Goal: Contribute content: Contribute content

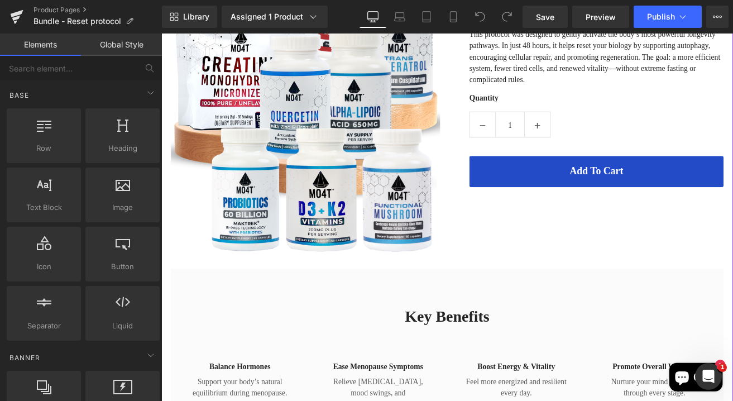
scroll to position [308, 0]
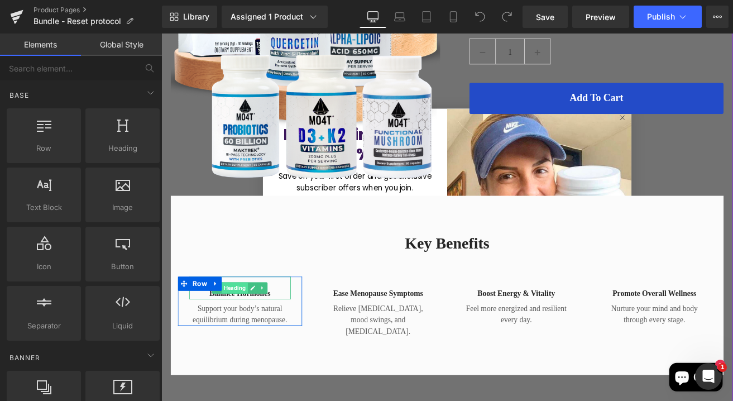
click at [247, 339] on span "Heading" at bounding box center [248, 333] width 31 height 13
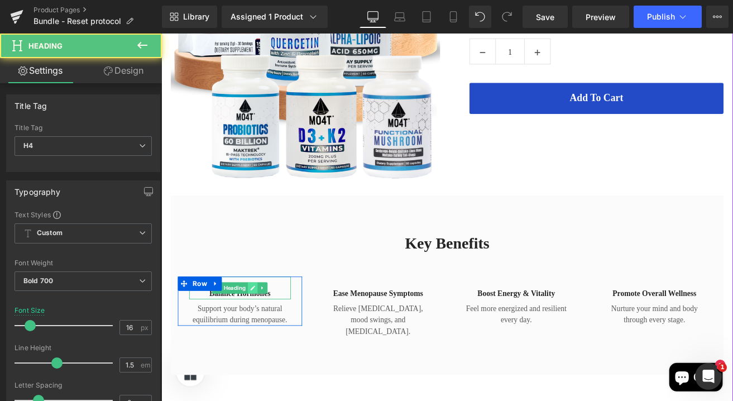
click at [270, 327] on link at bounding box center [269, 333] width 12 height 13
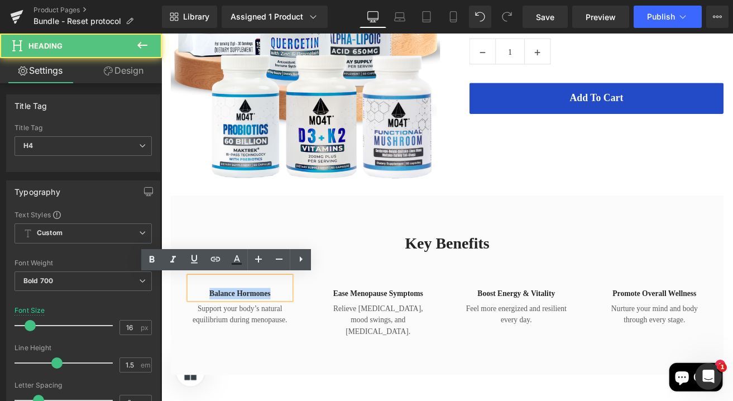
drag, startPoint x: 292, startPoint y: 340, endPoint x: 204, endPoint y: 340, distance: 87.6
click at [204, 340] on h4 "Balance Hormones" at bounding box center [254, 340] width 120 height 13
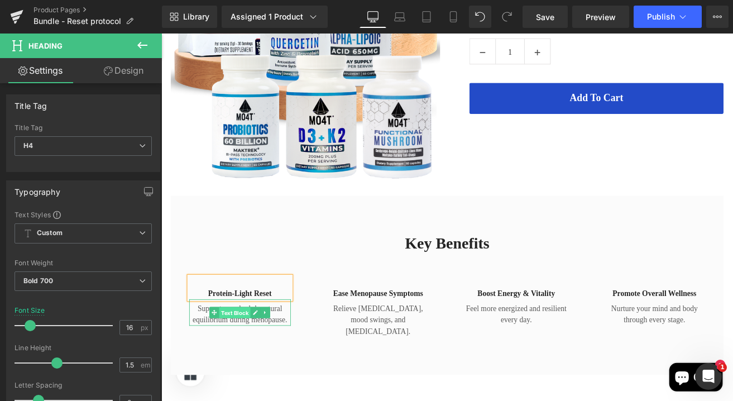
click at [248, 365] on span "Text Block" at bounding box center [248, 363] width 37 height 13
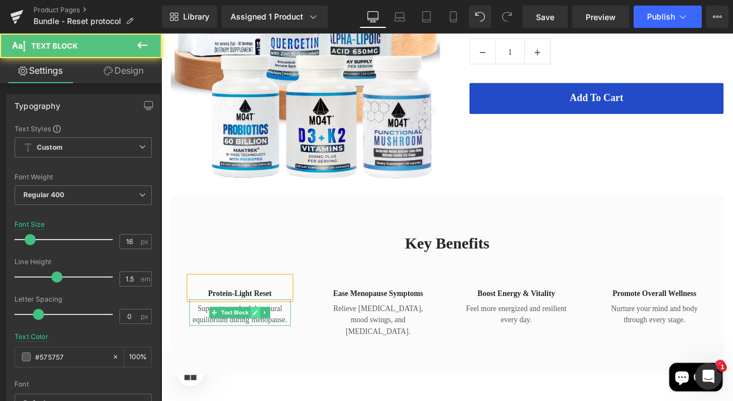
click at [273, 361] on icon at bounding box center [273, 363] width 6 height 6
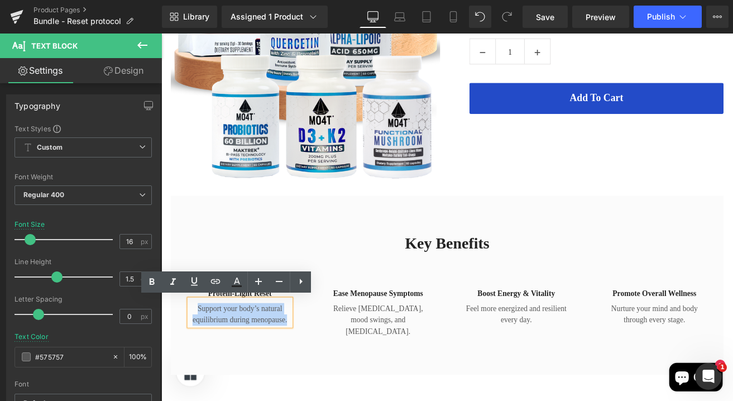
drag, startPoint x: 309, startPoint y: 369, endPoint x: 201, endPoint y: 357, distance: 108.9
click at [201, 357] on p "Support your body’s natural equilibrium during menopause." at bounding box center [254, 365] width 120 height 27
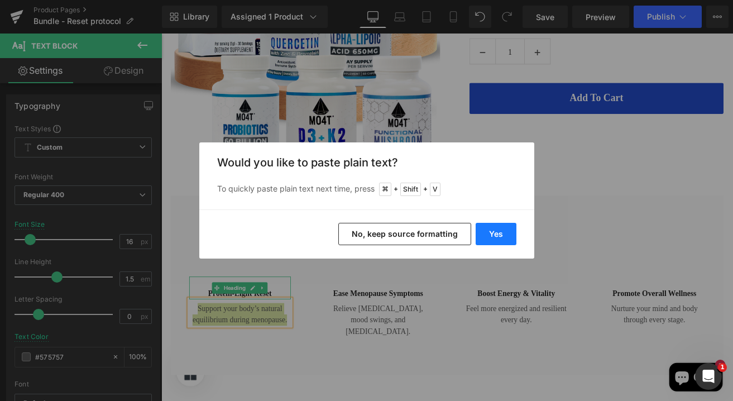
click at [506, 229] on button "Yes" at bounding box center [496, 234] width 41 height 22
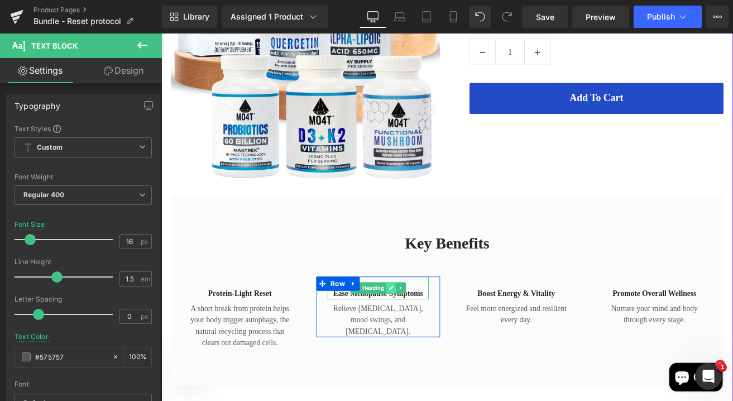
click at [434, 333] on icon at bounding box center [433, 333] width 6 height 7
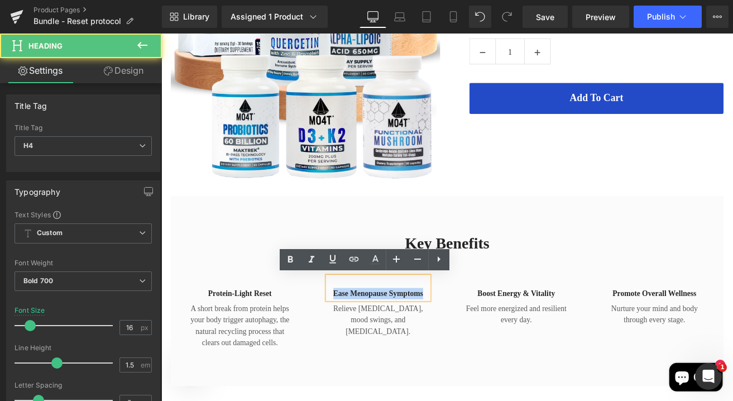
drag, startPoint x: 469, startPoint y: 340, endPoint x: 357, endPoint y: 339, distance: 112.2
click at [358, 339] on h4 "Ease Menopause Symptoms" at bounding box center [418, 340] width 120 height 13
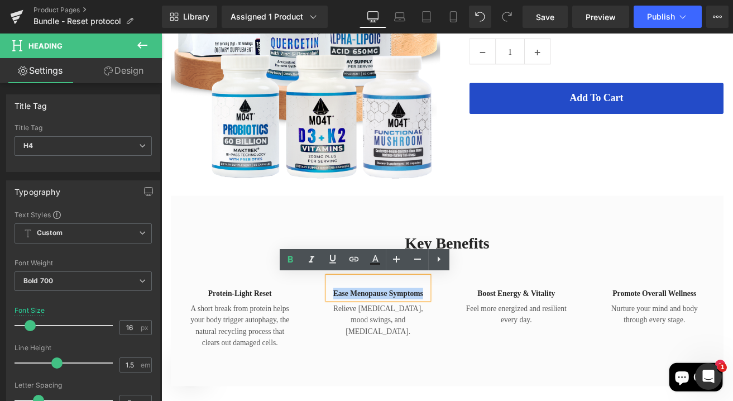
paste div
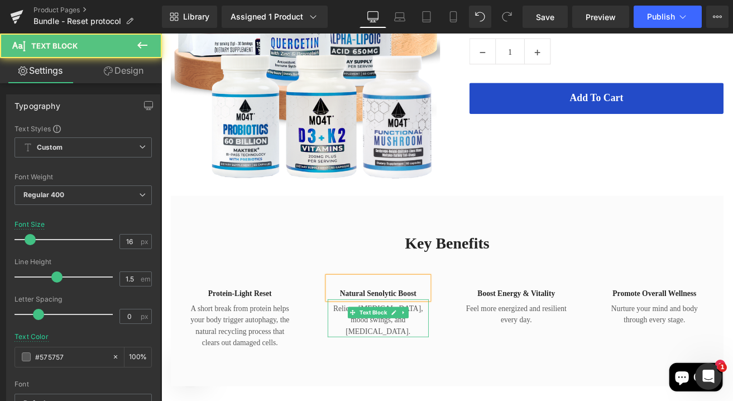
click at [373, 362] on p "Relieve [MEDICAL_DATA], mood swings, and [MEDICAL_DATA]." at bounding box center [418, 372] width 120 height 40
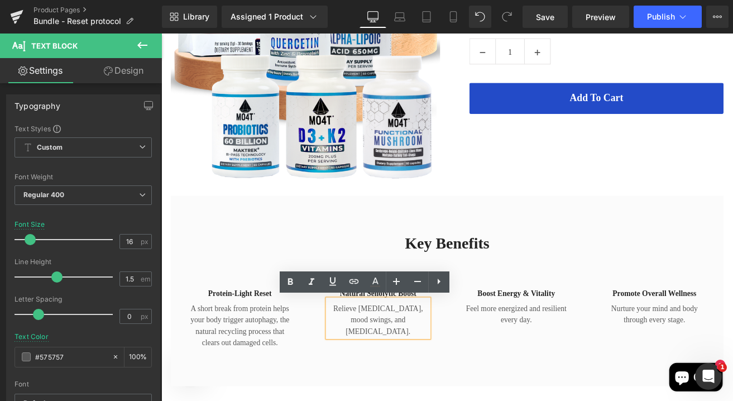
drag, startPoint x: 366, startPoint y: 358, endPoint x: 481, endPoint y: 372, distance: 115.8
click at [481, 372] on div "Natural Senolytic Boost Heading Relieve hot flashes, mood swings, and sleep dis…" at bounding box center [417, 355] width 147 height 71
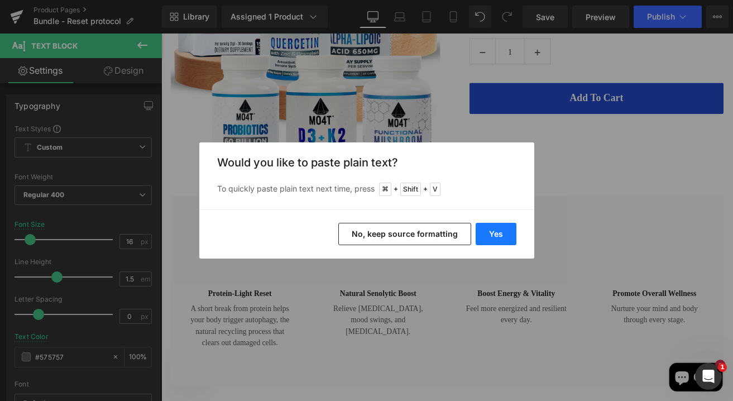
click at [504, 230] on button "Yes" at bounding box center [496, 234] width 41 height 22
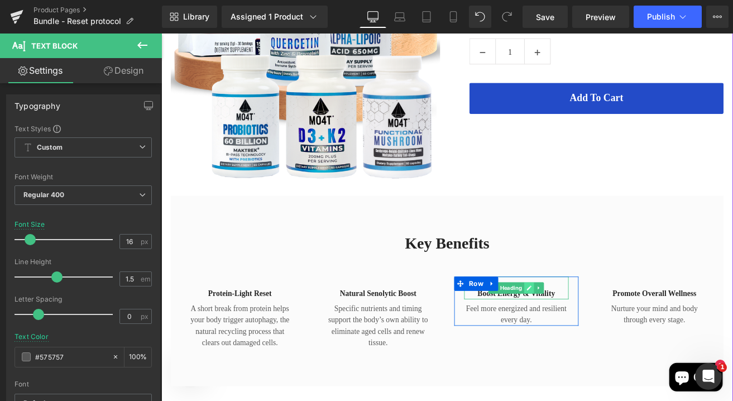
click at [594, 335] on icon at bounding box center [596, 333] width 6 height 7
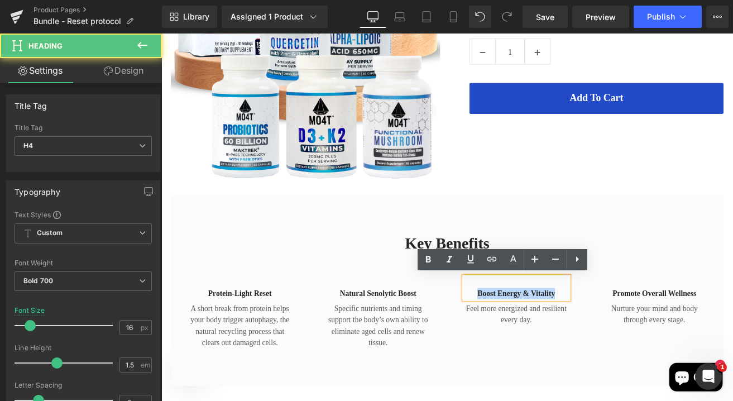
drag, startPoint x: 626, startPoint y: 339, endPoint x: 527, endPoint y: 342, distance: 98.3
click at [527, 342] on h4 "Boost Energy & Vitality" at bounding box center [580, 340] width 123 height 13
paste div
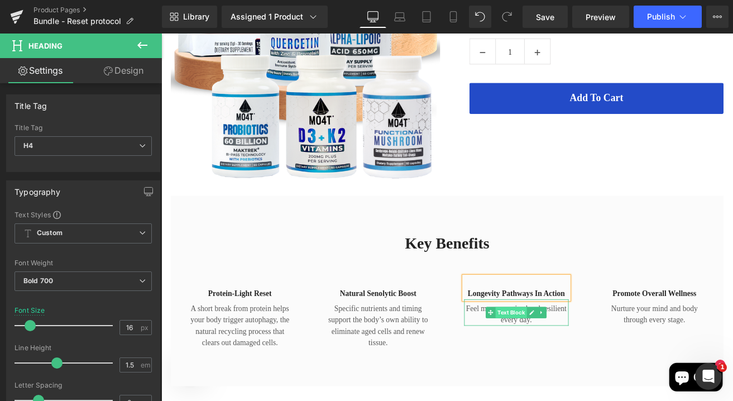
click at [565, 363] on span "Text Block" at bounding box center [574, 362] width 37 height 13
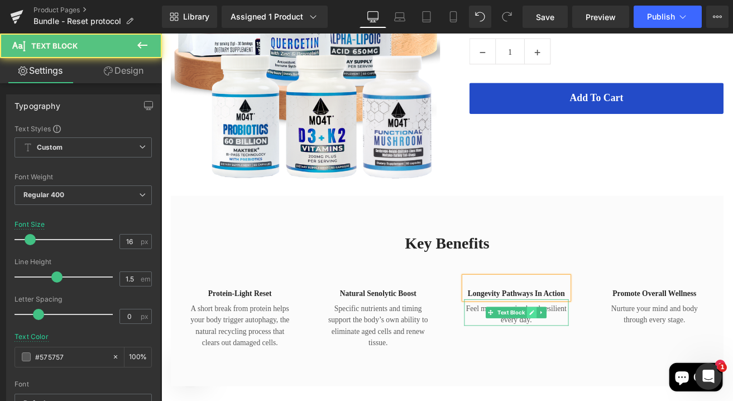
click at [594, 367] on link at bounding box center [599, 362] width 12 height 13
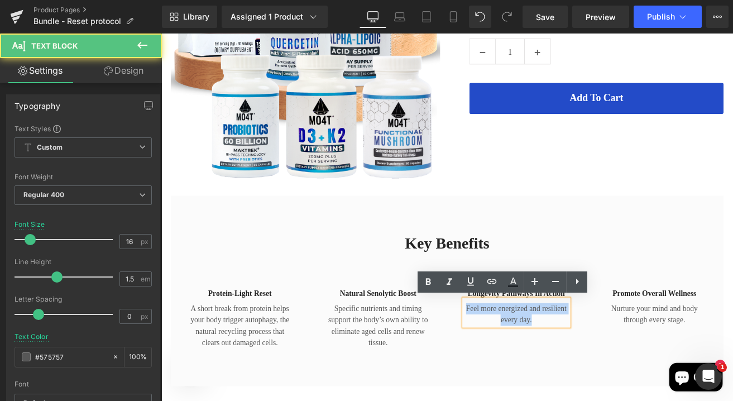
drag, startPoint x: 603, startPoint y: 370, endPoint x: 517, endPoint y: 356, distance: 86.6
click at [519, 356] on p "Feel more energized and resilient every day." at bounding box center [580, 365] width 123 height 27
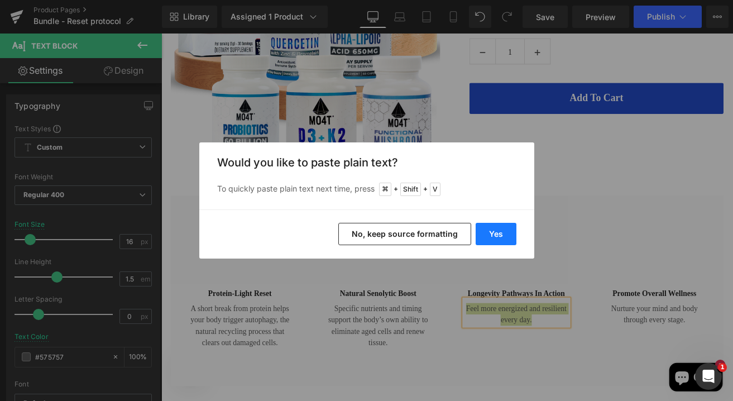
click at [512, 231] on button "Yes" at bounding box center [496, 234] width 41 height 22
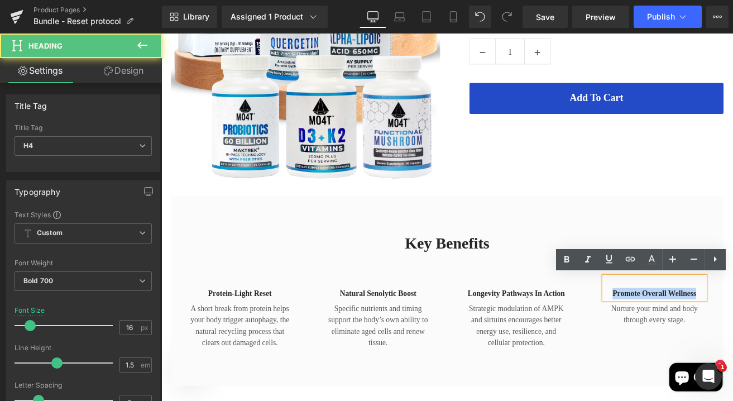
drag, startPoint x: 797, startPoint y: 341, endPoint x: 693, endPoint y: 339, distance: 104.4
click at [693, 339] on h4 "Promote Overall Wellness" at bounding box center [744, 340] width 120 height 13
paste div
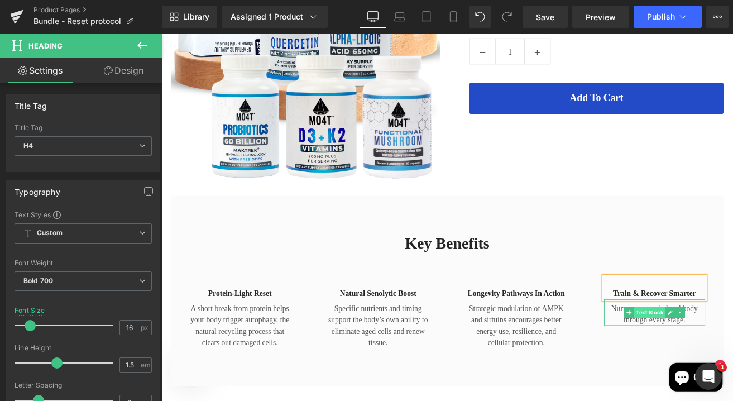
click at [724, 366] on span "Text Block" at bounding box center [737, 362] width 37 height 13
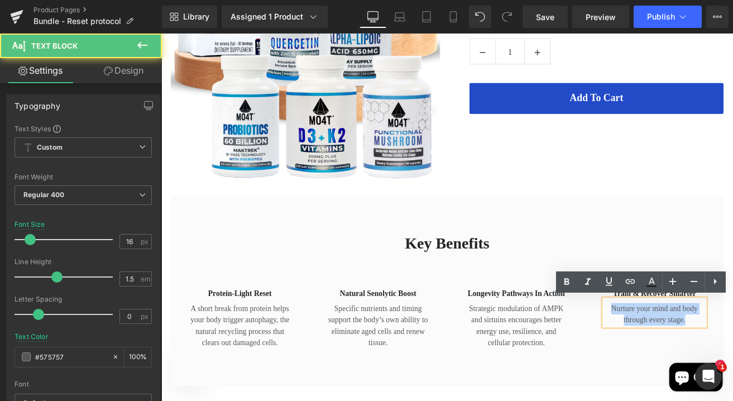
drag, startPoint x: 779, startPoint y: 372, endPoint x: 682, endPoint y: 359, distance: 98.0
click at [684, 359] on p "Nurture your mind and body through every stage." at bounding box center [744, 365] width 120 height 27
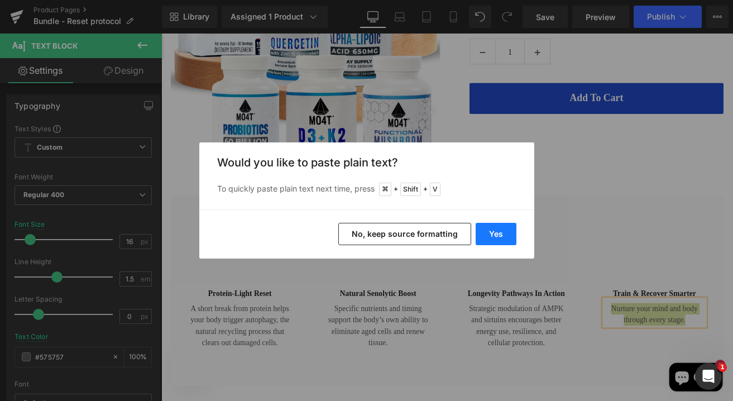
click at [498, 240] on button "Yes" at bounding box center [496, 234] width 41 height 22
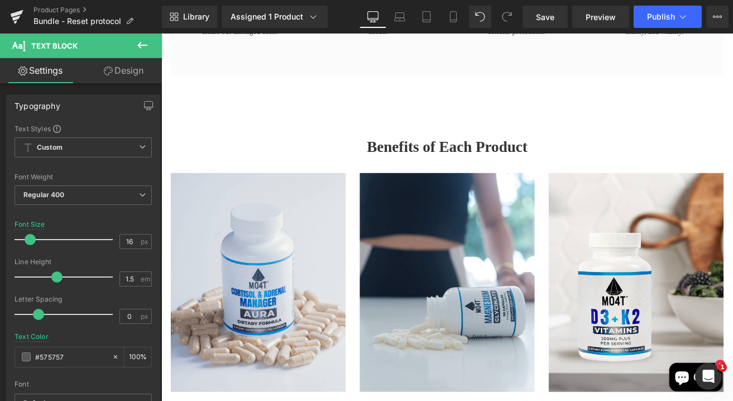
scroll to position [760, 0]
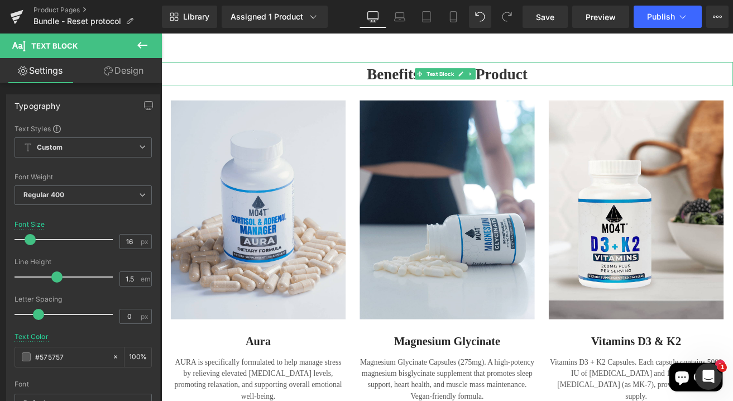
click at [573, 82] on strong "Benefits of Each Product" at bounding box center [499, 81] width 190 height 20
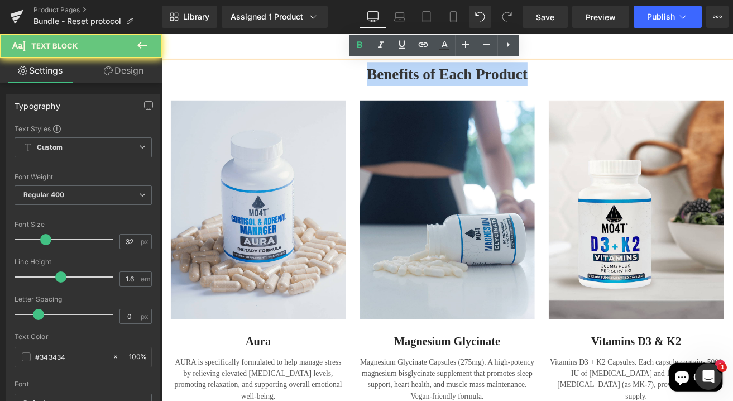
drag, startPoint x: 599, startPoint y: 80, endPoint x: 380, endPoint y: 81, distance: 219.9
click at [380, 81] on p "Benefits of Each Product" at bounding box center [498, 82] width 675 height 28
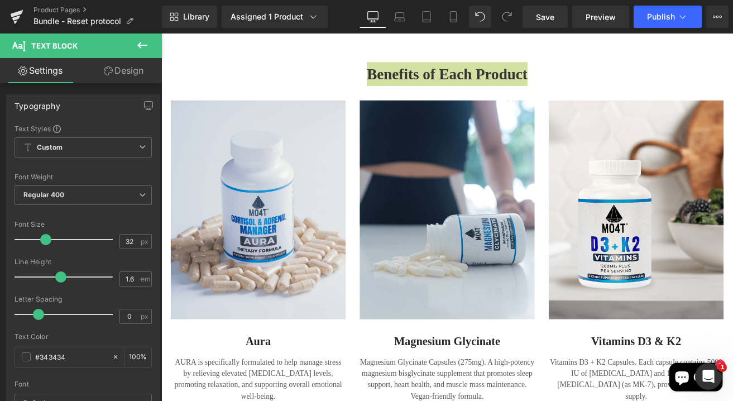
click at [532, 71] on strong "Benefits of Each Product" at bounding box center [499, 81] width 190 height 20
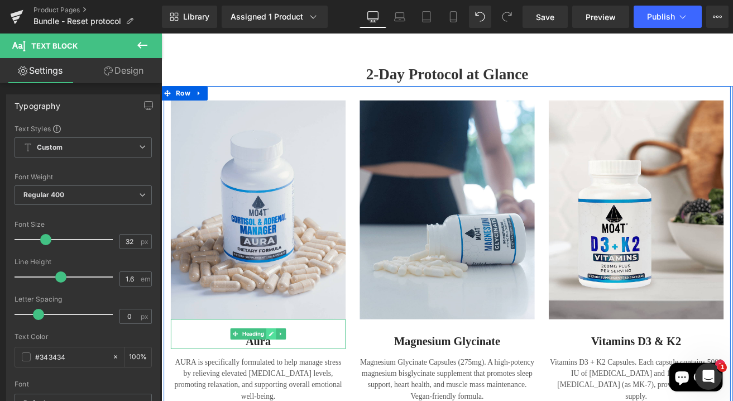
click at [286, 390] on link at bounding box center [291, 388] width 12 height 13
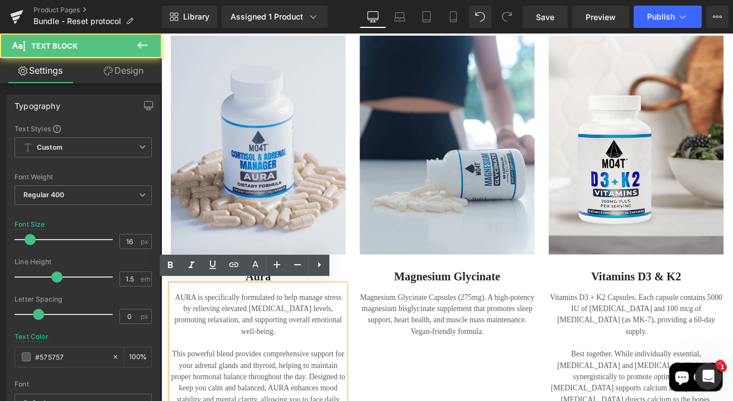
scroll to position [927, 0]
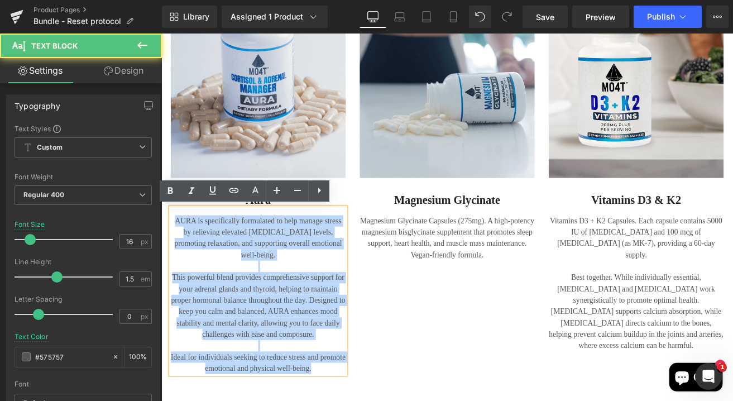
drag, startPoint x: 347, startPoint y: 412, endPoint x: 166, endPoint y: 240, distance: 249.9
click at [166, 240] on div "Image Aura Heading AURA is specifically formulated to help manage stress by rel…" at bounding box center [275, 191] width 223 height 490
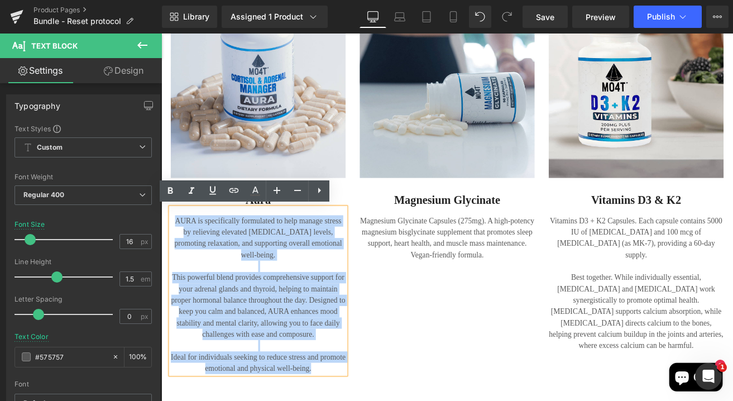
paste div
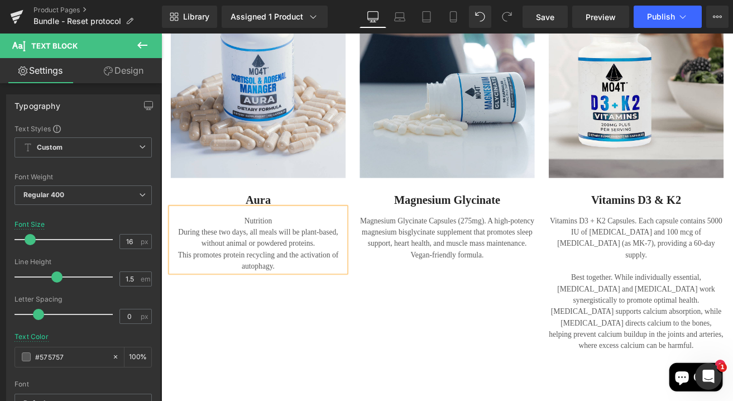
click at [299, 254] on div "Nutrition During these two days, all meals will be plant-based, without animal …" at bounding box center [275, 277] width 207 height 76
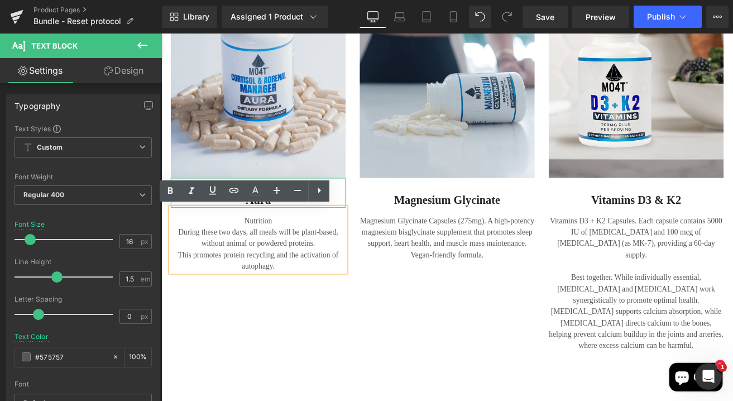
click at [371, 222] on h2 "Aura" at bounding box center [275, 230] width 207 height 17
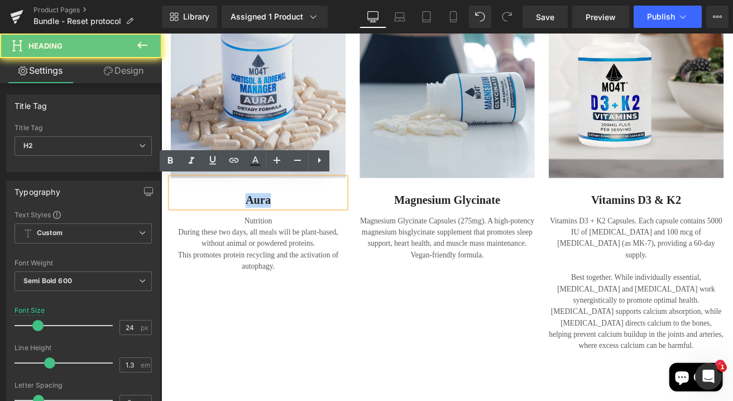
drag, startPoint x: 275, startPoint y: 227, endPoint x: 241, endPoint y: 227, distance: 34.0
click at [241, 227] on h2 "Aura" at bounding box center [275, 230] width 207 height 17
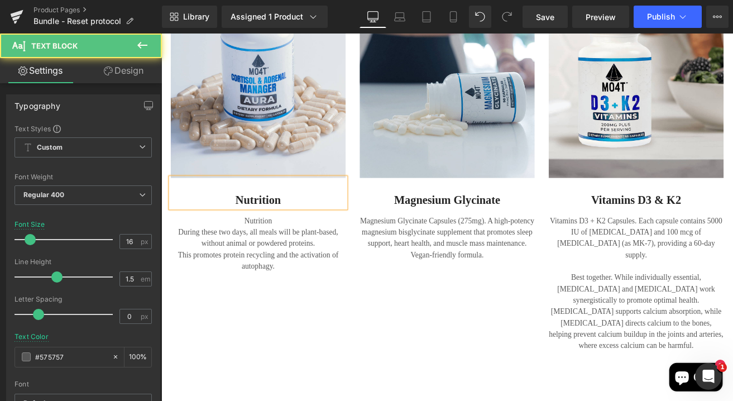
click at [238, 285] on div "During these two days, all meals will be plant-based, without animal or powdere…" at bounding box center [275, 275] width 207 height 27
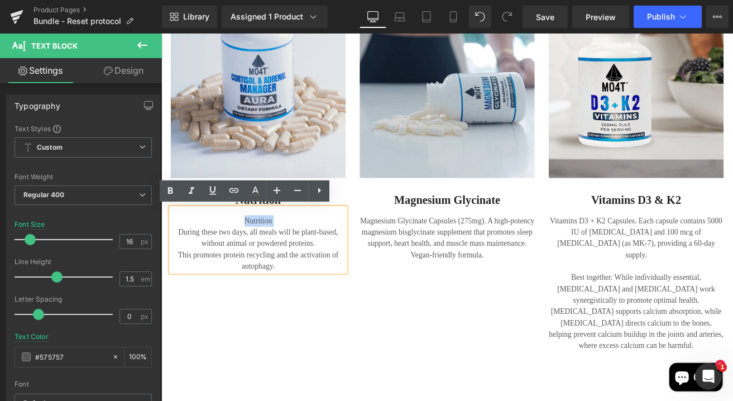
drag, startPoint x: 175, startPoint y: 266, endPoint x: 173, endPoint y: 241, distance: 25.8
click at [173, 241] on div "Nutrition During these two days, all meals will be plant-based, without animal …" at bounding box center [275, 277] width 207 height 76
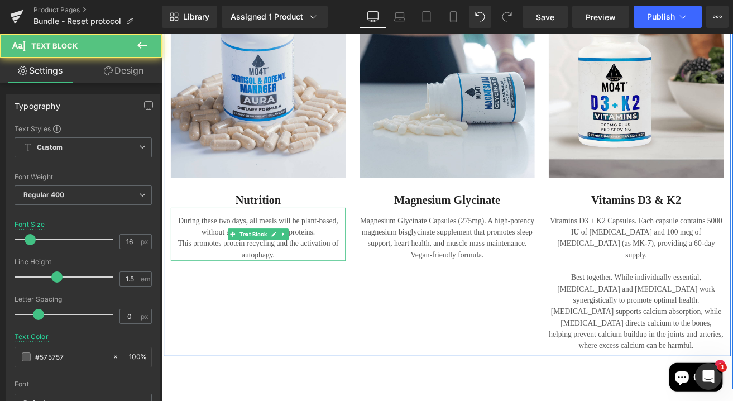
click at [178, 281] on div "This promotes protein recycling and the activation of autophagy." at bounding box center [275, 288] width 207 height 27
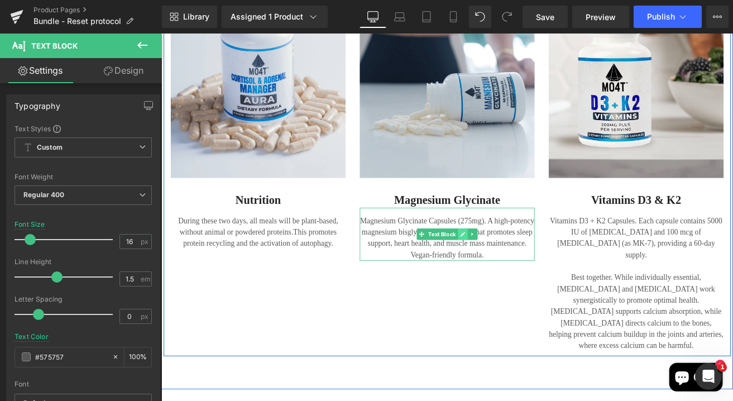
click at [515, 267] on icon at bounding box center [518, 270] width 6 height 7
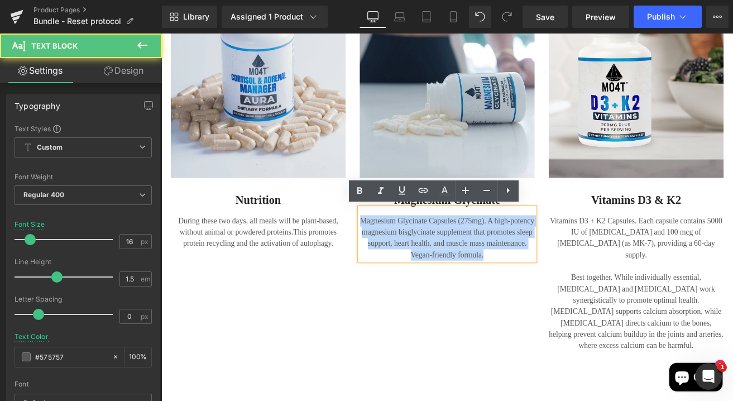
drag, startPoint x: 556, startPoint y: 295, endPoint x: 391, endPoint y: 247, distance: 172.0
click at [396, 247] on div "Magnesium Glycinate Capsules (275mg). A high-potency magnesium bisglycinate sup…" at bounding box center [499, 270] width 207 height 63
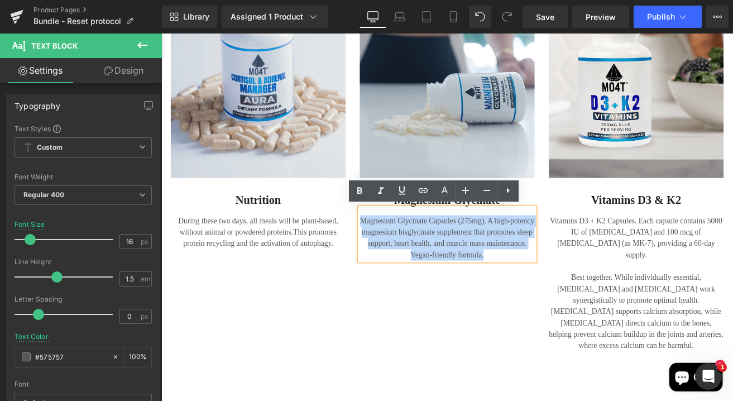
paste div
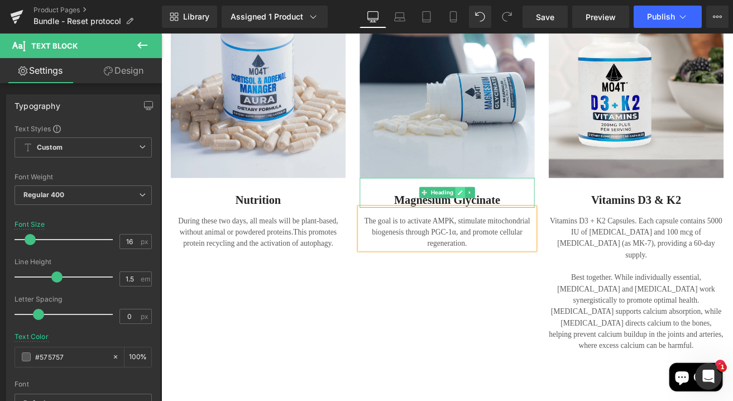
click at [513, 223] on icon at bounding box center [514, 221] width 6 height 7
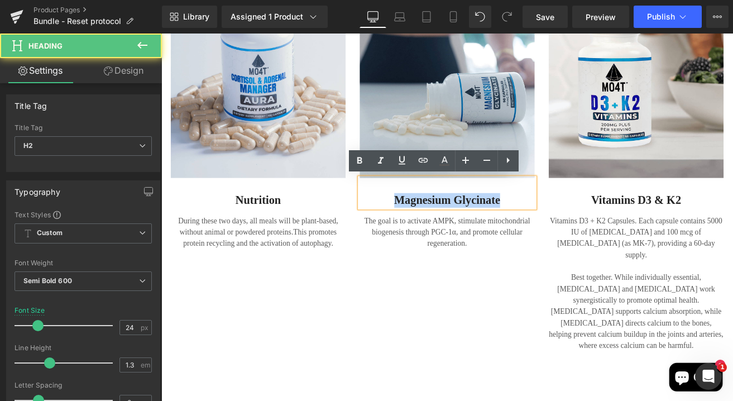
drag, startPoint x: 564, startPoint y: 230, endPoint x: 420, endPoint y: 234, distance: 144.6
click at [420, 234] on h2 "Magnesium Glycinate" at bounding box center [499, 230] width 207 height 17
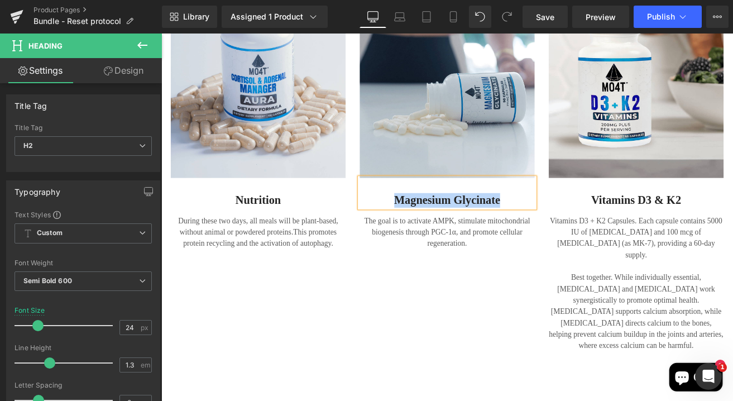
paste div
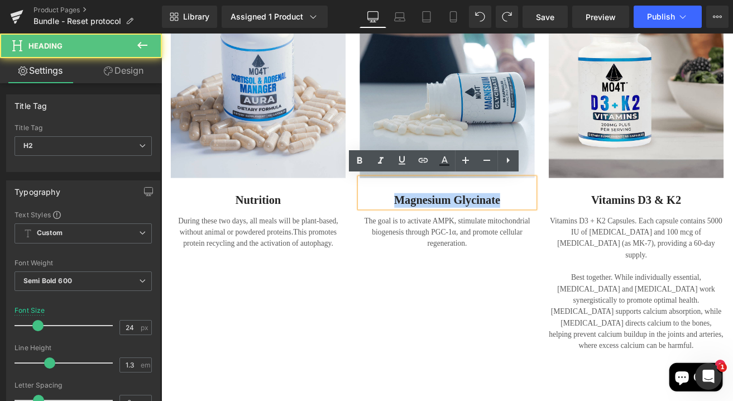
drag, startPoint x: 562, startPoint y: 230, endPoint x: 425, endPoint y: 233, distance: 136.8
click at [425, 233] on h2 "Magnesium Glycinate" at bounding box center [499, 230] width 207 height 17
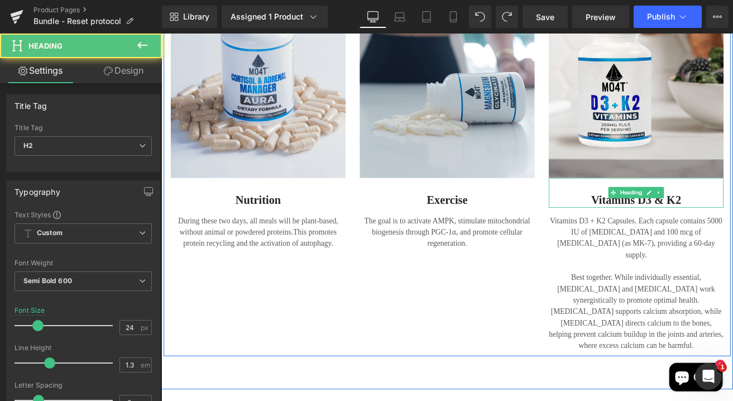
click at [703, 231] on h2 "vitamins D3 & K2" at bounding box center [722, 230] width 207 height 17
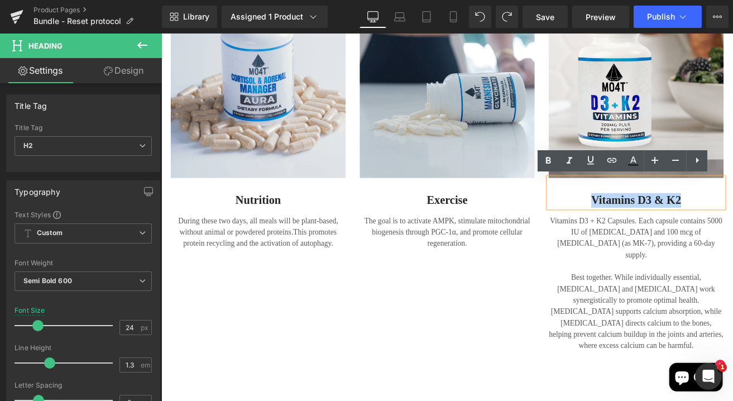
drag, startPoint x: 785, startPoint y: 230, endPoint x: 652, endPoint y: 227, distance: 132.3
click at [652, 227] on h2 "vitamins D3 & K2" at bounding box center [722, 230] width 207 height 17
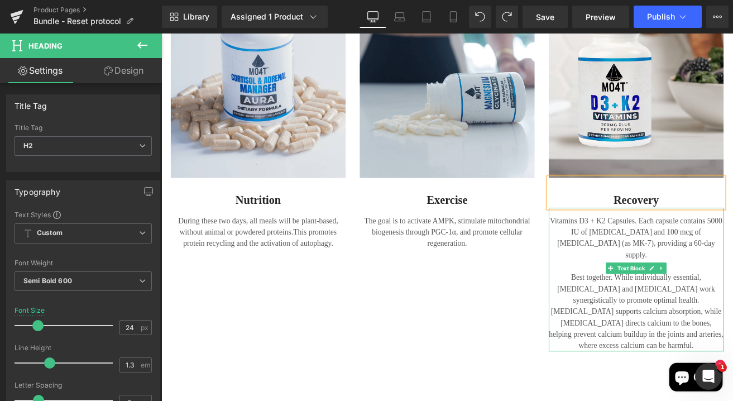
click at [680, 322] on p "Best together. While individually essential, [MEDICAL_DATA] and [MEDICAL_DATA] …" at bounding box center [722, 362] width 207 height 94
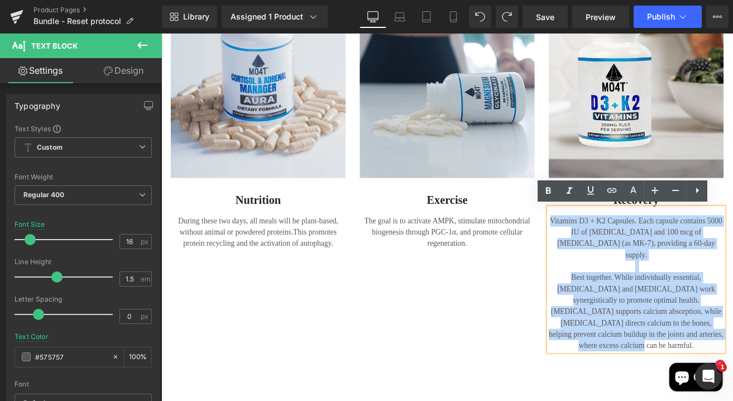
drag, startPoint x: 773, startPoint y: 371, endPoint x: 617, endPoint y: 253, distance: 195.1
click at [619, 253] on div "Vitamins D3 + K2 Capsules. Each capsule contains 5000 IU of Vitamin D3 and 100 …" at bounding box center [722, 324] width 207 height 170
paste div
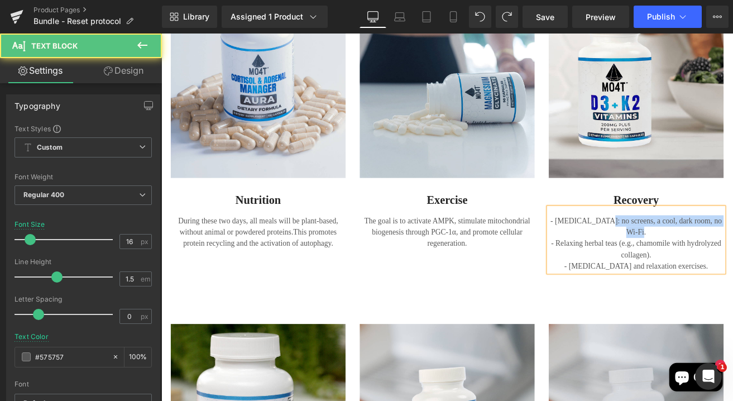
scroll to position [927, 2]
drag, startPoint x: 674, startPoint y: 254, endPoint x: 841, endPoint y: 252, distance: 167.5
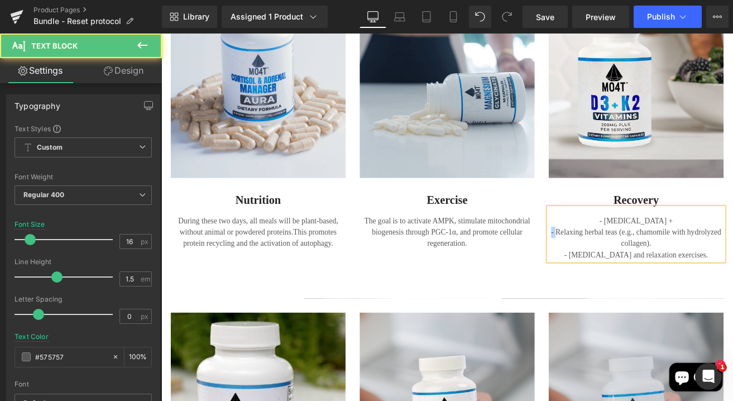
drag, startPoint x: 623, startPoint y: 267, endPoint x: 612, endPoint y: 269, distance: 10.7
click at [619, 269] on div "- Sleep hygiene + - Relaxing herbal teas (e.g., chamomile with hydrolyzed colla…" at bounding box center [722, 270] width 207 height 63
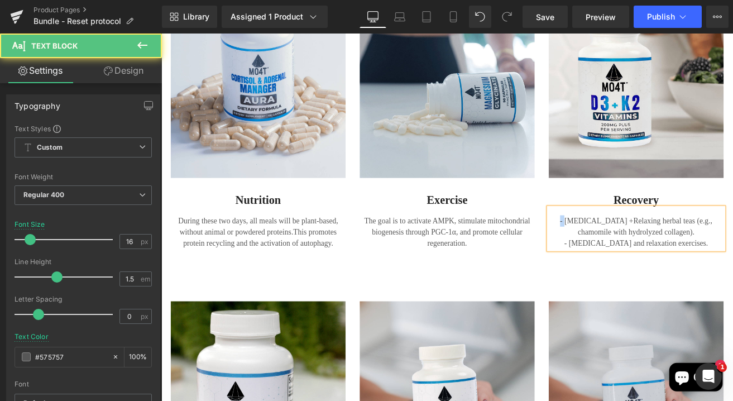
drag, startPoint x: 623, startPoint y: 252, endPoint x: 600, endPoint y: 255, distance: 23.0
click at [600, 255] on div "Image Nutrition Heading During these two days, all meals will be plant-based, w…" at bounding box center [499, 111] width 670 height 365
drag, startPoint x: 754, startPoint y: 252, endPoint x: 774, endPoint y: 268, distance: 25.4
click at [732, 268] on p "Sleep hygiene + Relaxing herbal teas (e.g., chamomile with hydrolyzed collagen)." at bounding box center [722, 261] width 207 height 27
click at [732, 266] on p "Sleep hygiene + Relaxing herbal teas + Deep breathing and relaxation exercises." at bounding box center [722, 261] width 207 height 27
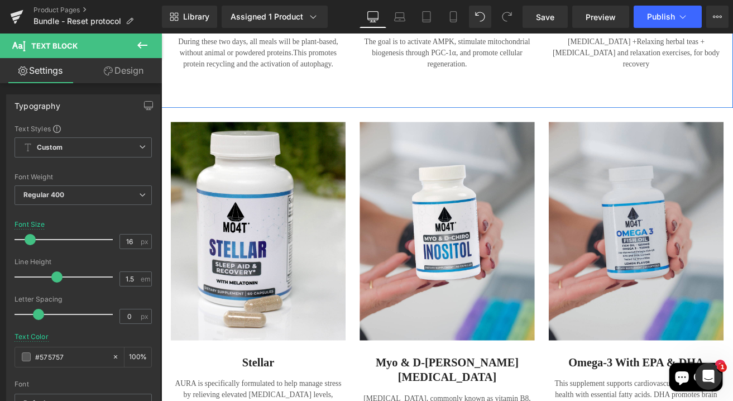
scroll to position [1262, 2]
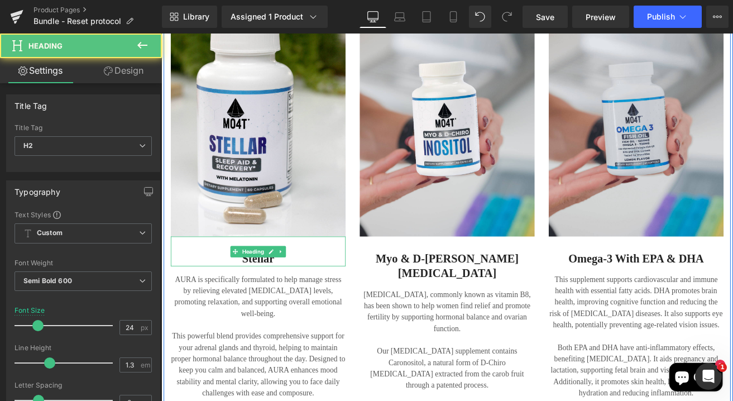
click at [278, 303] on h2 "Stellar" at bounding box center [275, 299] width 207 height 17
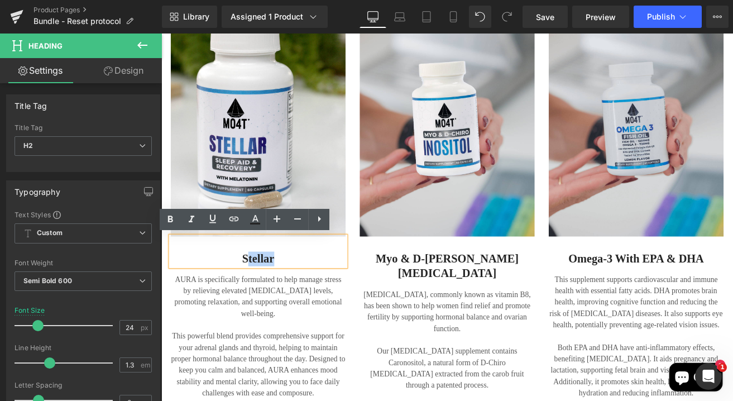
drag, startPoint x: 309, startPoint y: 295, endPoint x: 260, endPoint y: 299, distance: 49.8
click at [260, 299] on h2 "Stellar" at bounding box center [275, 299] width 207 height 17
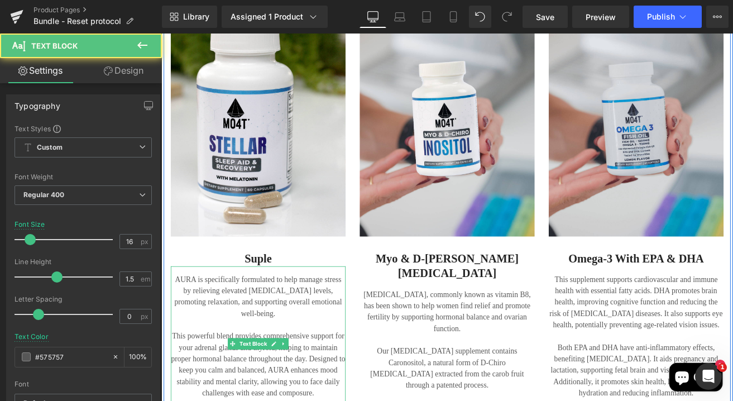
click at [311, 371] on div at bounding box center [275, 377] width 207 height 13
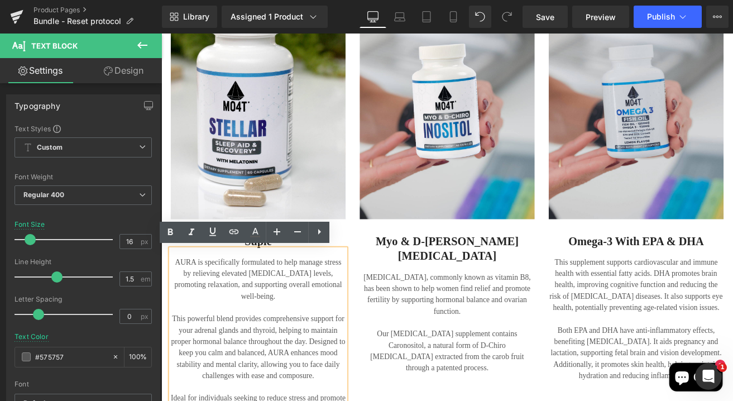
scroll to position [1301, 2]
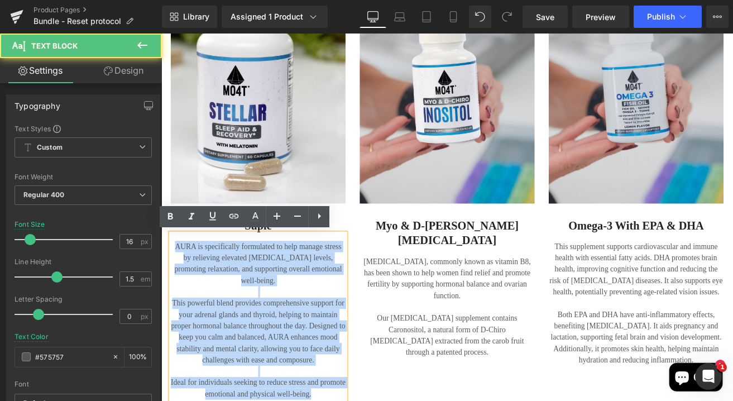
drag, startPoint x: 343, startPoint y: 444, endPoint x: 169, endPoint y: 285, distance: 235.5
click at [172, 285] on div "AURA is specifically formulated to help manage stress by relieving elevated cor…" at bounding box center [275, 368] width 207 height 196
paste div
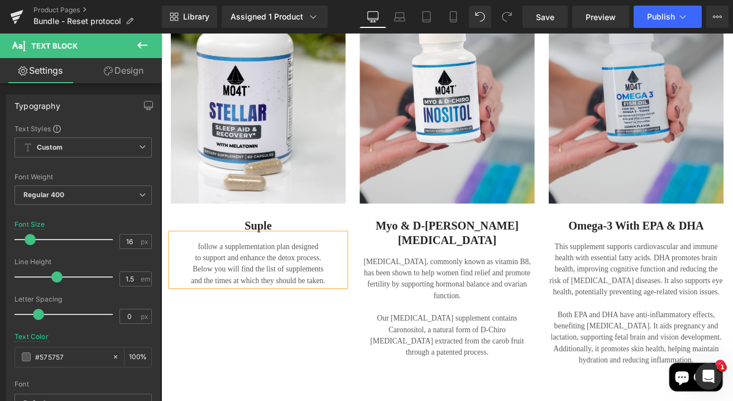
click at [292, 262] on h2 "Suple" at bounding box center [275, 260] width 207 height 17
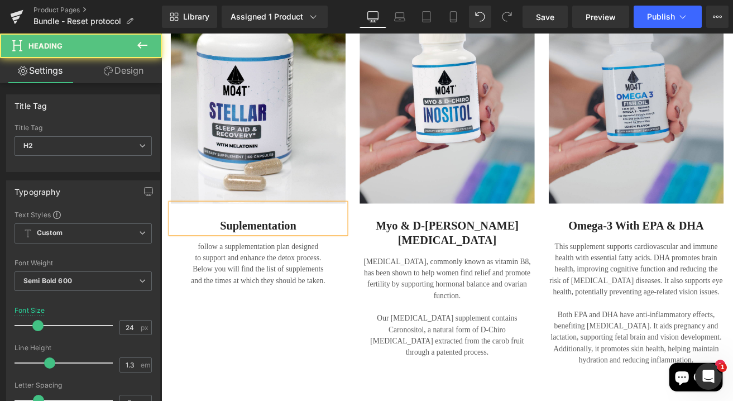
click at [246, 260] on h2 "Suplementation" at bounding box center [275, 260] width 207 height 17
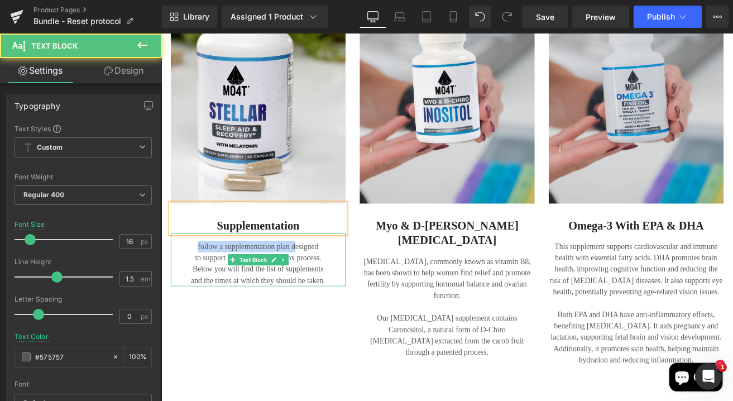
drag, startPoint x: 316, startPoint y: 285, endPoint x: 184, endPoint y: 284, distance: 131.7
click at [184, 284] on div "follow a supplementation plan designed to support and enhance the detox process…" at bounding box center [275, 301] width 207 height 63
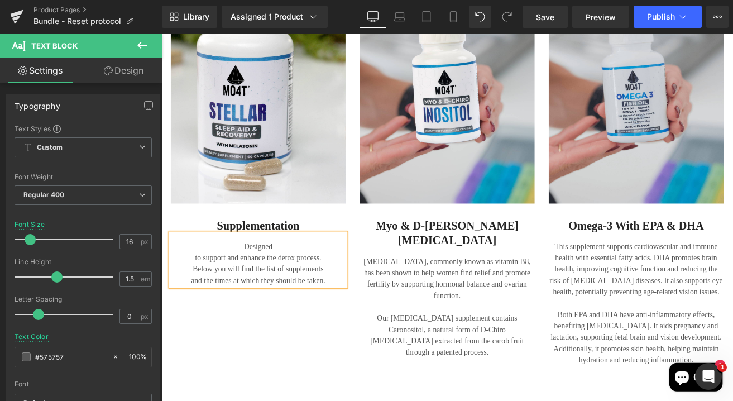
click at [186, 295] on div "to support and enhance the detox process." at bounding box center [275, 298] width 207 height 13
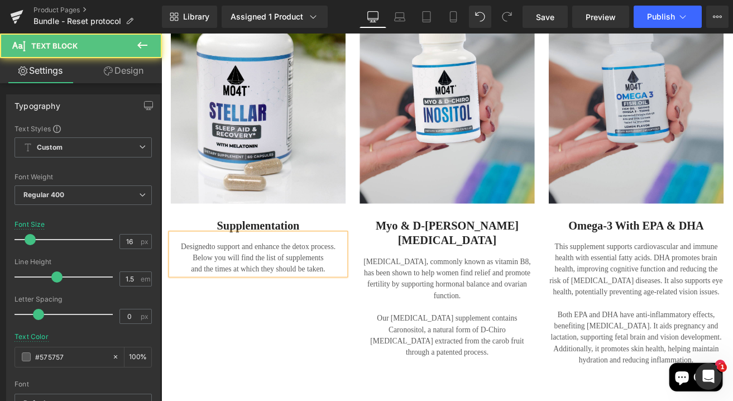
click at [188, 299] on div "Below you will find the list of supplements" at bounding box center [275, 298] width 207 height 13
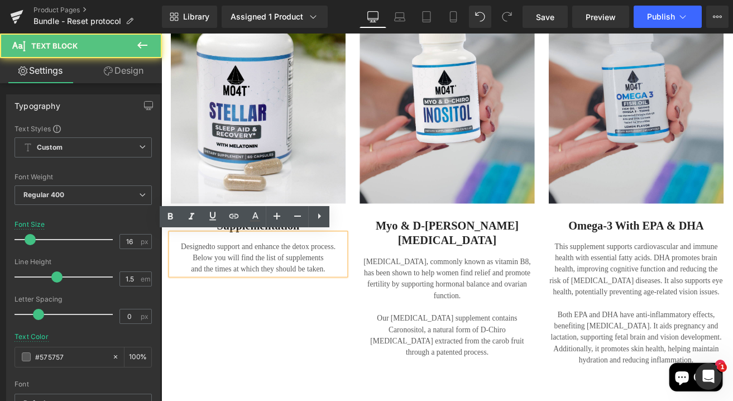
click at [186, 313] on div "and the times at which they should be taken." at bounding box center [275, 311] width 207 height 13
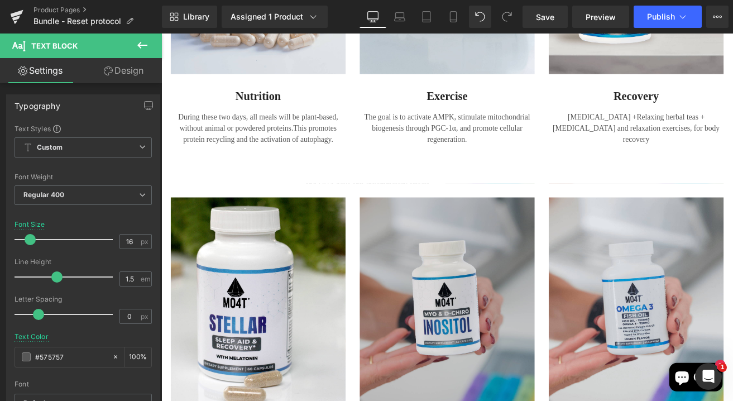
scroll to position [1183, 2]
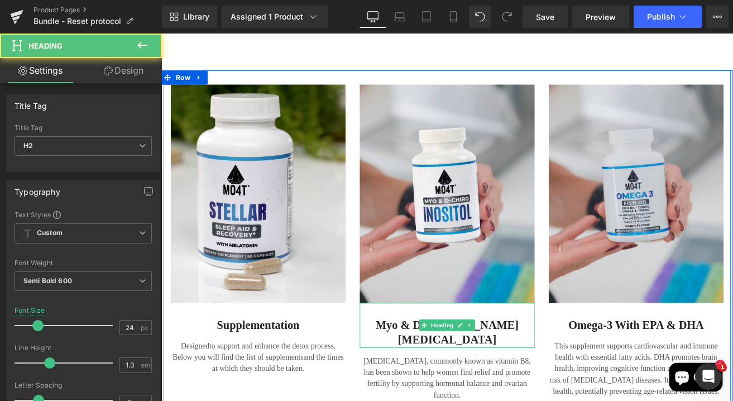
click at [471, 377] on h2 "Myo & D-[PERSON_NAME][MEDICAL_DATA]" at bounding box center [499, 387] width 207 height 35
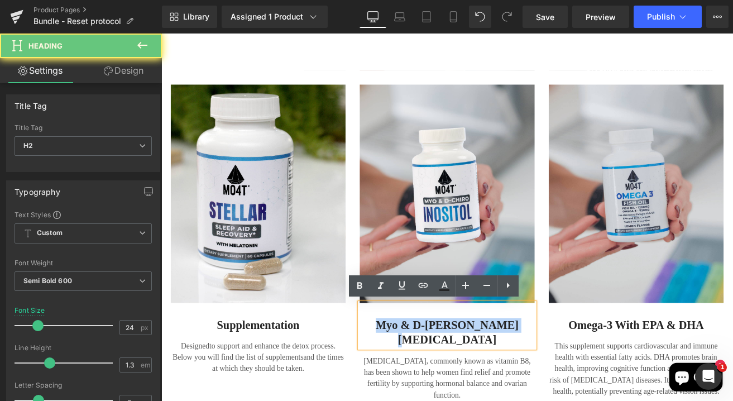
drag, startPoint x: 429, startPoint y: 378, endPoint x: 568, endPoint y: 371, distance: 139.7
click at [568, 371] on h2 "Myo & D-[PERSON_NAME][MEDICAL_DATA]" at bounding box center [499, 387] width 207 height 35
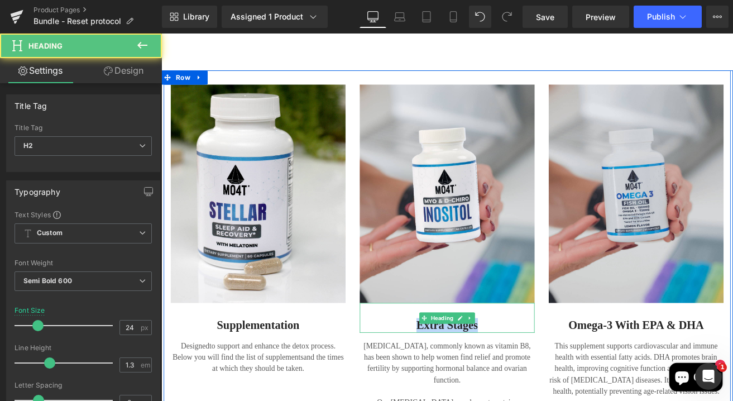
drag, startPoint x: 535, startPoint y: 376, endPoint x: 438, endPoint y: 377, distance: 97.1
click at [438, 377] on h2 "Extra Stages" at bounding box center [499, 378] width 207 height 17
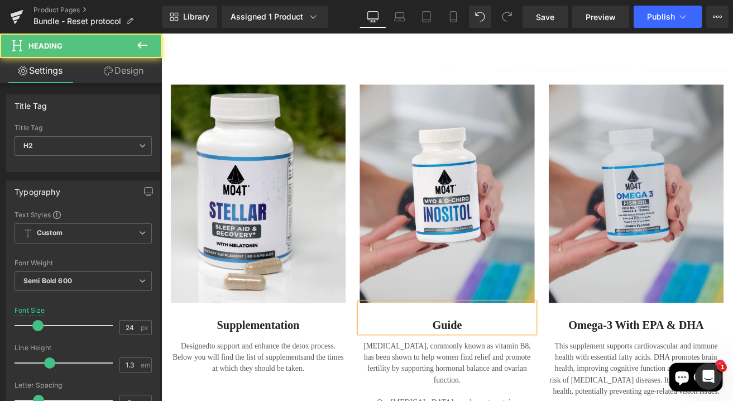
click at [466, 374] on h2 "Guide" at bounding box center [499, 378] width 207 height 17
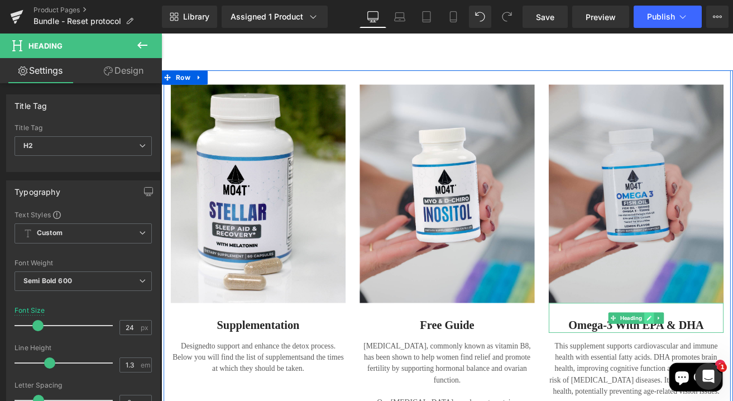
click at [732, 368] on link at bounding box center [738, 369] width 12 height 13
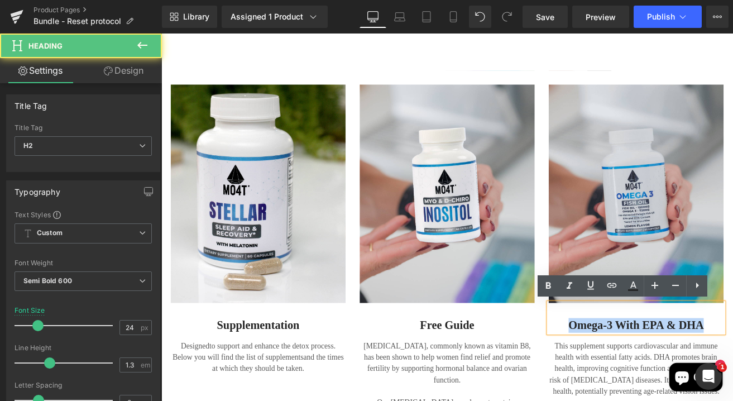
drag, startPoint x: 637, startPoint y: 378, endPoint x: 803, endPoint y: 373, distance: 165.9
click at [732, 373] on h2 "Omega-3 with EPA & DHA" at bounding box center [722, 378] width 207 height 17
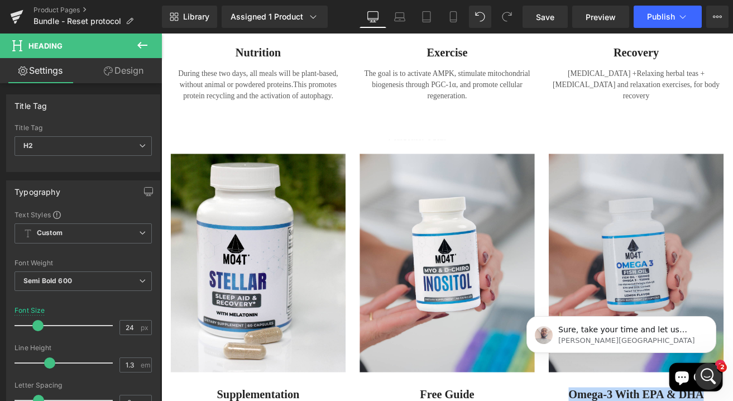
scroll to position [0, 0]
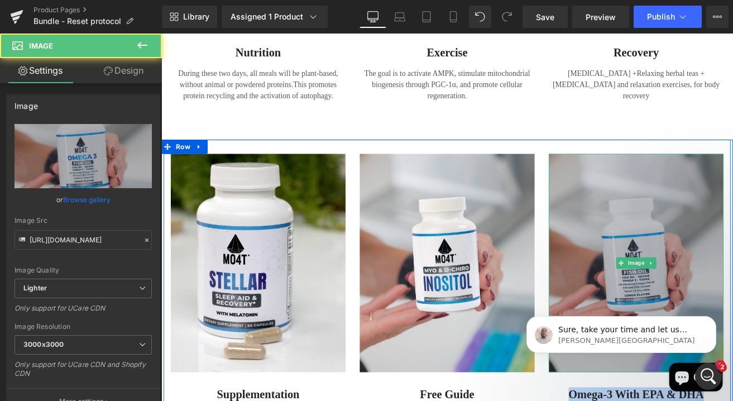
click at [693, 262] on img at bounding box center [722, 305] width 207 height 258
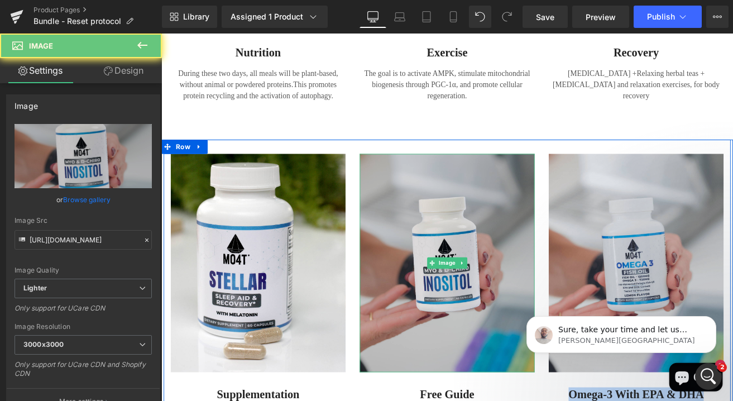
click at [486, 267] on img at bounding box center [499, 305] width 207 height 258
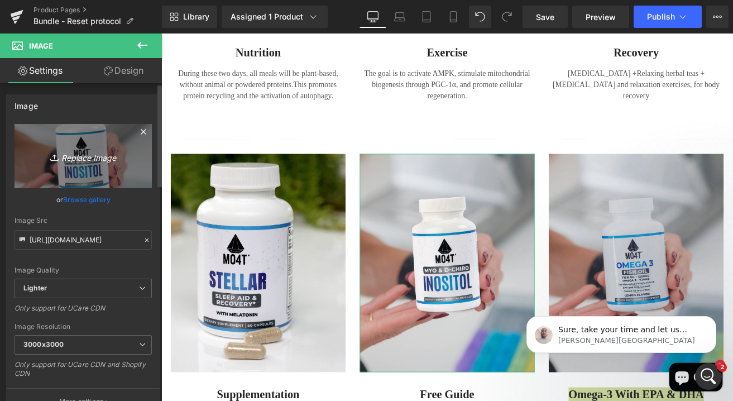
click at [85, 155] on icon "Replace Image" at bounding box center [83, 156] width 89 height 14
type input "C:\fakepath\guide1.png"
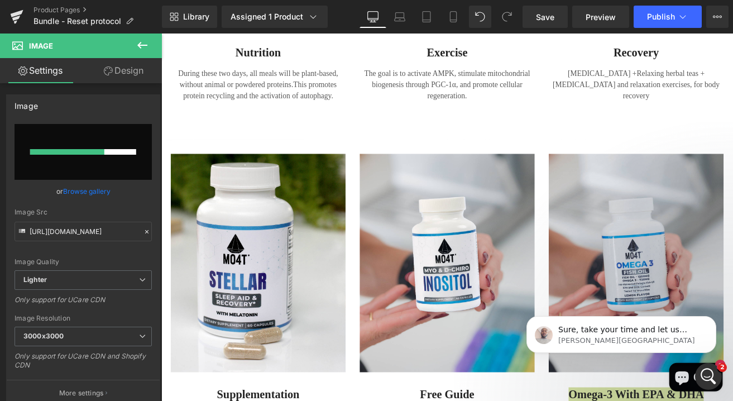
type input "https://ucarecdn.com/58688f30-4997-4f00-8d00-a6b4692036a2/-/format/auto/-/previ…"
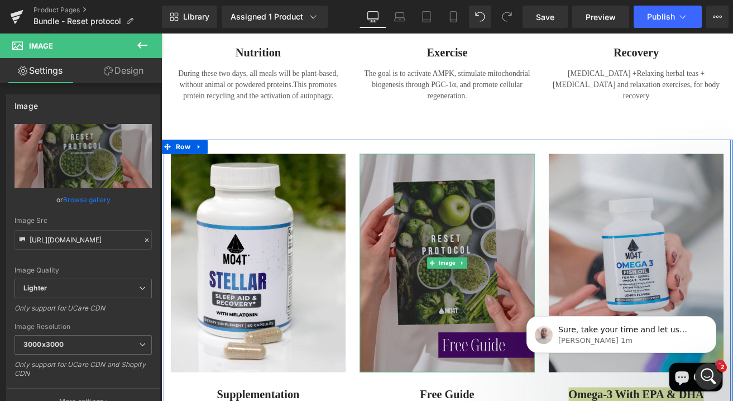
scroll to position [1335, 2]
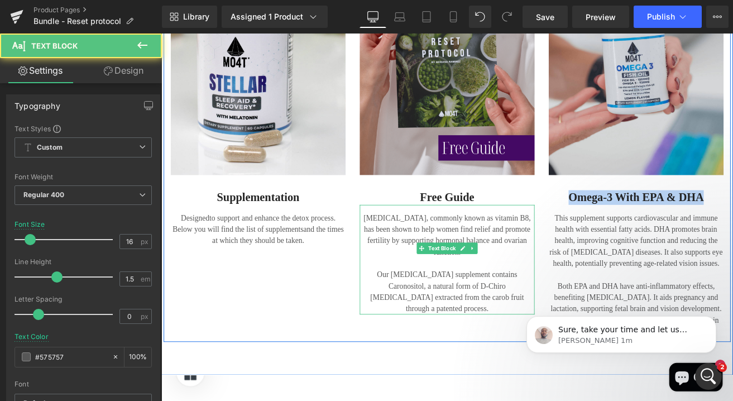
click at [478, 272] on p "[MEDICAL_DATA], commonly known as vitamin B8, has been shown to help women find…" at bounding box center [499, 271] width 207 height 54
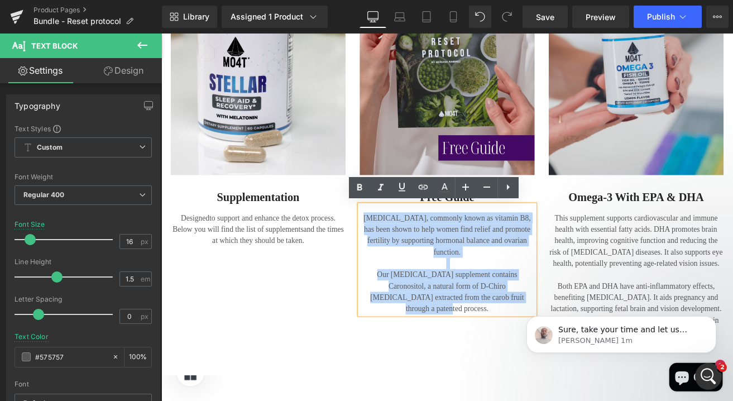
drag, startPoint x: 562, startPoint y: 334, endPoint x: 394, endPoint y: 243, distance: 191.1
click at [396, 243] on div "Myo-Inositol, commonly known as vitamin B8, has been shown to help women find r…" at bounding box center [499, 300] width 207 height 129
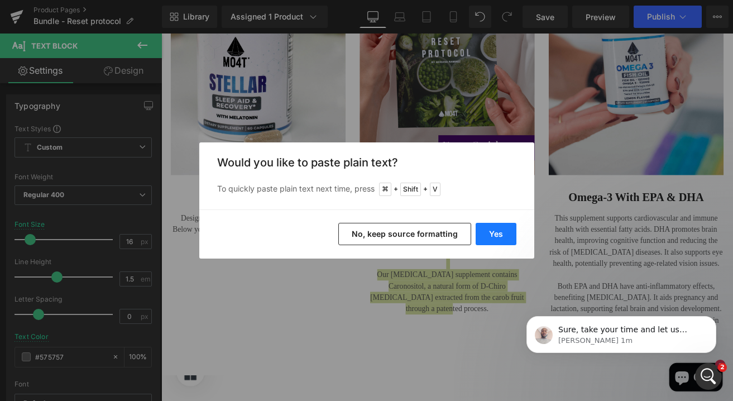
click at [510, 232] on button "Yes" at bounding box center [496, 234] width 41 height 22
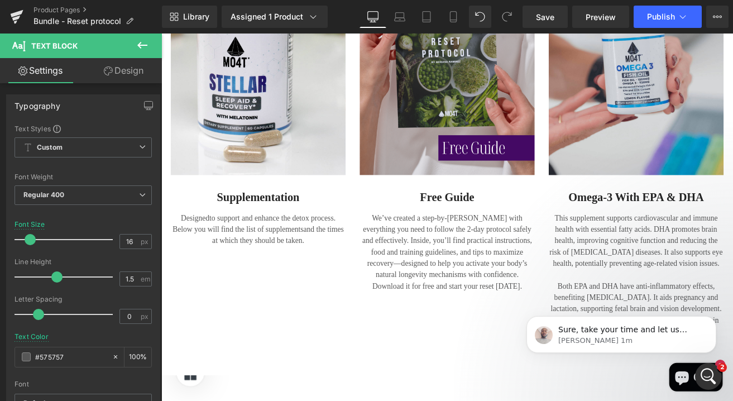
click at [536, 272] on p "We’ve created a step-by-step guide with everything you need to follow the 2-day…" at bounding box center [499, 291] width 207 height 94
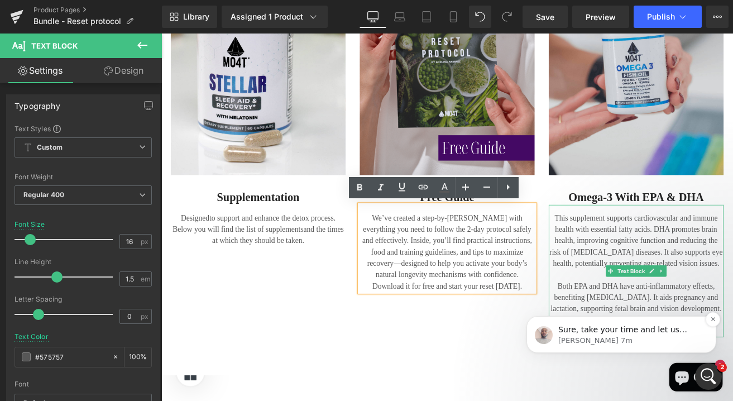
click at [618, 338] on p "Henry • Hace 7m" at bounding box center [630, 340] width 144 height 10
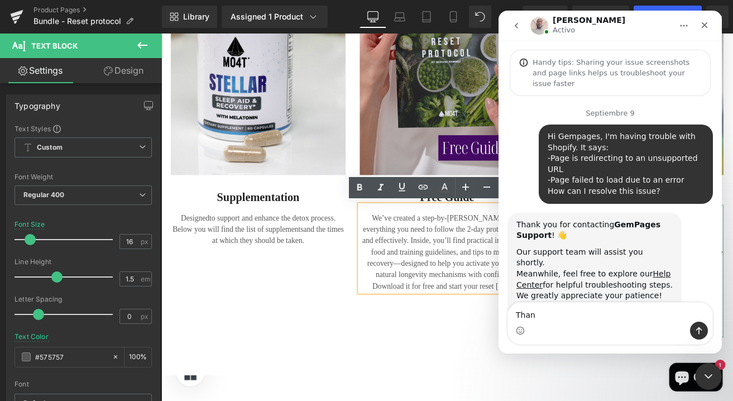
scroll to position [4031, 0]
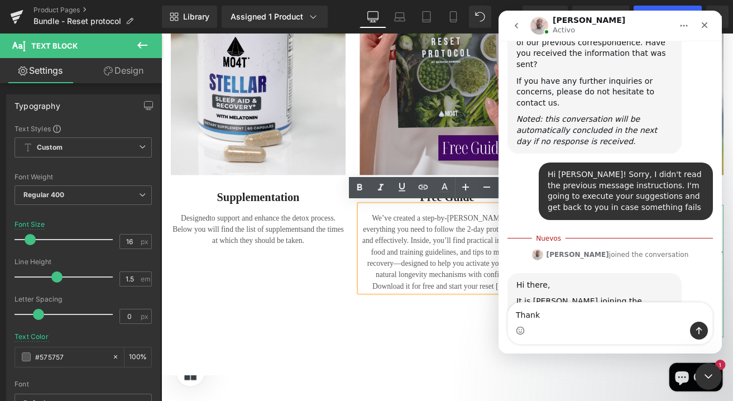
type textarea "Thanks"
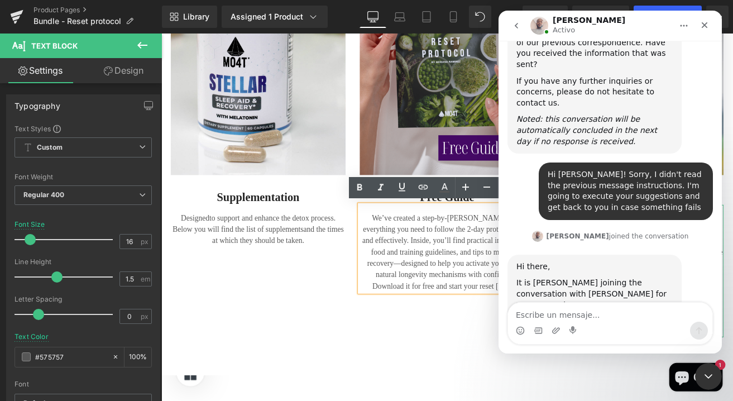
scroll to position [4045, 0]
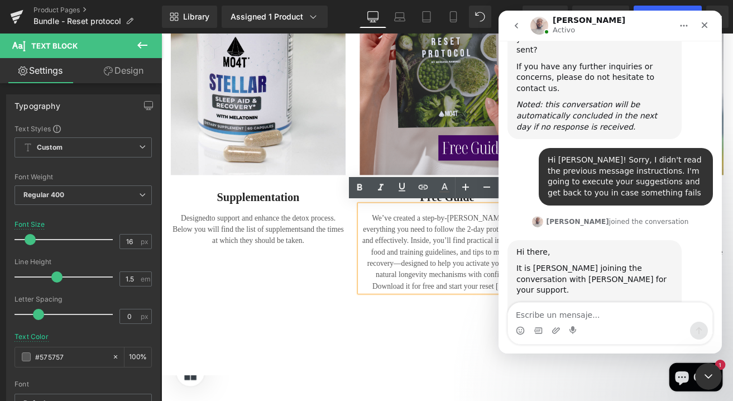
click at [516, 27] on icon "go back" at bounding box center [516, 25] width 9 height 9
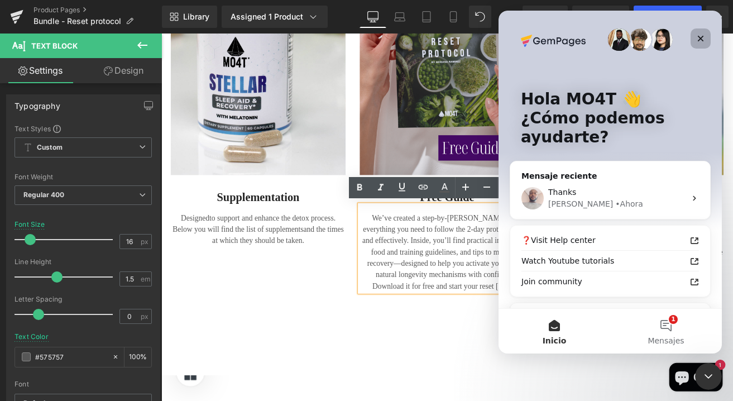
scroll to position [0, 0]
click at [419, 324] on div at bounding box center [366, 183] width 733 height 367
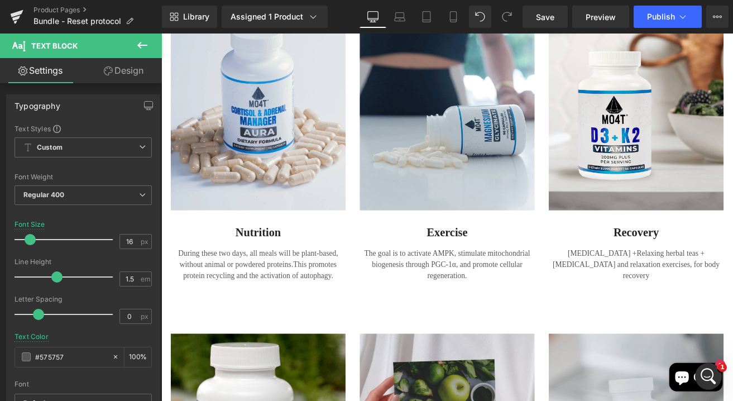
scroll to position [839, 2]
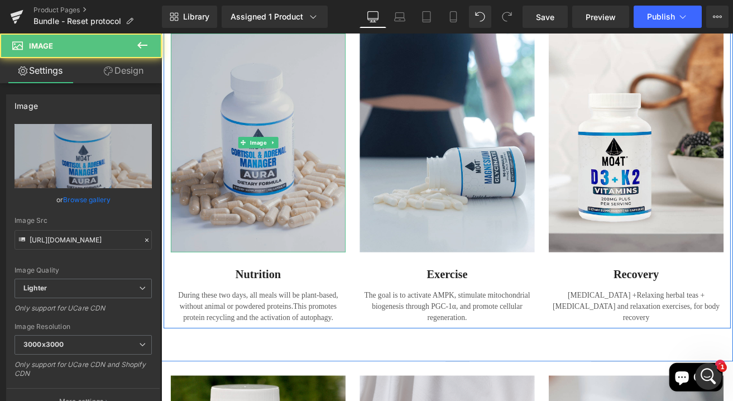
click at [311, 133] on img at bounding box center [275, 162] width 207 height 258
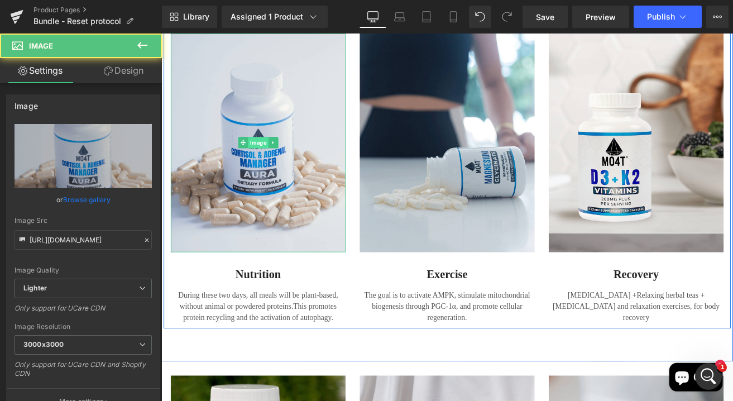
click at [271, 161] on span "Image" at bounding box center [276, 162] width 24 height 13
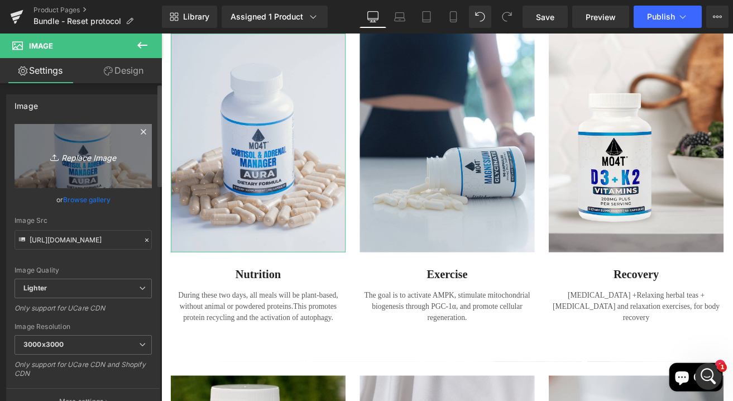
click at [88, 161] on icon "Replace Image" at bounding box center [83, 156] width 89 height 14
type input "C:\fakepath\3.png"
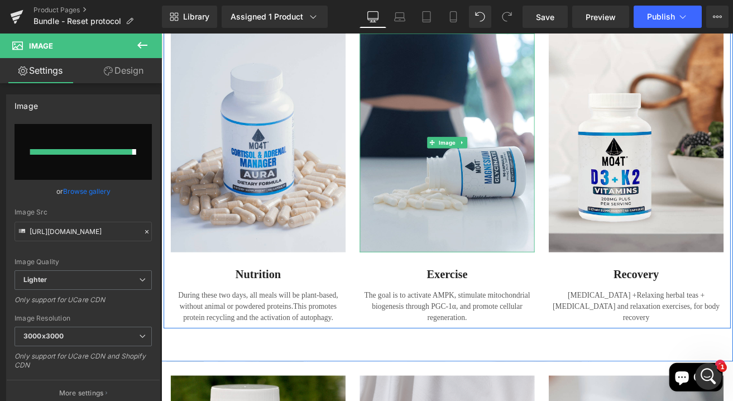
type input "https://ucarecdn.com/b5566ccc-cf82-4278-b785-547e9ae4a5f8/-/format/auto/-/previ…"
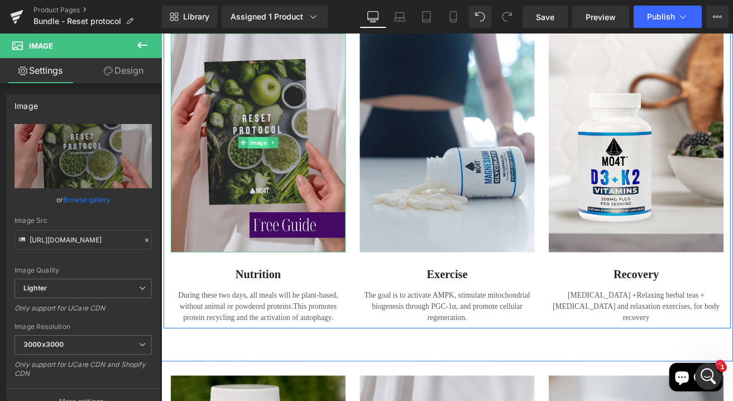
click at [273, 160] on span "Image" at bounding box center [276, 162] width 24 height 13
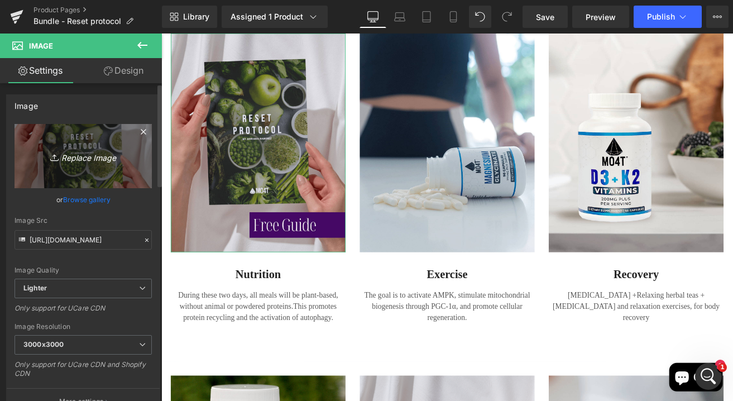
click at [85, 160] on icon "Replace Image" at bounding box center [83, 156] width 89 height 14
type input "C:\fakepath\4.png"
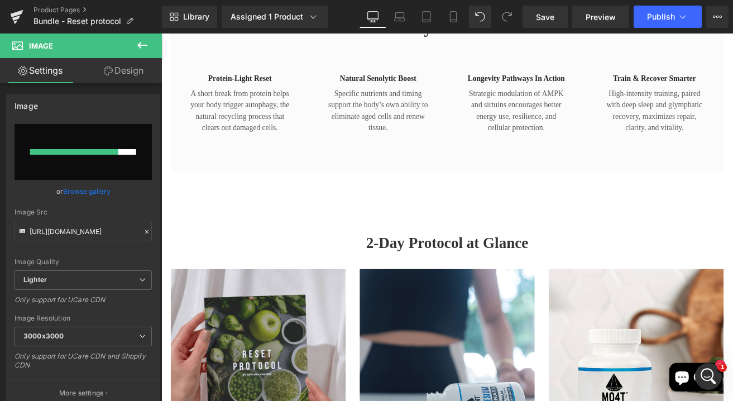
scroll to position [670, 2]
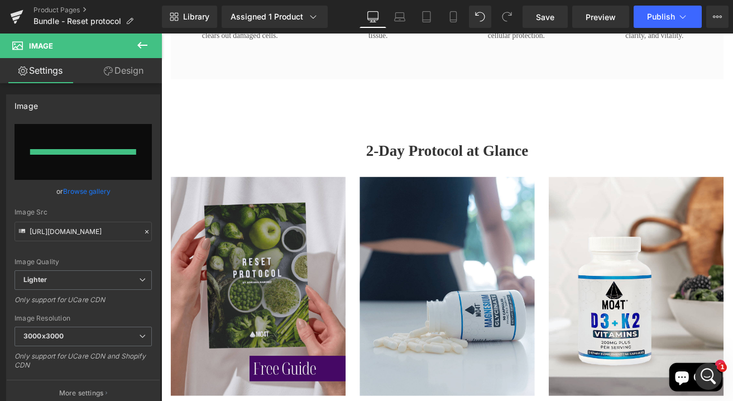
type input "https://ucarecdn.com/c7fc56b7-86b2-444d-8144-1d3bbbbb69e1/-/format/auto/-/previ…"
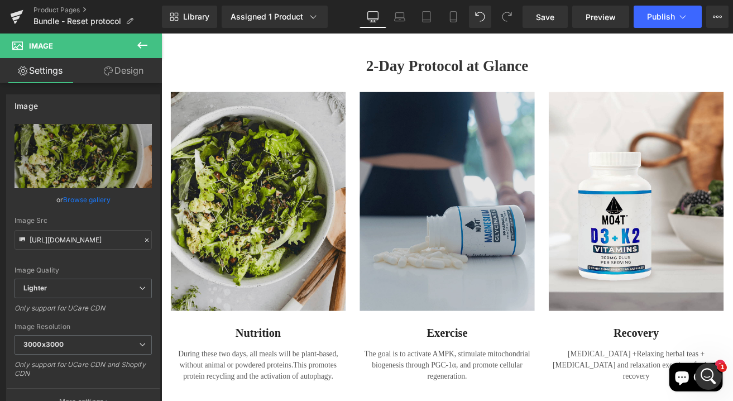
scroll to position [882, 2]
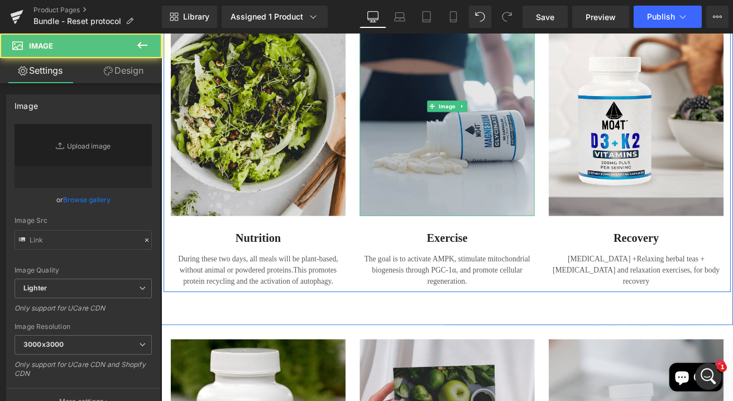
click at [508, 169] on img at bounding box center [499, 120] width 207 height 258
type input "https://ucarecdn.com/5aa8d667-a45e-4cab-ad89-05878bb43a1f/-/format/auto/-/previ…"
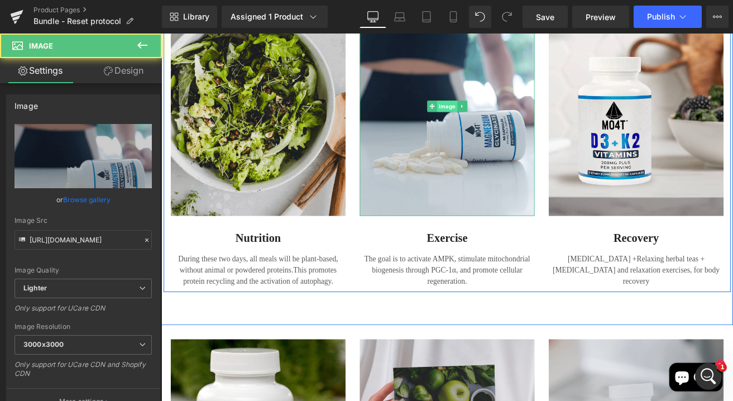
click at [502, 118] on span "Image" at bounding box center [499, 119] width 24 height 13
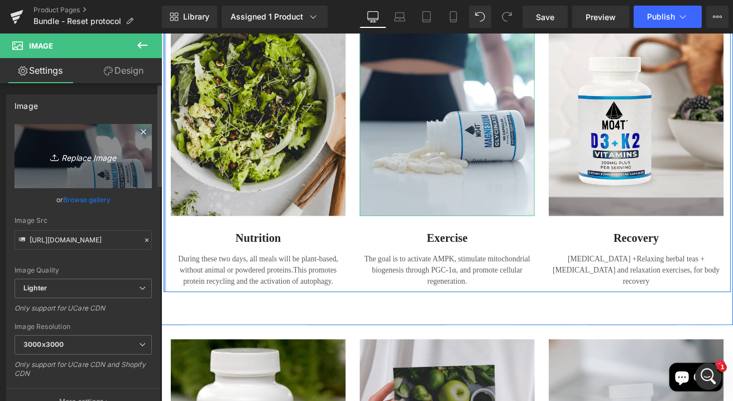
click at [102, 167] on link "Replace Image" at bounding box center [83, 156] width 137 height 64
type input "C:\fakepath\5.png"
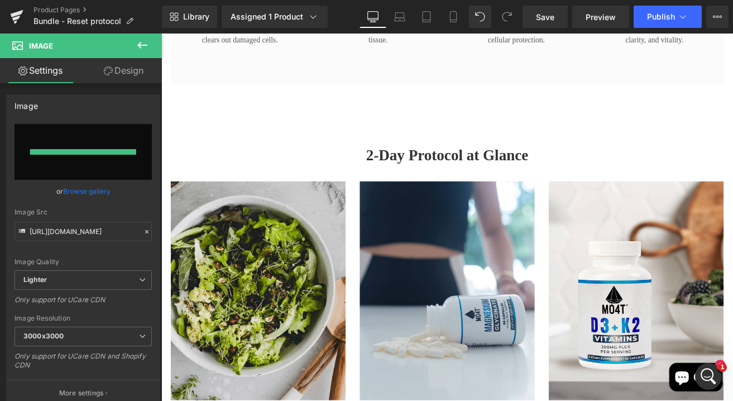
type input "https://ucarecdn.com/808f3f4a-b77b-424d-93a7-de800336f7b9/-/format/auto/-/previ…"
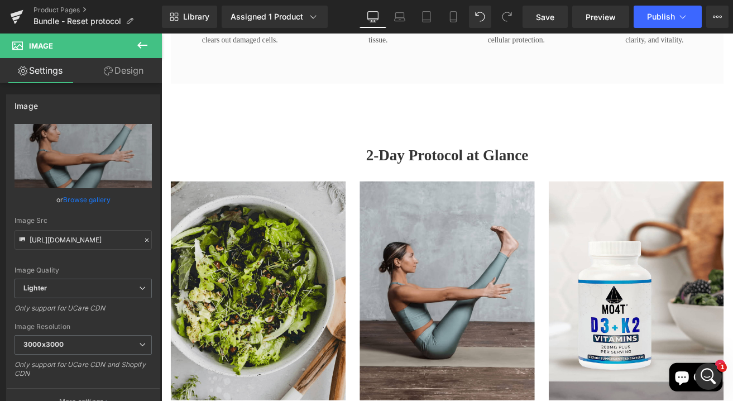
scroll to position [724, 2]
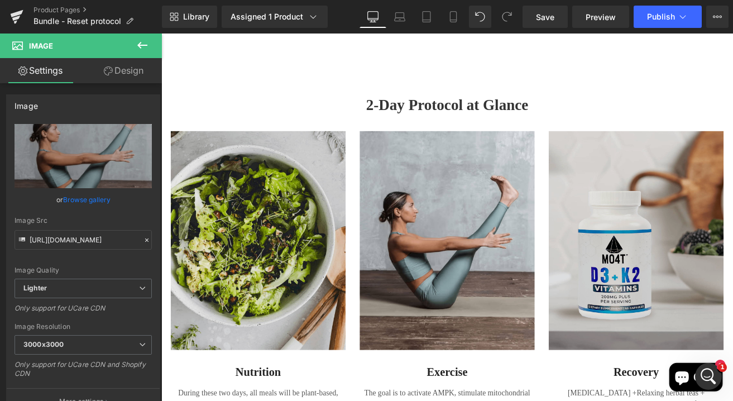
click at [718, 252] on img at bounding box center [722, 278] width 207 height 258
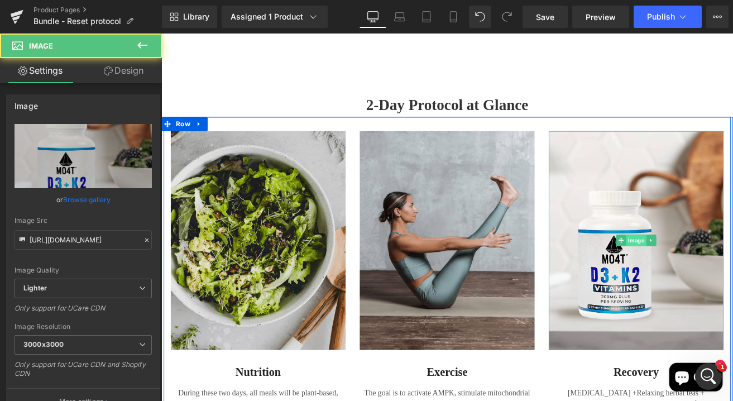
click at [718, 276] on span "Image" at bounding box center [723, 278] width 24 height 13
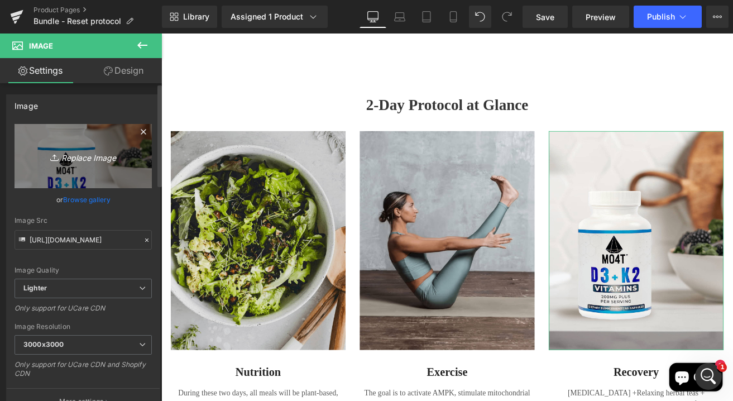
click at [73, 156] on icon "Replace Image" at bounding box center [83, 156] width 89 height 14
type input "C:\fakepath\7.png"
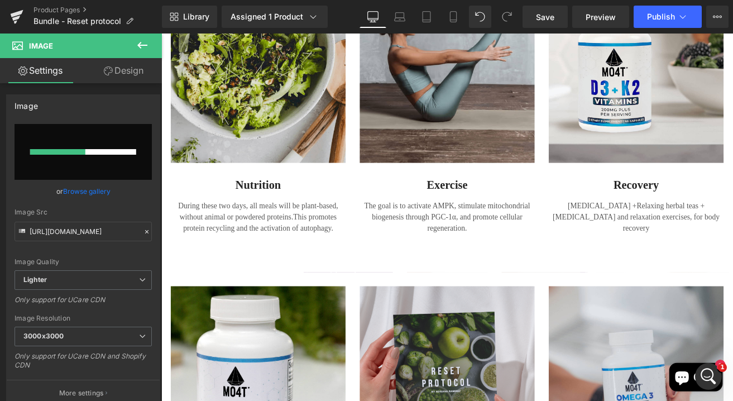
scroll to position [883, 2]
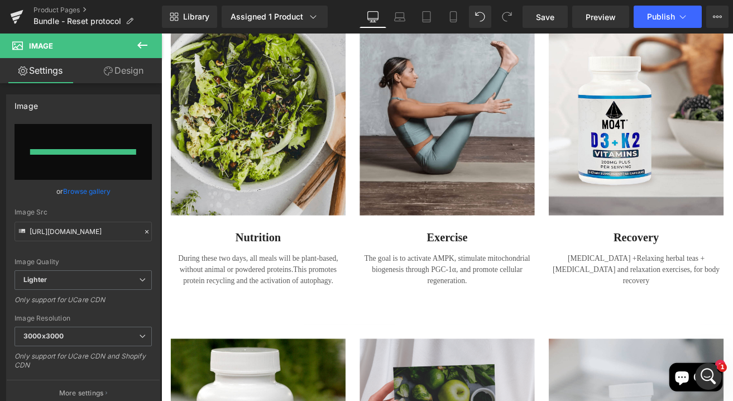
type input "https://ucarecdn.com/bcd579bd-e6b8-46e8-9ee4-9ecd627b0879/-/format/auto/-/previ…"
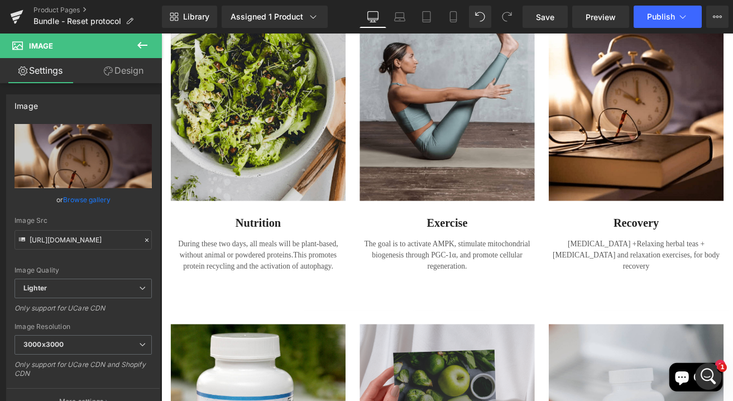
scroll to position [1024, 2]
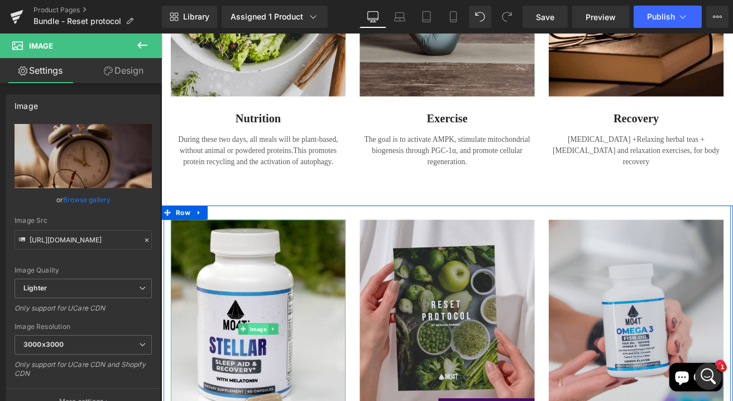
click at [266, 385] on span "Image" at bounding box center [276, 382] width 24 height 13
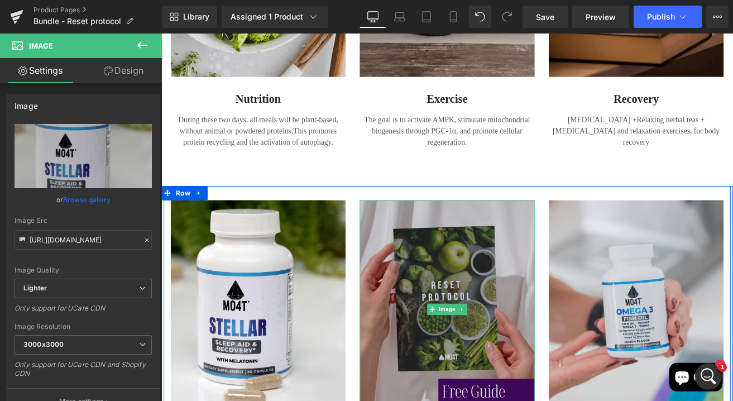
scroll to position [1191, 2]
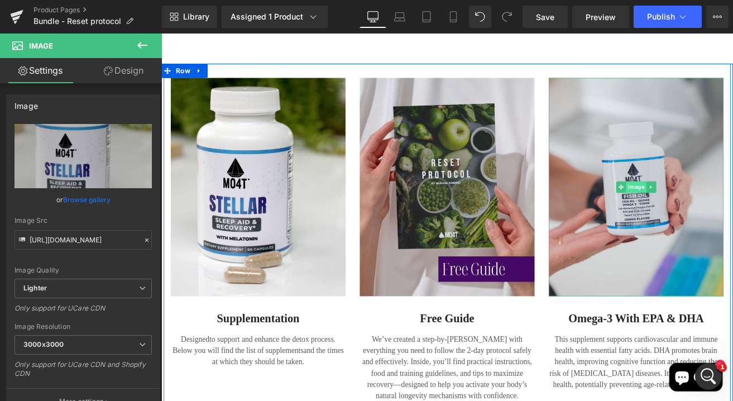
click at [711, 215] on span "Image" at bounding box center [723, 214] width 24 height 13
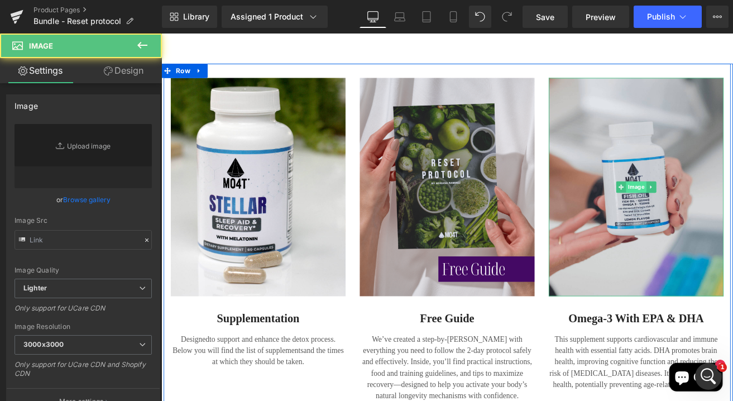
type input "https://ucarecdn.com/07d2925f-444e-41c2-a4dd-cf20a5bd3e0f/-/format/auto/-/previ…"
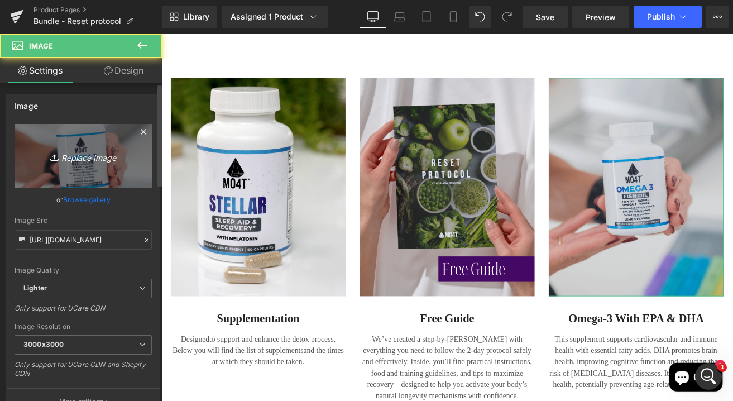
click at [84, 160] on icon "Replace Image" at bounding box center [83, 156] width 89 height 14
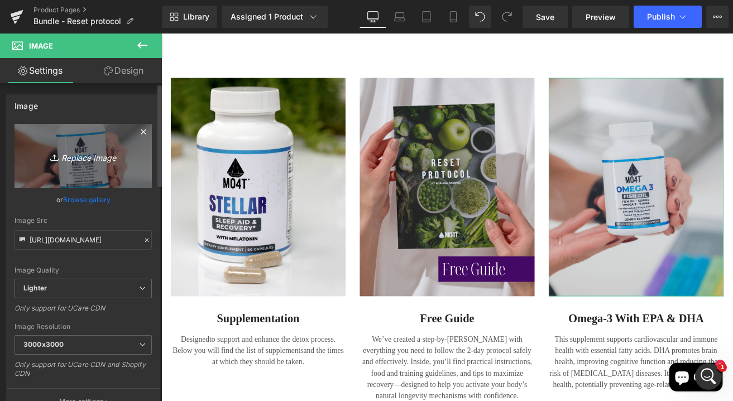
type input "C:\fakepath\8.png"
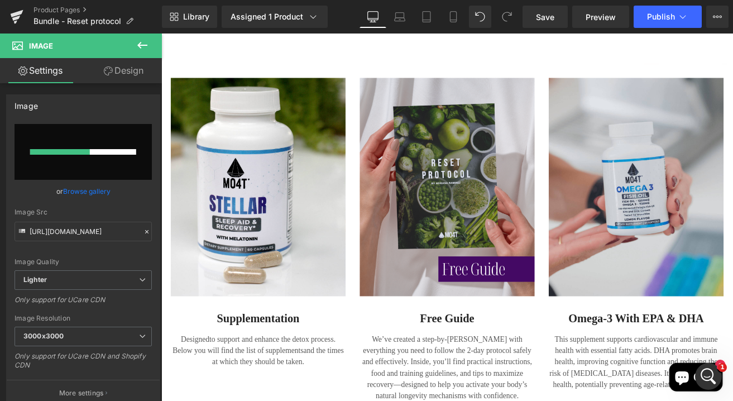
type input "https://ucarecdn.com/7fa9ffdc-2aa1-4233-a998-577d9ed7da27/-/format/auto/-/previ…"
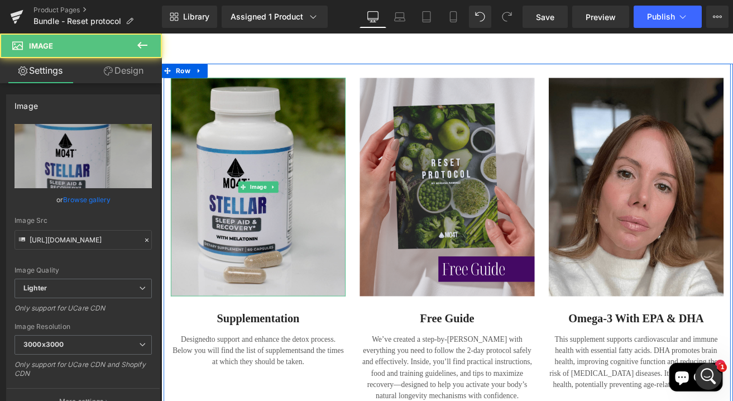
click at [294, 203] on img at bounding box center [275, 215] width 207 height 258
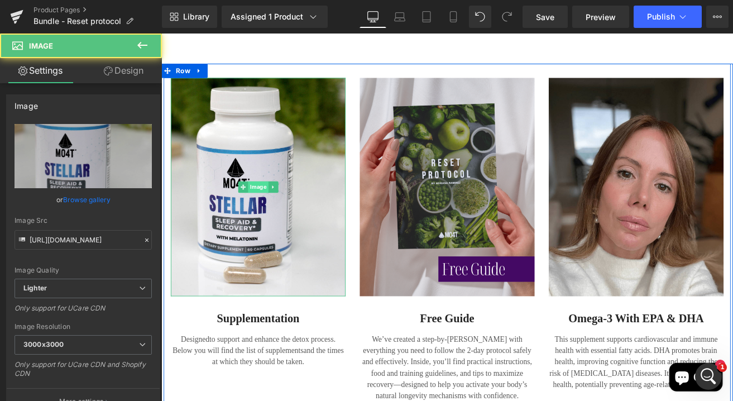
drag, startPoint x: 274, startPoint y: 211, endPoint x: 317, endPoint y: 214, distance: 43.6
click at [274, 211] on span "Image" at bounding box center [276, 214] width 24 height 13
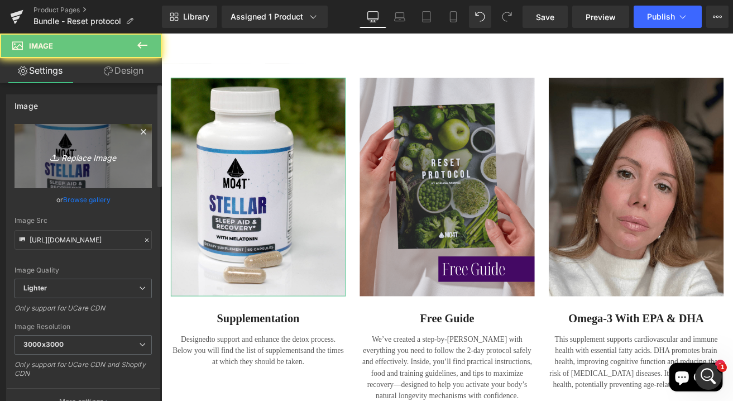
click at [98, 167] on link "Replace Image" at bounding box center [83, 156] width 137 height 64
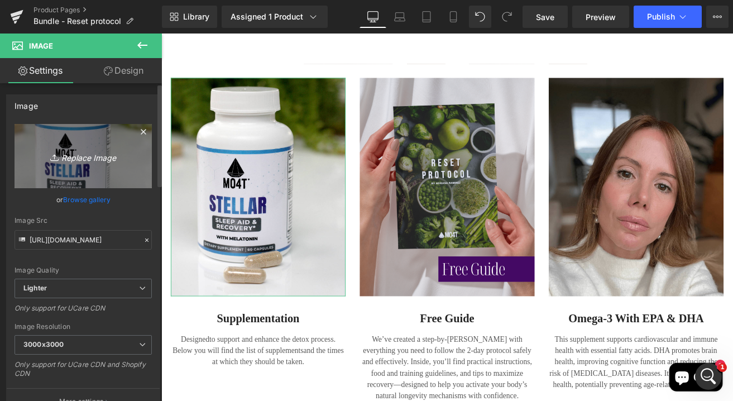
type input "C:\fakepath\9.png"
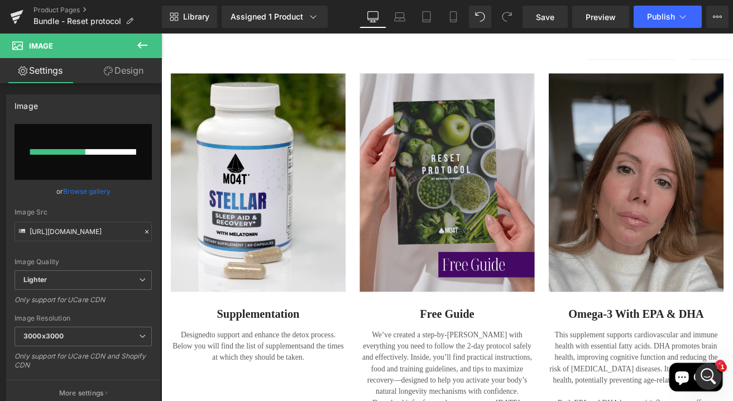
scroll to position [1254, 2]
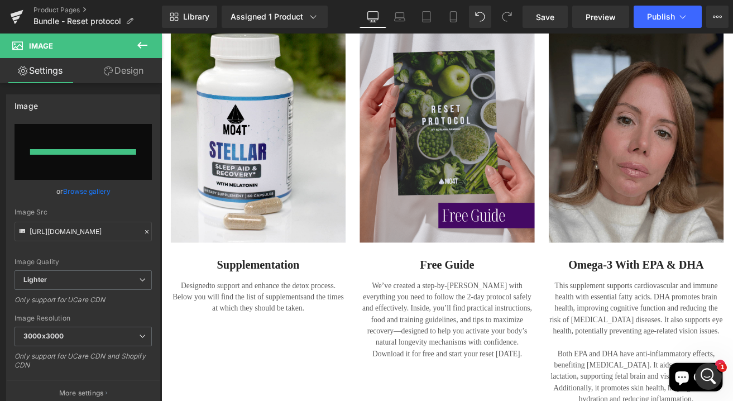
type input "https://ucarecdn.com/fdb52693-1475-4d52-909a-d10d0916dc81/-/format/auto/-/previ…"
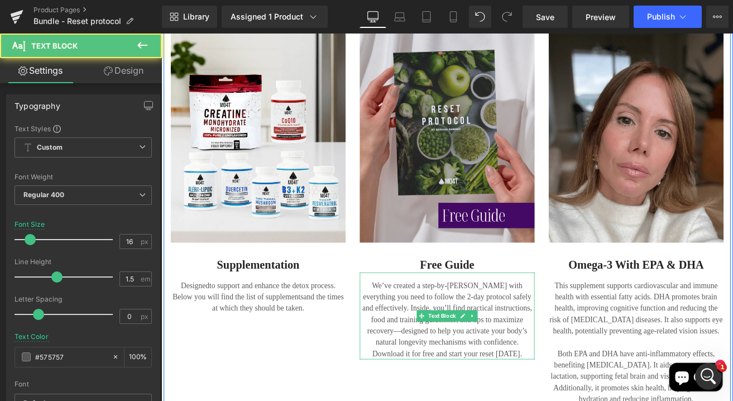
click at [554, 387] on p "We’ve created a step-by-step guide with everything you need to follow the 2-day…" at bounding box center [499, 372] width 207 height 94
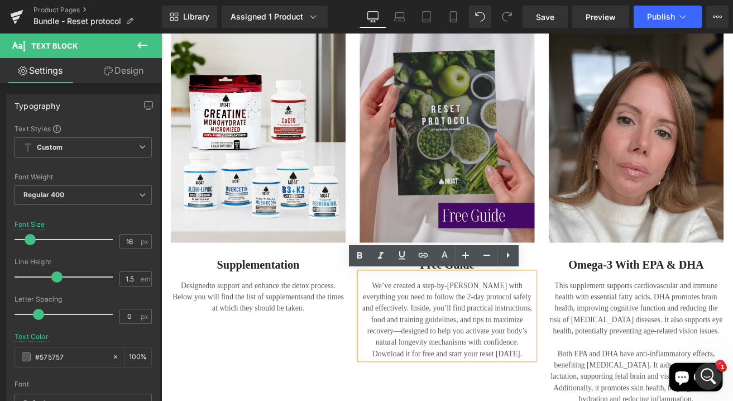
click at [538, 397] on p "We’ve created a step-by-step guide with everything you need to follow the 2-day…" at bounding box center [499, 372] width 207 height 94
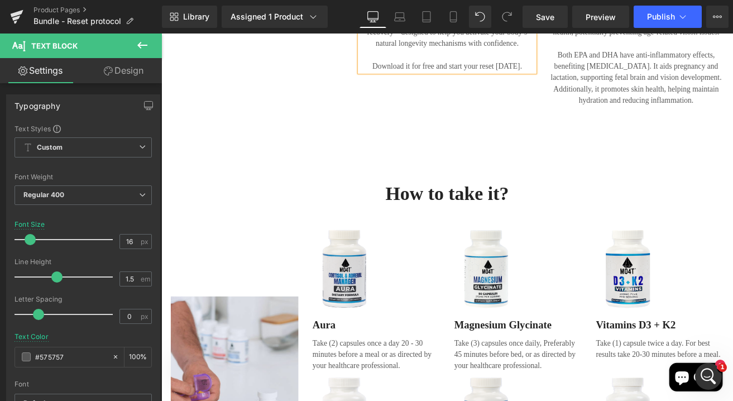
scroll to position [1683, 2]
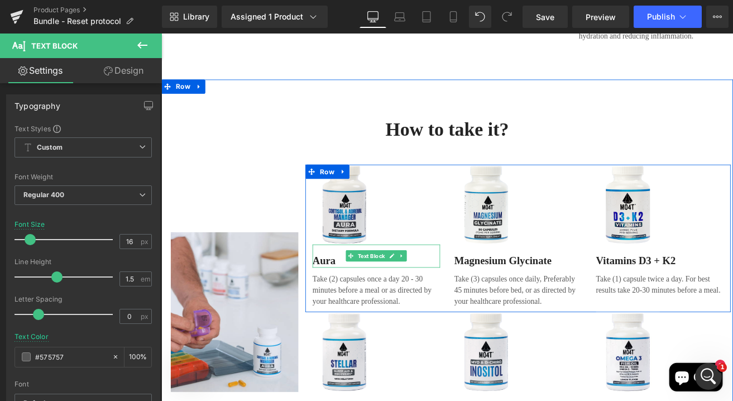
click at [360, 298] on p "Aura" at bounding box center [415, 302] width 151 height 16
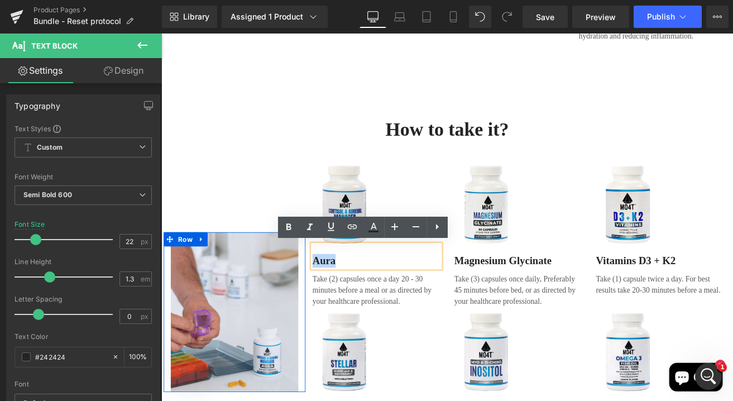
drag, startPoint x: 363, startPoint y: 299, endPoint x: 324, endPoint y: 298, distance: 39.6
click at [324, 298] on div "Image Row Image Aura Text Block Take (2) capsules once a day 20 - 30 minutes be…" at bounding box center [499, 354] width 670 height 375
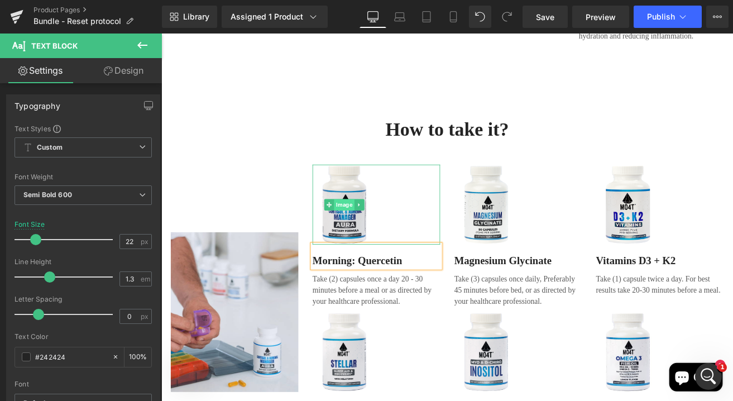
click at [376, 231] on span "Image" at bounding box center [378, 235] width 24 height 13
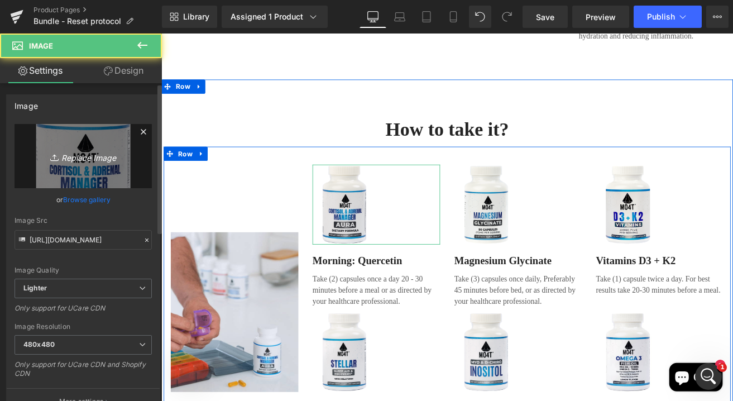
click at [90, 150] on icon "Replace Image" at bounding box center [83, 156] width 89 height 14
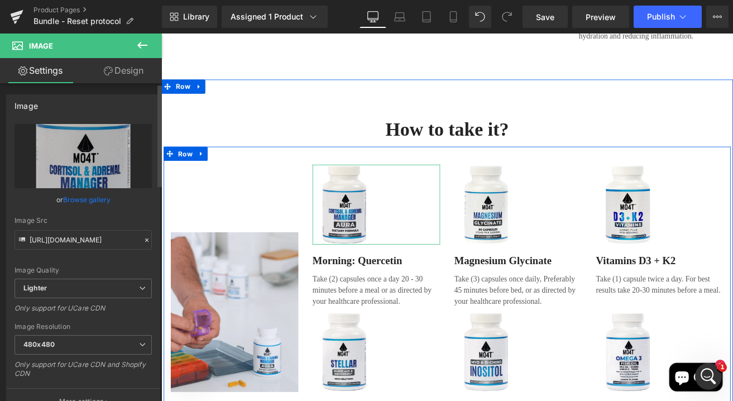
click at [93, 204] on link "Browse gallery" at bounding box center [86, 200] width 47 height 20
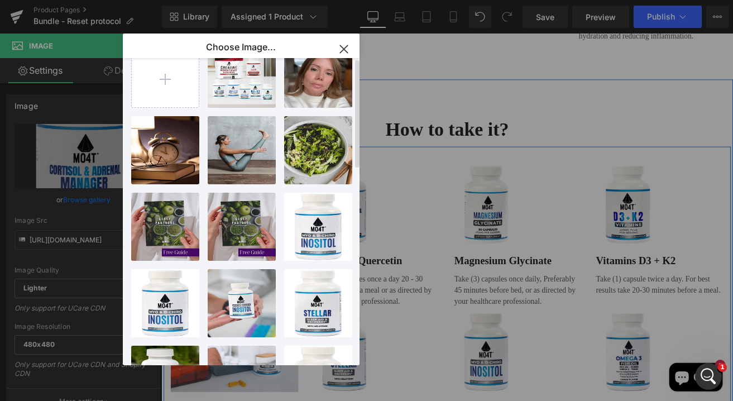
scroll to position [0, 0]
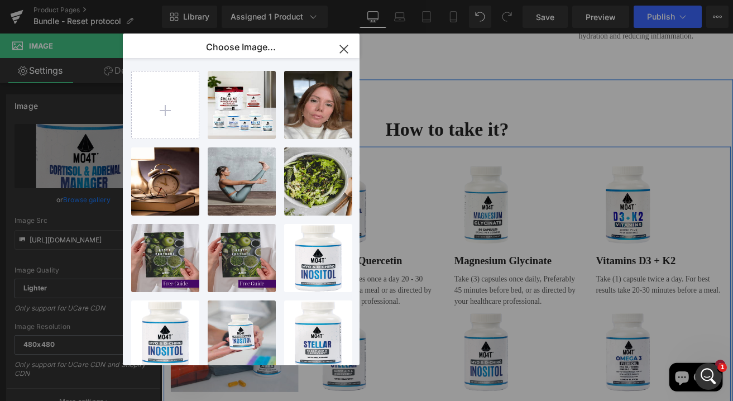
click at [268, 49] on p "Choose Image..." at bounding box center [241, 46] width 70 height 11
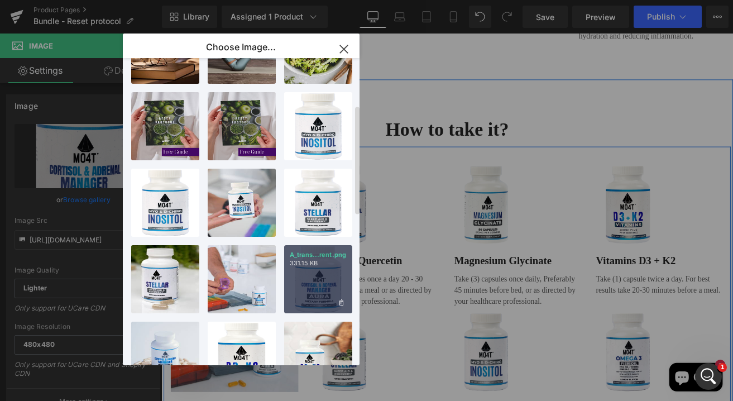
scroll to position [46, 0]
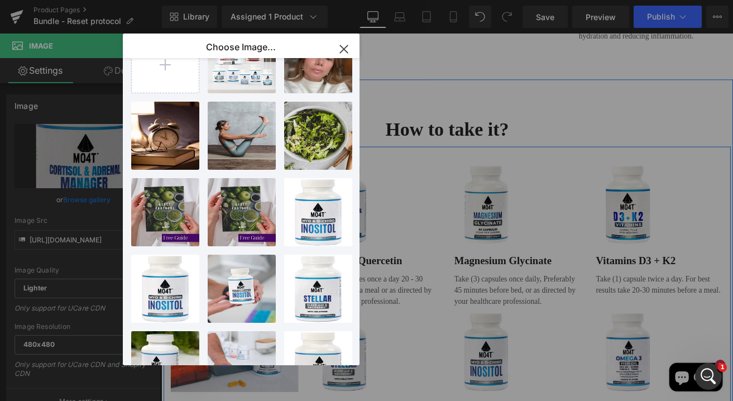
click at [348, 51] on icon "button" at bounding box center [344, 49] width 18 height 18
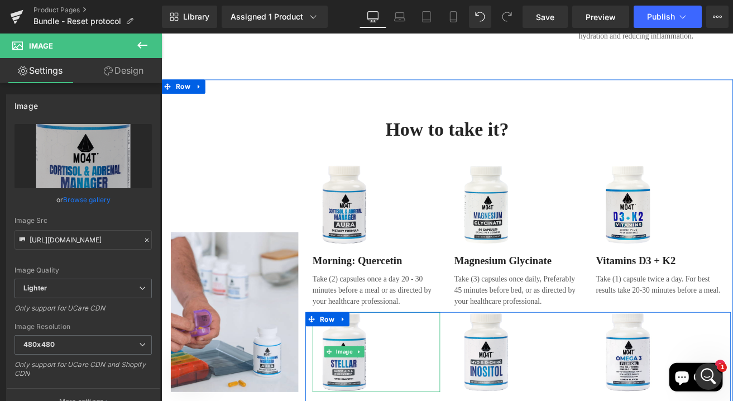
click at [342, 352] on div "Rendering Content" at bounding box center [366, 357] width 69 height 12
click at [373, 400] on span "Image" at bounding box center [378, 408] width 24 height 13
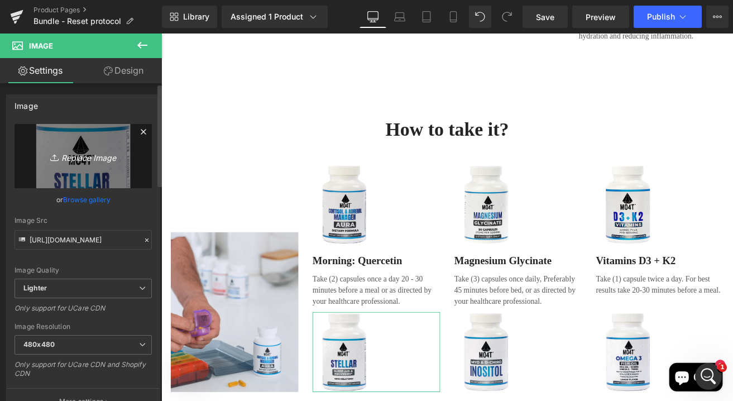
click at [85, 155] on icon "Replace Image" at bounding box center [83, 156] width 89 height 14
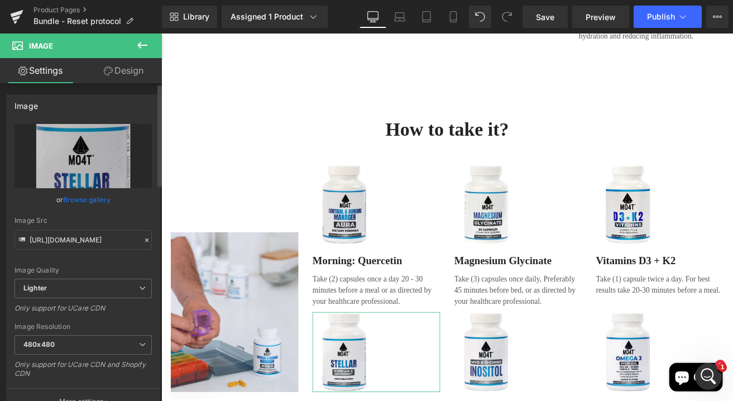
click at [97, 199] on link "Browse gallery" at bounding box center [86, 200] width 47 height 20
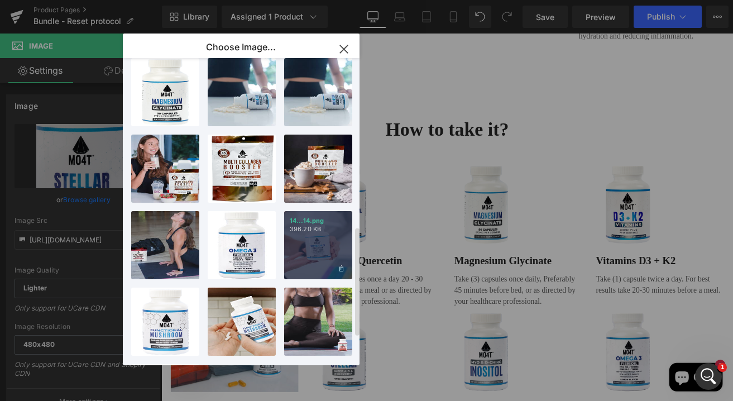
scroll to position [551, 0]
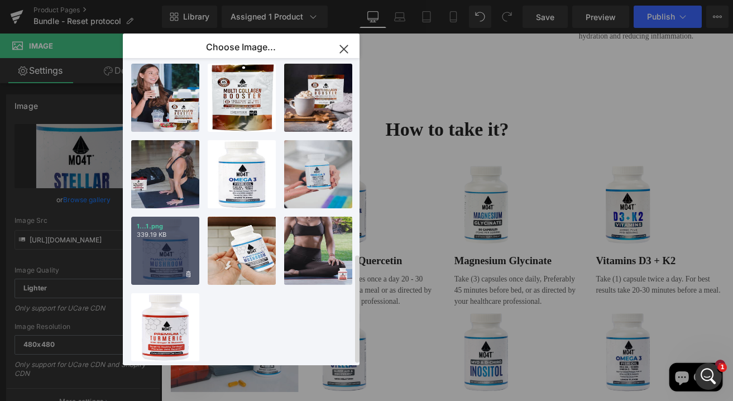
click at [164, 239] on div "1...1.png 339.19 KB" at bounding box center [165, 251] width 68 height 68
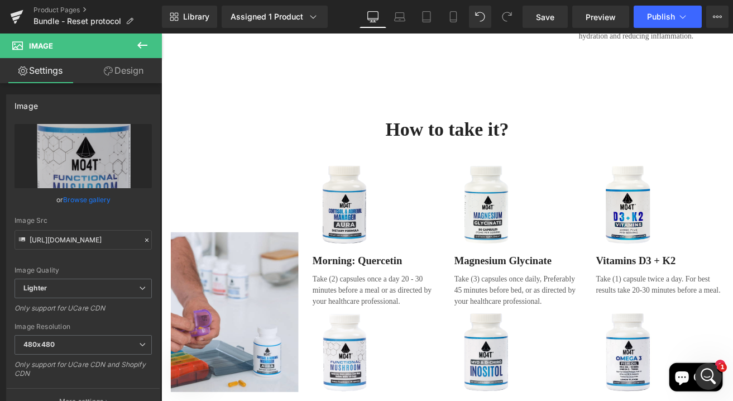
type input "https://ucarecdn.com/c7576fcf-c21c-4f0b-bb87-5f216f54799d/-/format/auto/-/previ…"
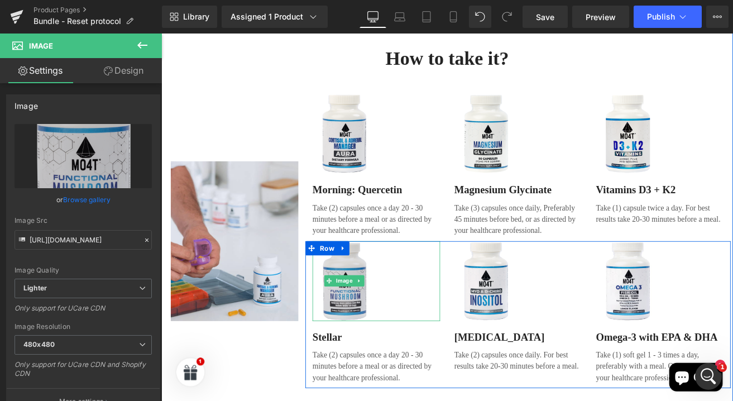
scroll to position [1836, 2]
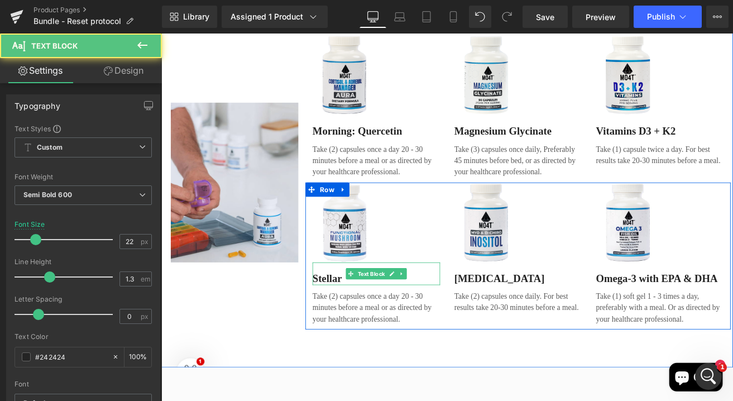
click at [357, 322] on p "Stellar" at bounding box center [415, 323] width 151 height 16
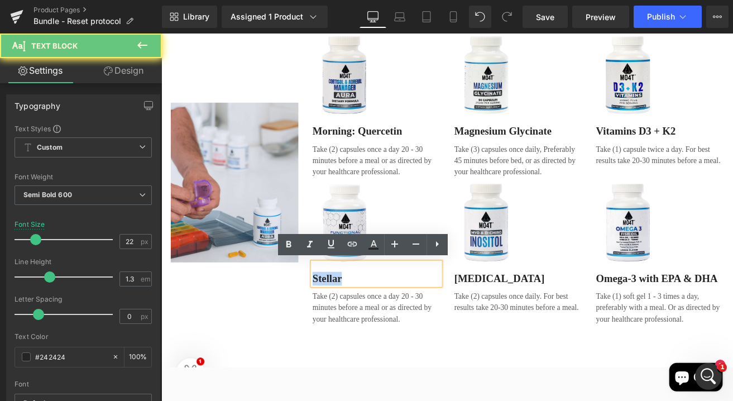
drag, startPoint x: 372, startPoint y: 320, endPoint x: 325, endPoint y: 322, distance: 47.5
click at [325, 322] on div "Image Row Image Morning: Quercetin Text Block Take (2) capsules once a day 20 -…" at bounding box center [499, 201] width 670 height 375
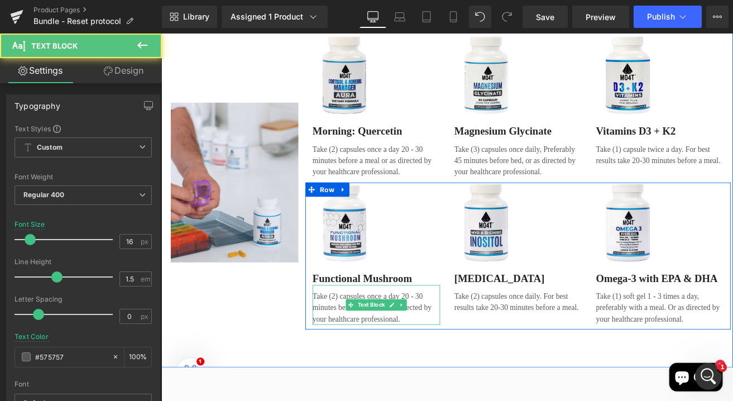
click at [366, 356] on p "Take (2) capsules once a day 20 - 30 minutes before a meal or as directed by yo…" at bounding box center [415, 357] width 151 height 40
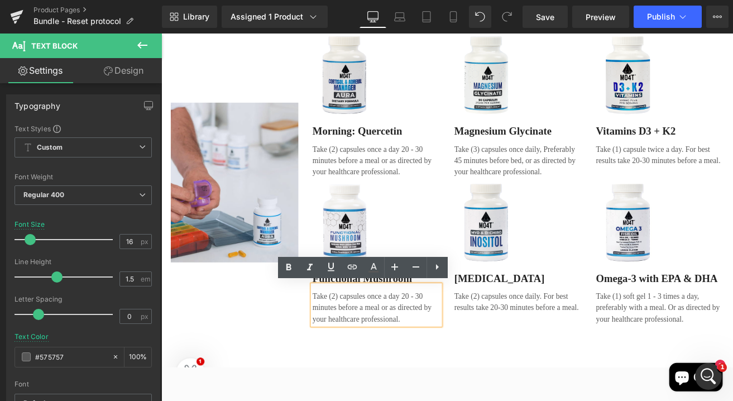
drag, startPoint x: 446, startPoint y: 369, endPoint x: 398, endPoint y: 339, distance: 56.4
click at [398, 339] on p "Take (2) capsules once a day 20 - 30 minutes before a meal or as directed by yo…" at bounding box center [415, 357] width 151 height 40
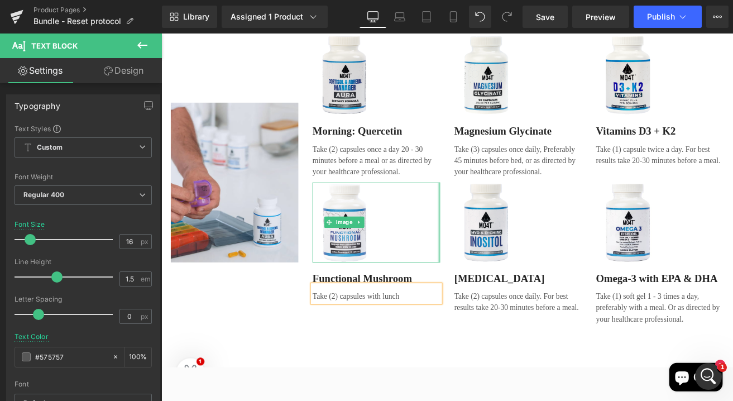
scroll to position [1745, 2]
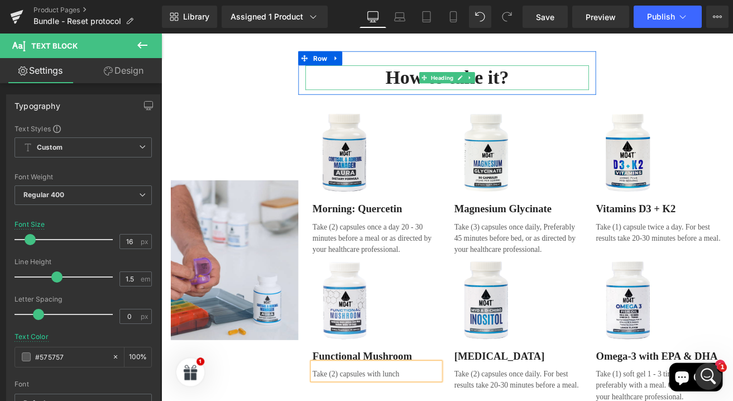
click at [543, 87] on h2 "How to take it?" at bounding box center [499, 85] width 335 height 29
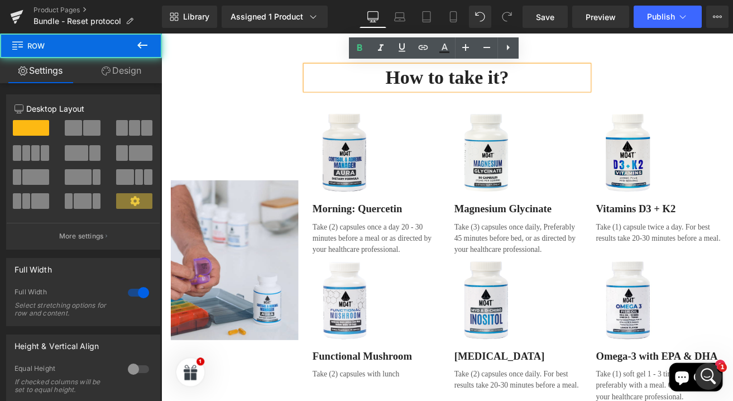
click at [690, 81] on div "How to take it? Heading Row Image Row Image Morning: Quercetin Text Block Take …" at bounding box center [498, 267] width 675 height 426
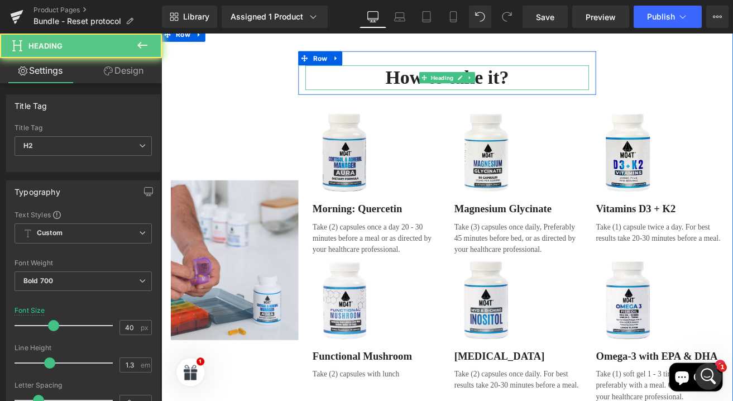
click at [637, 81] on h2 "How to take it?" at bounding box center [499, 85] width 335 height 29
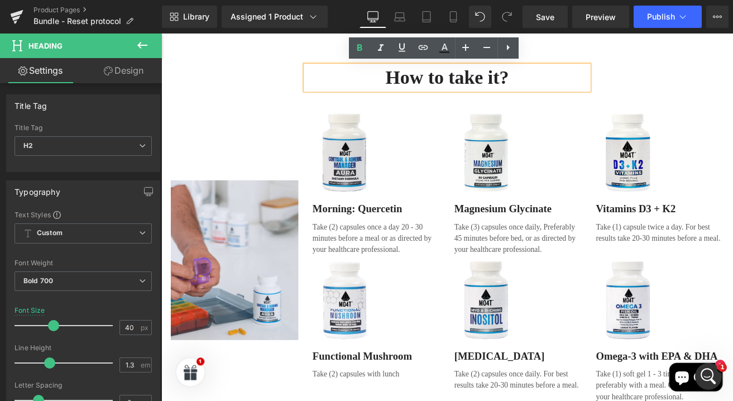
click at [375, 83] on h2 "How to take it?" at bounding box center [499, 85] width 335 height 29
click at [623, 106] on div "Image Row Image Morning: Quercetin Text Block Take (2) capsules once a day 20 -…" at bounding box center [499, 292] width 670 height 375
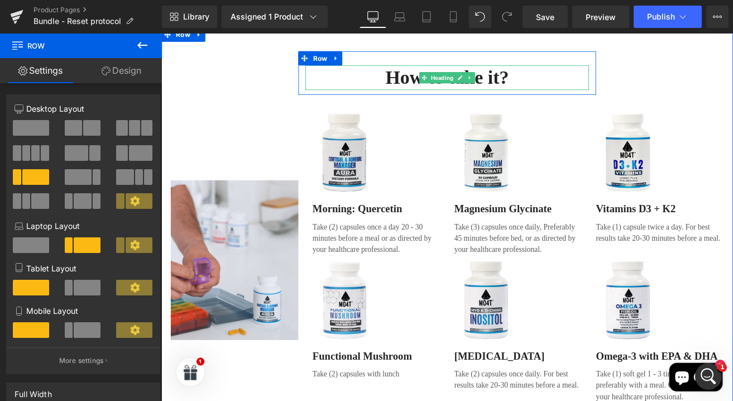
click at [573, 84] on h2 "How to take it?" at bounding box center [499, 85] width 335 height 29
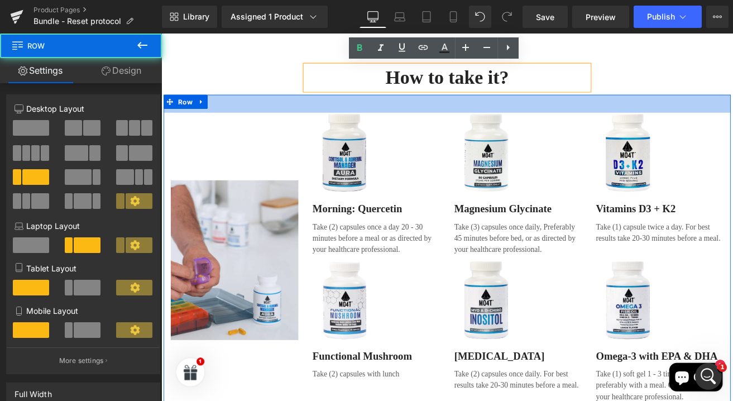
click at [722, 112] on div "38px" at bounding box center [499, 115] width 670 height 21
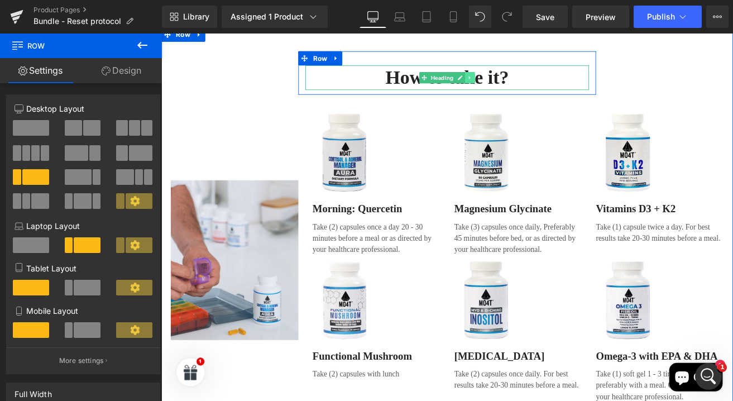
click at [524, 85] on icon at bounding box center [526, 85] width 6 height 7
click at [517, 84] on icon at bounding box center [520, 86] width 6 height 6
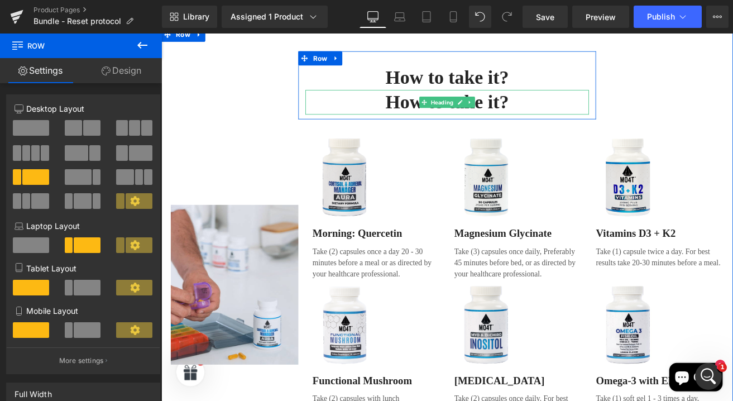
click at [654, 113] on h2 "How to take it?" at bounding box center [499, 114] width 335 height 29
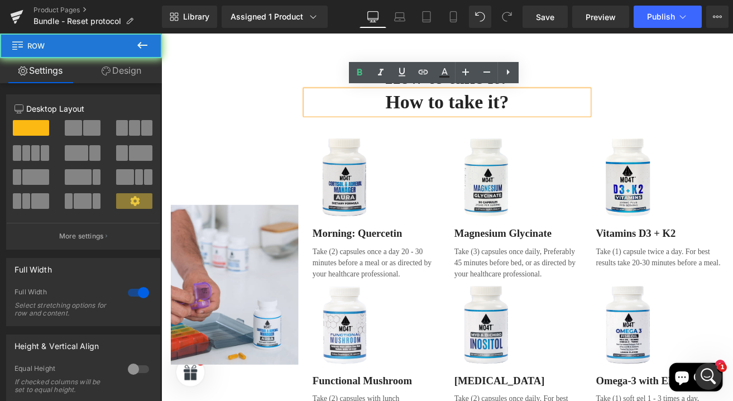
click at [714, 129] on div "How to take it? Heading How to take it? Heading Row Image Row Image Morning: Qu…" at bounding box center [498, 281] width 675 height 455
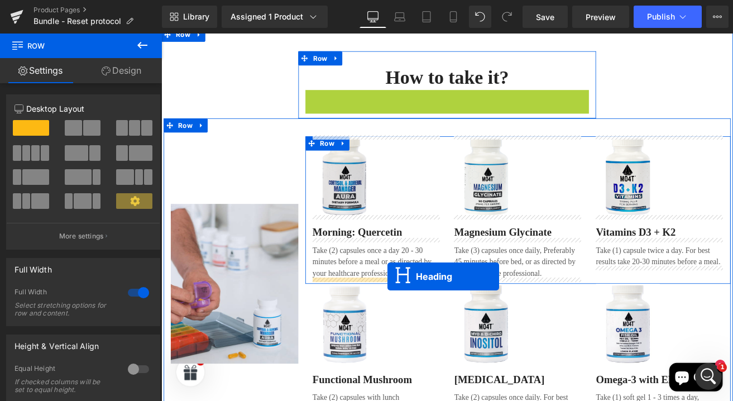
drag, startPoint x: 469, startPoint y: 112, endPoint x: 426, endPoint y: 320, distance: 212.6
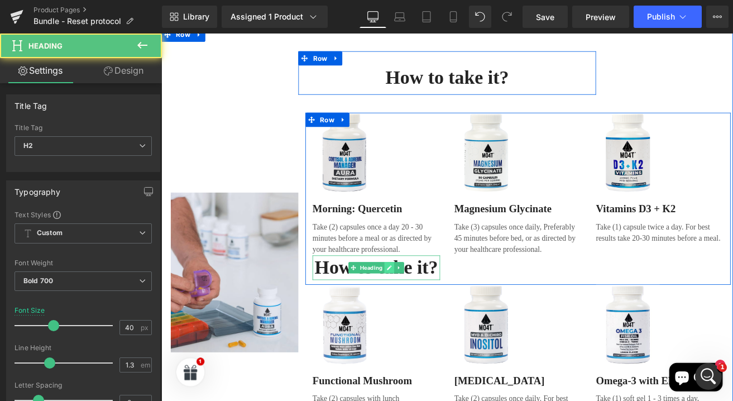
click at [425, 313] on link at bounding box center [431, 309] width 12 height 13
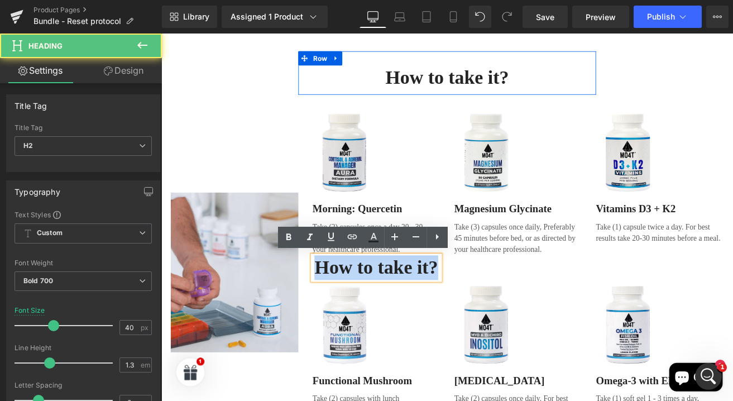
drag, startPoint x: 474, startPoint y: 306, endPoint x: 337, endPoint y: 309, distance: 137.3
click at [340, 309] on h2 "How to take it?" at bounding box center [415, 309] width 151 height 29
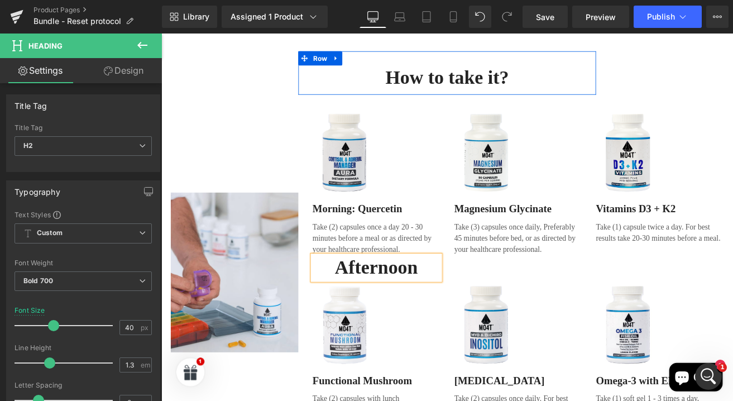
scroll to position [1743, 2]
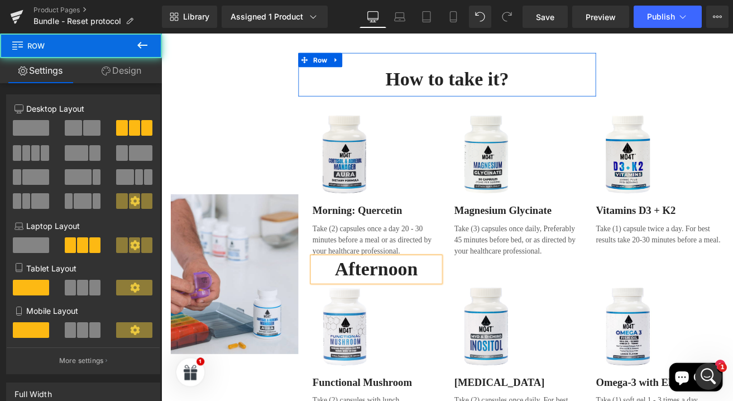
click at [524, 310] on div "Image Morning: Quercetin Text Block Take (2) capsules once a day 20 - 30 minute…" at bounding box center [583, 230] width 502 height 203
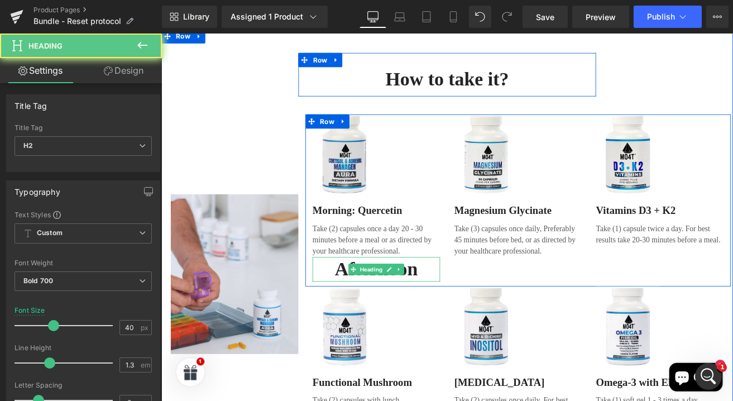
click at [444, 306] on h2 "Afternoon" at bounding box center [415, 312] width 151 height 29
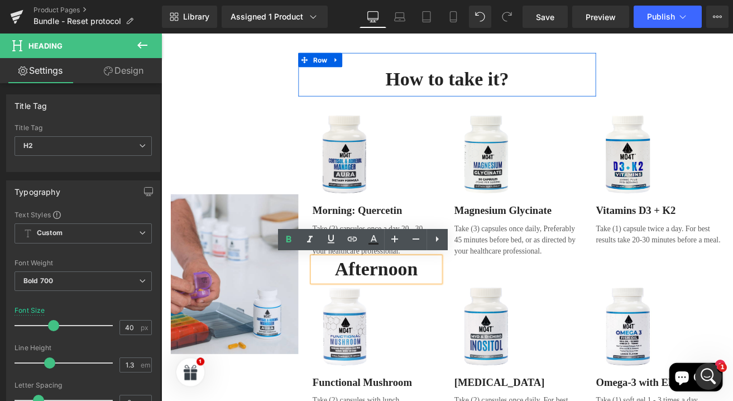
drag, startPoint x: 453, startPoint y: 372, endPoint x: 433, endPoint y: 354, distance: 26.5
click at [453, 372] on link at bounding box center [415, 379] width 151 height 94
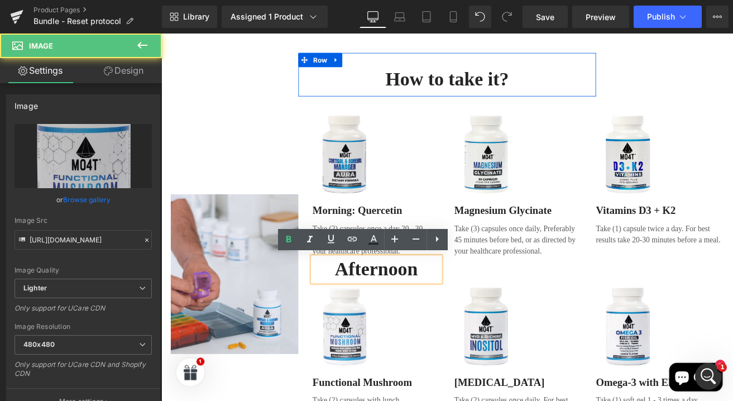
click at [351, 314] on h2 "Afternoon" at bounding box center [415, 312] width 151 height 29
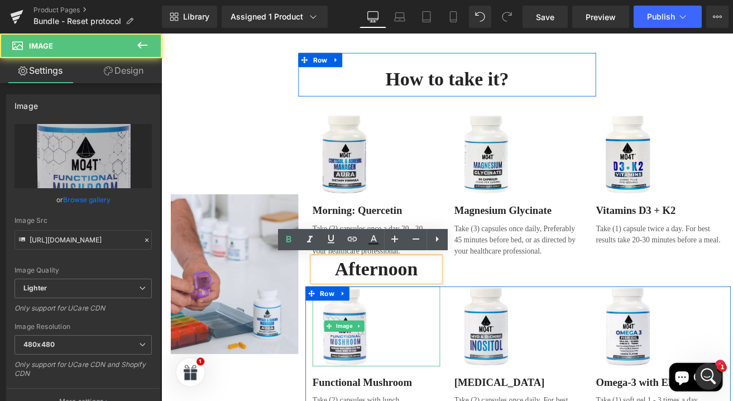
click at [453, 385] on link at bounding box center [415, 379] width 151 height 94
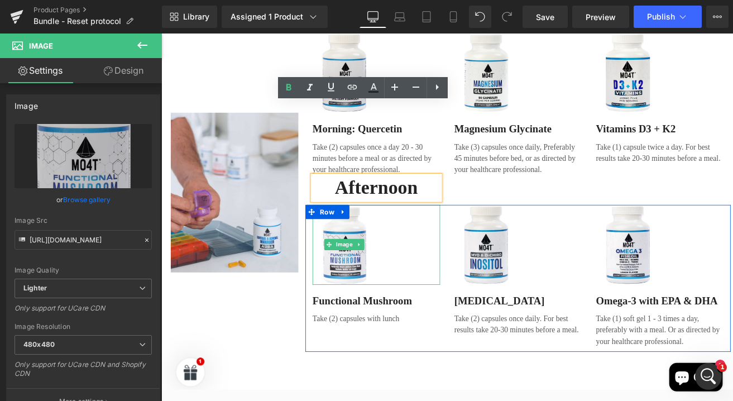
scroll to position [1922, 2]
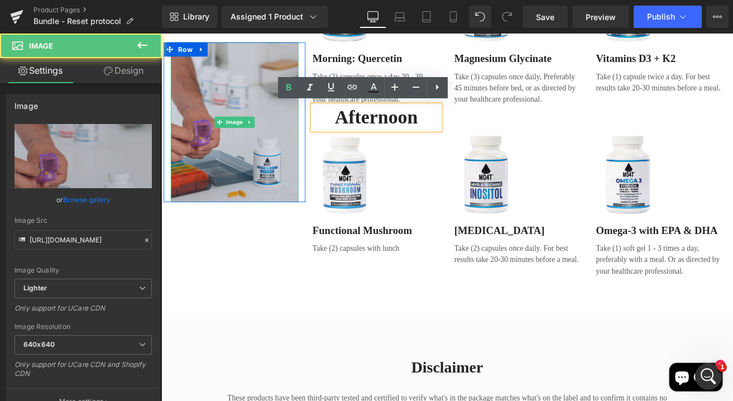
click at [267, 194] on img at bounding box center [247, 138] width 151 height 189
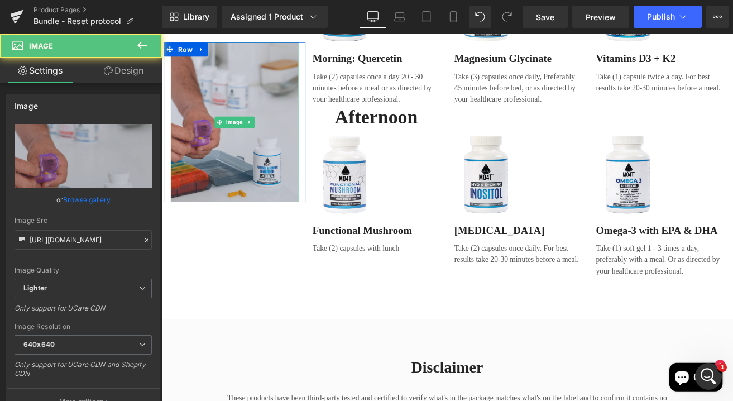
scroll to position [1842, 2]
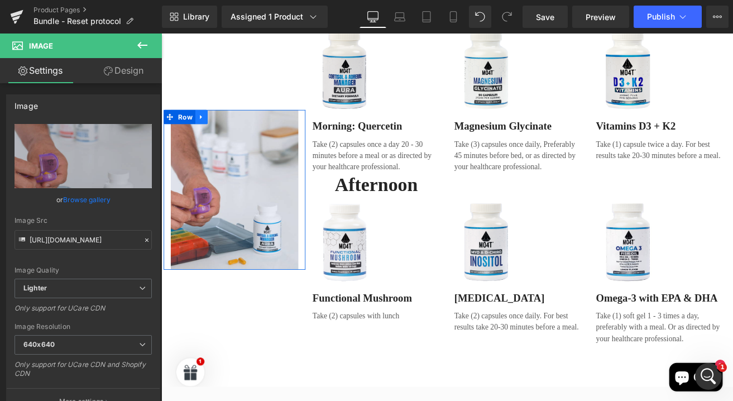
click at [205, 128] on icon at bounding box center [209, 132] width 8 height 8
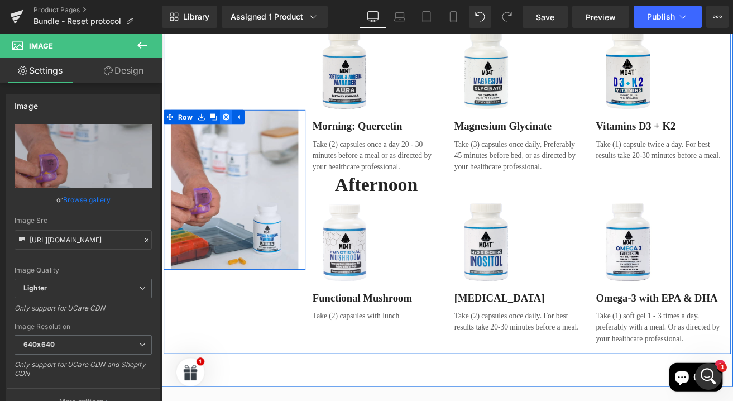
click at [237, 129] on icon at bounding box center [238, 132] width 8 height 8
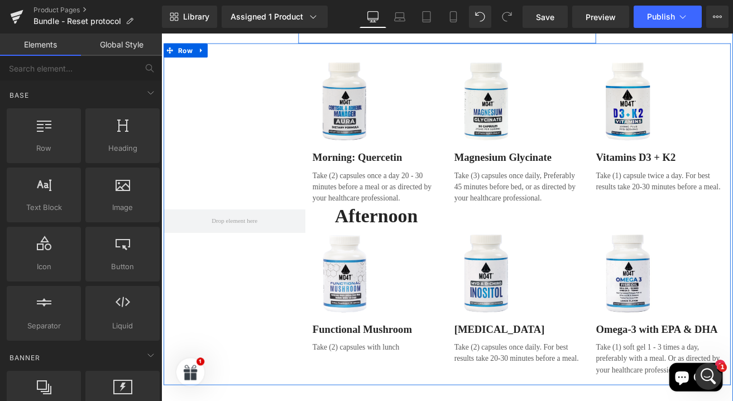
scroll to position [1785, 2]
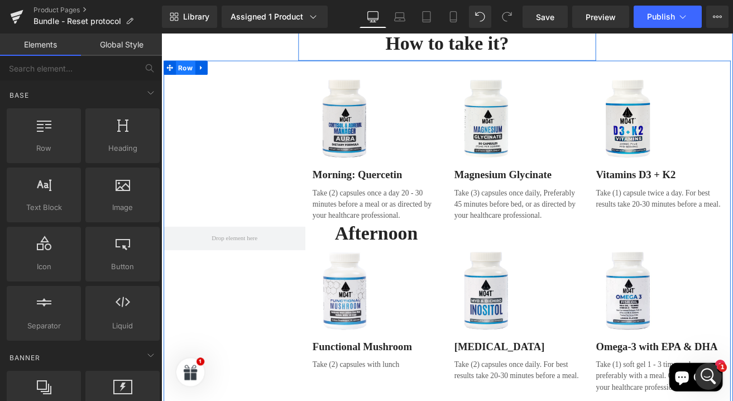
click at [180, 76] on span "Row" at bounding box center [190, 73] width 23 height 17
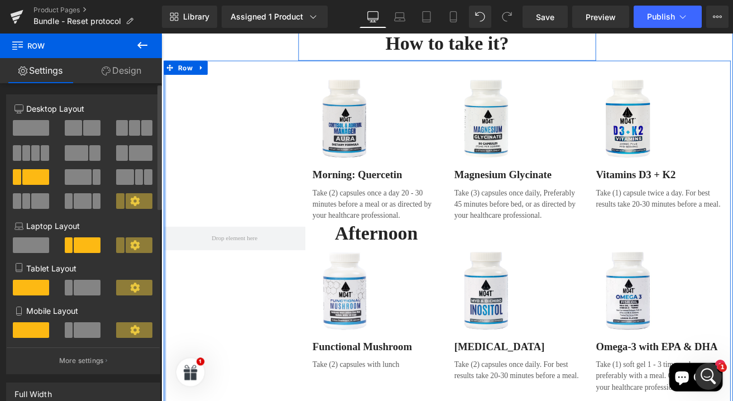
click at [41, 127] on span at bounding box center [31, 128] width 36 height 16
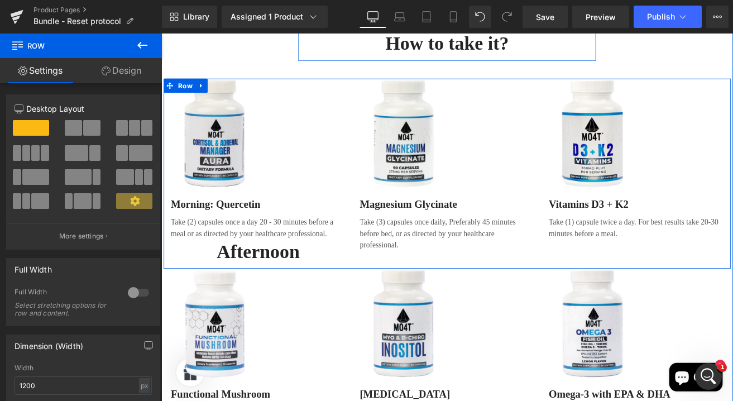
scroll to position [1879, 2]
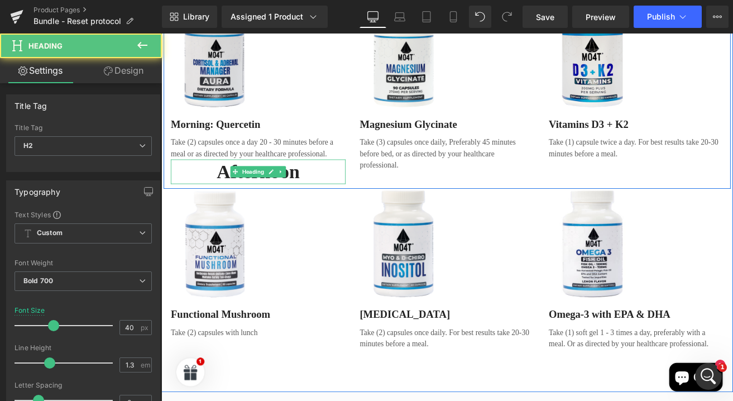
click at [306, 195] on h2 "Afternoon" at bounding box center [275, 197] width 207 height 29
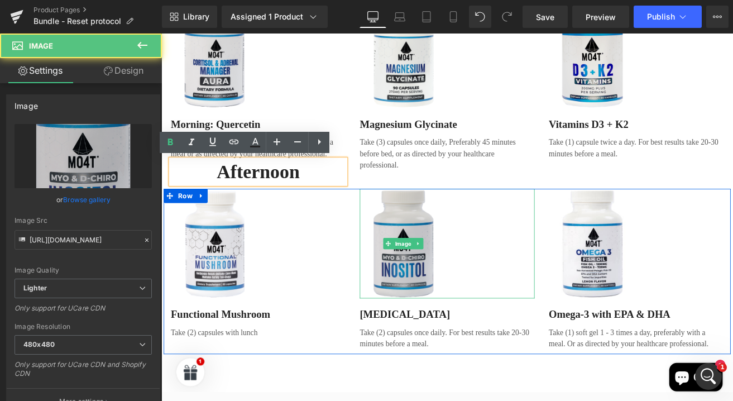
click at [443, 217] on div "Image Functional Mushroom Text Block Take (2) capsules with lunch Text Block Im…" at bounding box center [499, 314] width 670 height 195
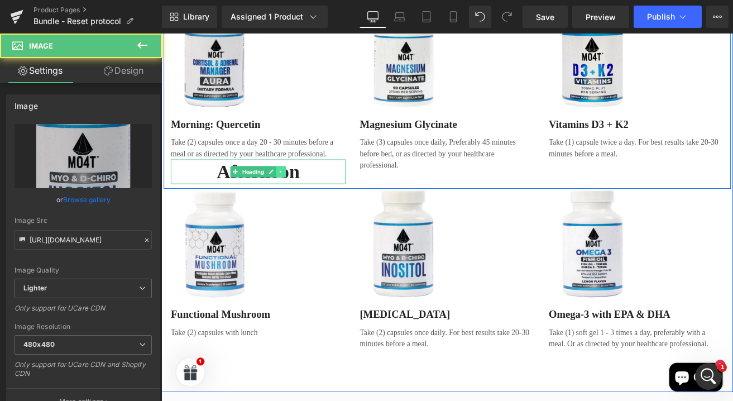
click at [297, 198] on link at bounding box center [303, 196] width 12 height 13
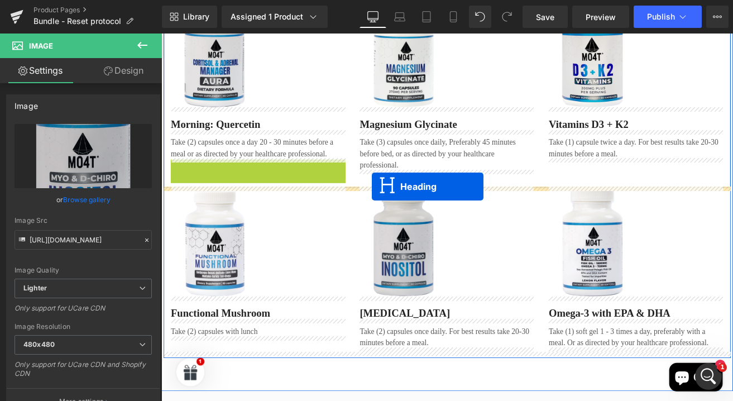
drag, startPoint x: 229, startPoint y: 196, endPoint x: 408, endPoint y: 214, distance: 179.6
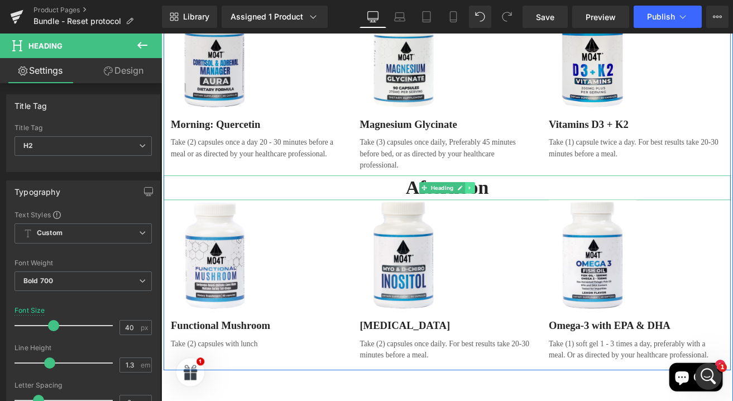
click at [525, 214] on icon at bounding box center [526, 216] width 2 height 4
click at [520, 214] on link at bounding box center [521, 215] width 12 height 13
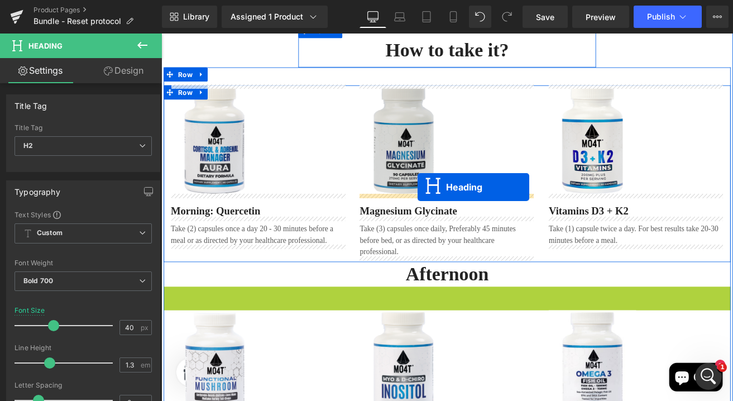
scroll to position [1712, 2]
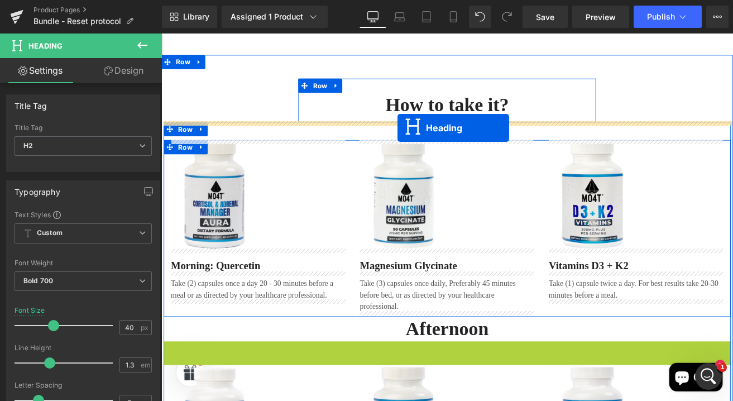
drag, startPoint x: 467, startPoint y: 243, endPoint x: 438, endPoint y: 145, distance: 101.7
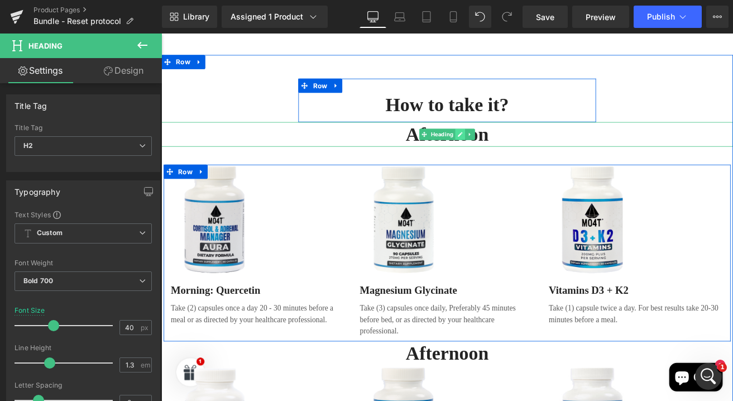
click at [514, 152] on link at bounding box center [514, 152] width 12 height 13
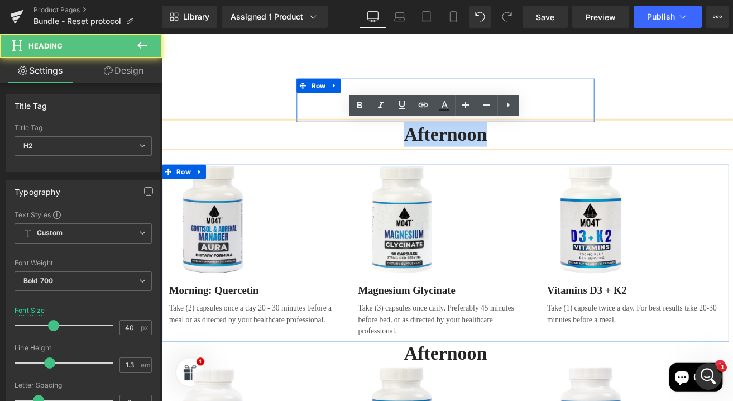
drag, startPoint x: 555, startPoint y: 156, endPoint x: 426, endPoint y: 150, distance: 129.1
click at [426, 150] on h2 "Afternoon" at bounding box center [496, 152] width 675 height 29
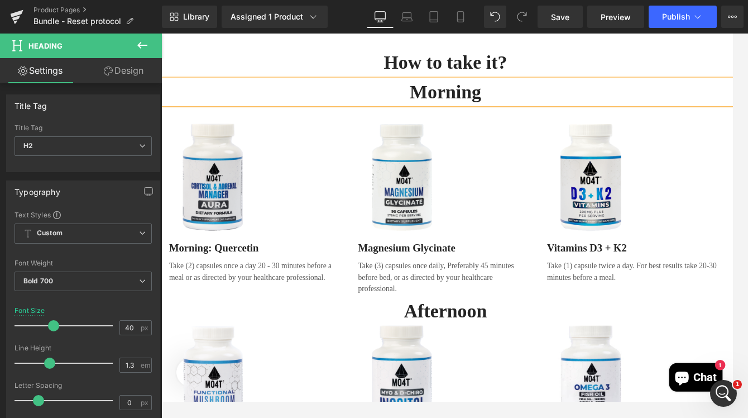
scroll to position [1760, 2]
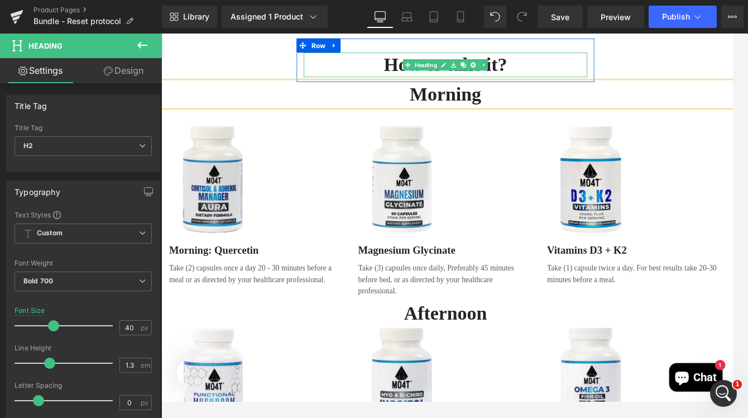
click at [528, 59] on h2 "How to take it?" at bounding box center [496, 70] width 335 height 29
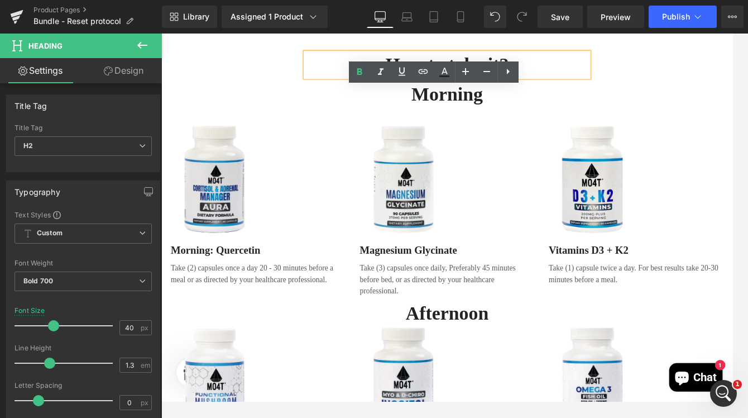
click at [594, 65] on h2 "How to take it?" at bounding box center [499, 70] width 335 height 29
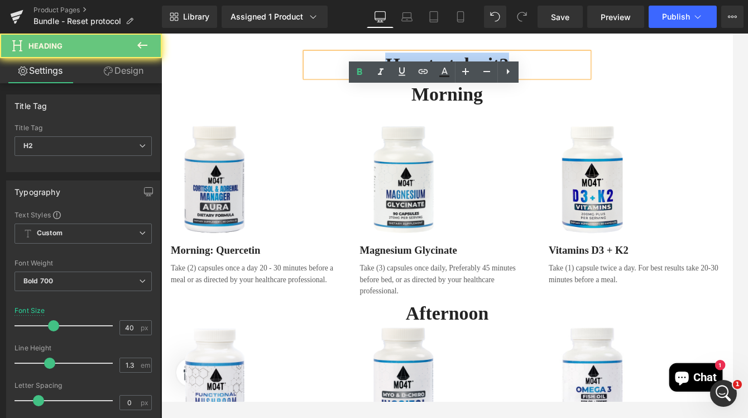
drag, startPoint x: 575, startPoint y: 65, endPoint x: 578, endPoint y: 103, distance: 37.5
click at [411, 61] on h2 "How to take it?" at bounding box center [499, 70] width 335 height 29
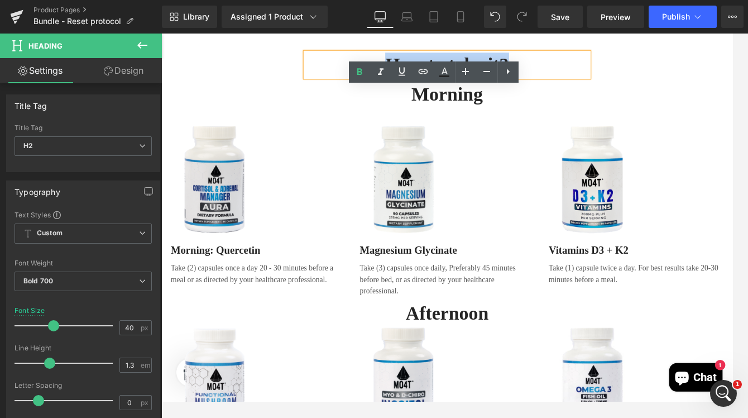
click at [332, 63] on h2 "How to take it?" at bounding box center [499, 70] width 335 height 29
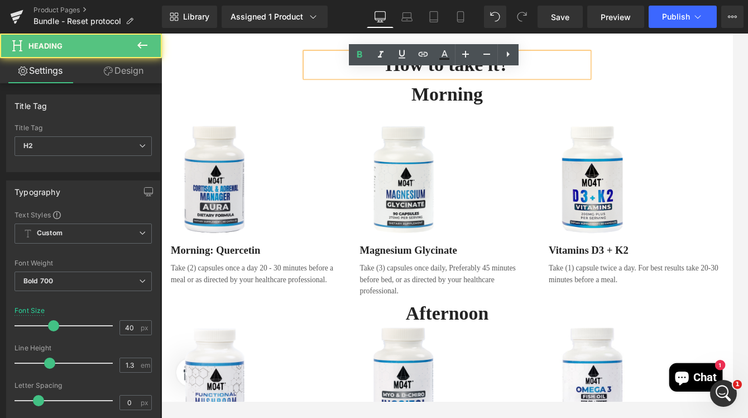
scroll to position [1676, 2]
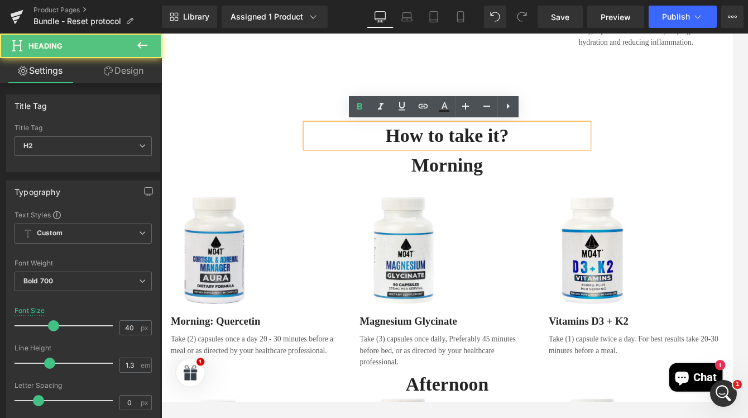
click at [205, 127] on div "How to take it? Heading Row Morning Heading Image Morning: Quercetin Text Block…" at bounding box center [498, 393] width 675 height 540
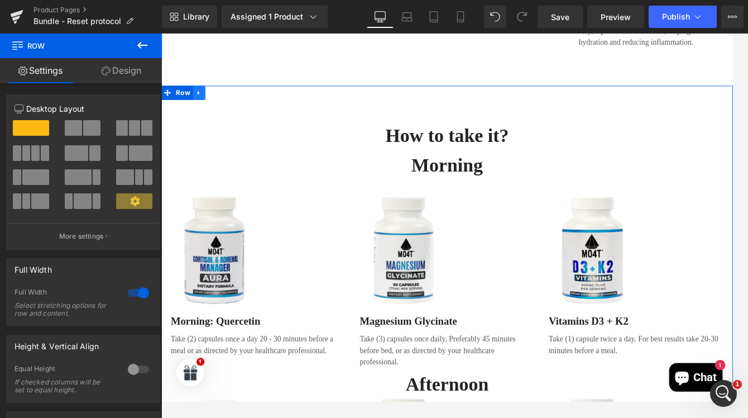
click at [204, 102] on icon at bounding box center [205, 104] width 2 height 5
click at [234, 103] on icon at bounding box center [235, 104] width 8 height 8
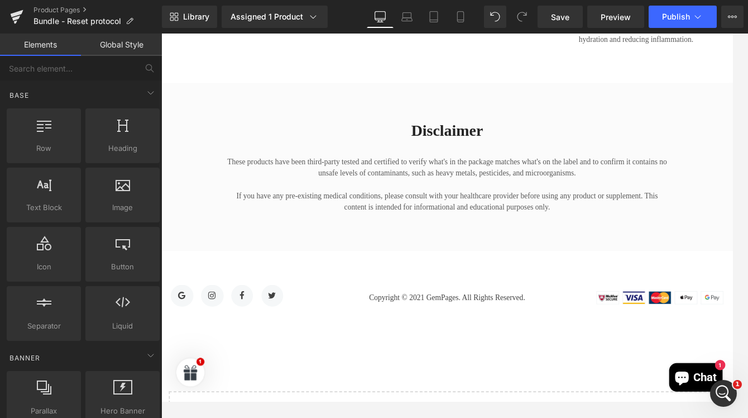
scroll to position [1862, 2]
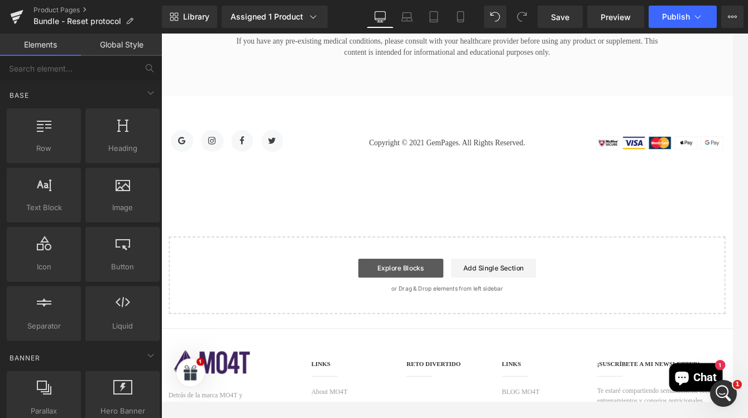
click at [449, 303] on link "Explore Blocks" at bounding box center [444, 310] width 100 height 22
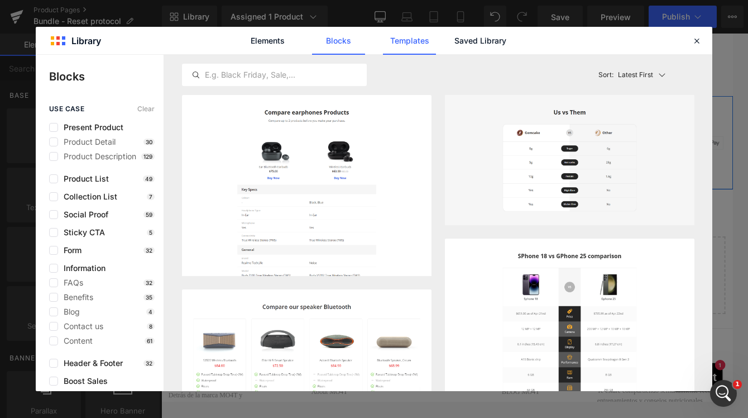
click at [399, 46] on link "Templates" at bounding box center [409, 41] width 53 height 28
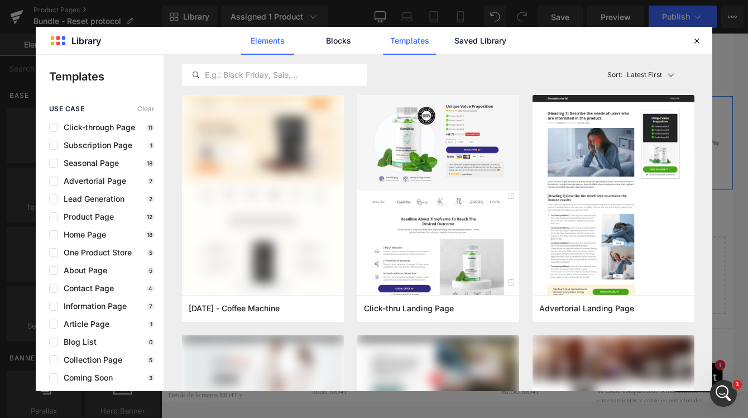
click at [272, 42] on link "Elements" at bounding box center [267, 41] width 53 height 28
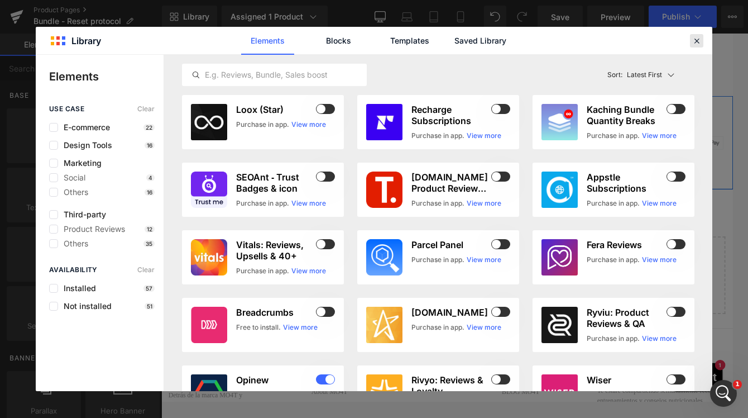
click at [697, 40] on icon at bounding box center [697, 41] width 10 height 10
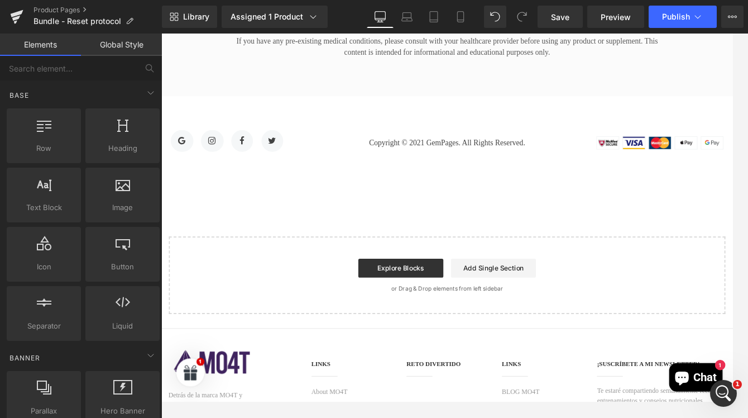
click at [563, 313] on link "Add Single Section" at bounding box center [553, 310] width 100 height 22
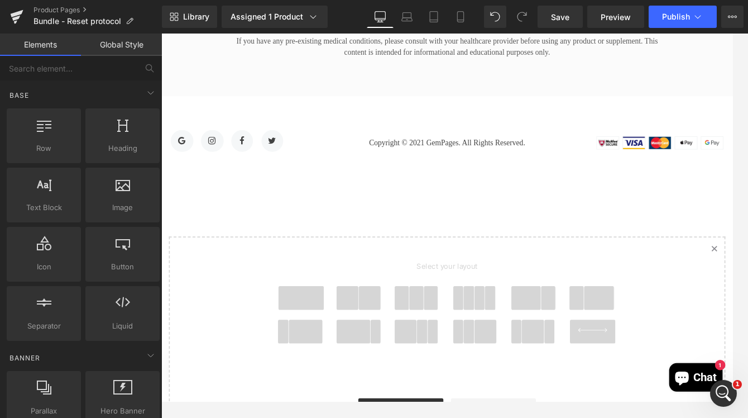
click at [333, 343] on span at bounding box center [327, 346] width 54 height 28
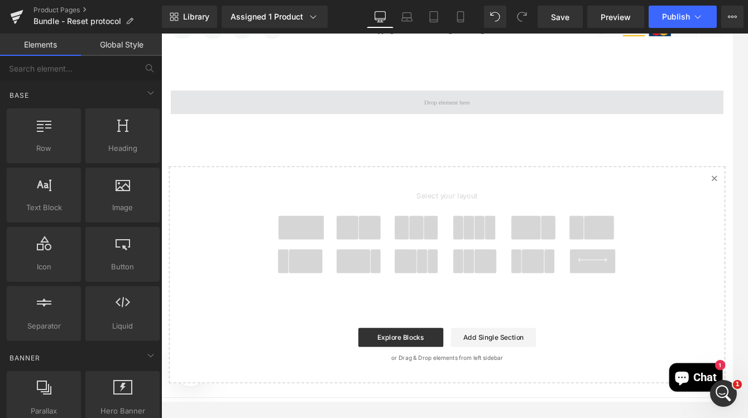
scroll to position [1999, 2]
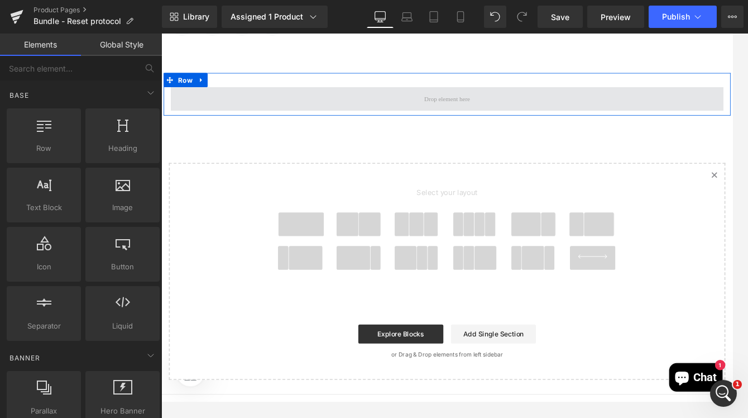
click at [503, 113] on span at bounding box center [499, 111] width 62 height 17
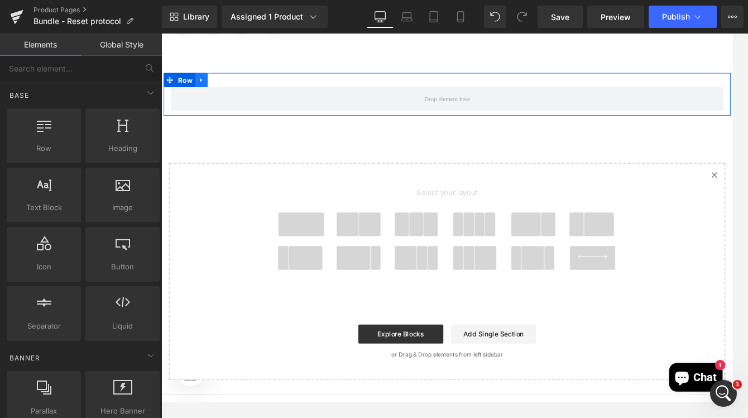
click at [209, 88] on link at bounding box center [208, 88] width 15 height 17
click at [234, 86] on icon at bounding box center [238, 89] width 8 height 8
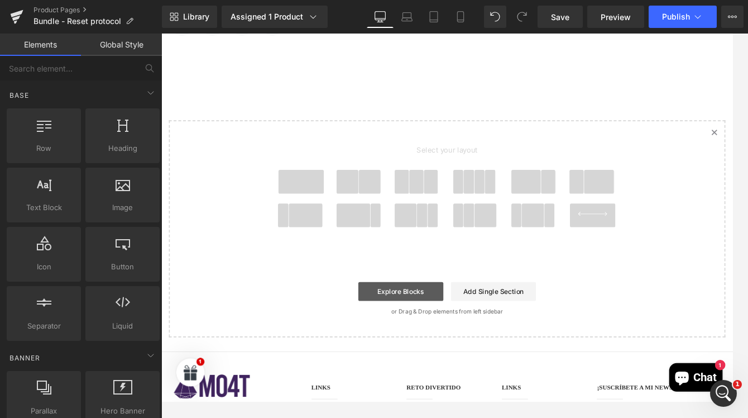
click at [456, 335] on link "Explore Blocks" at bounding box center [444, 338] width 100 height 22
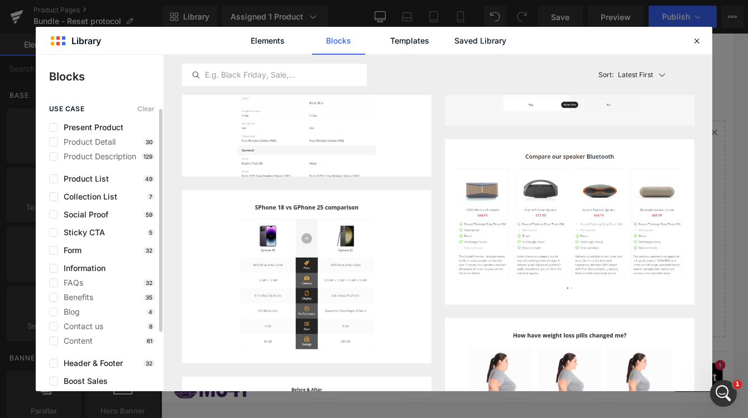
scroll to position [7, 0]
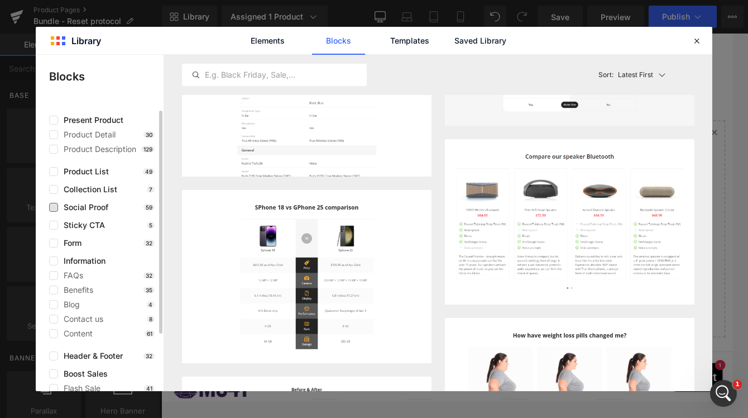
click at [80, 207] on span "Social Proof" at bounding box center [83, 207] width 50 height 9
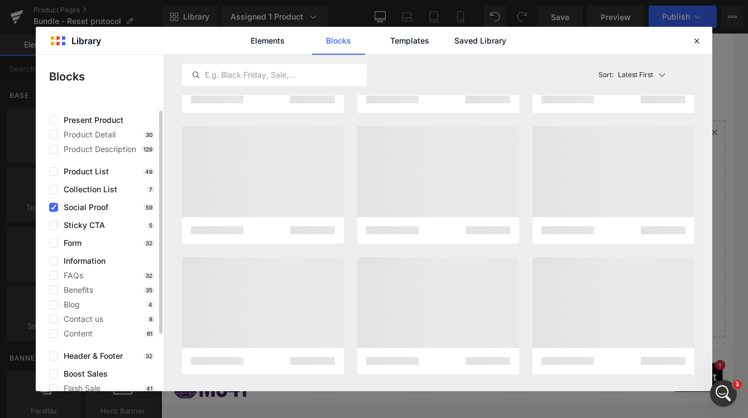
scroll to position [99, 0]
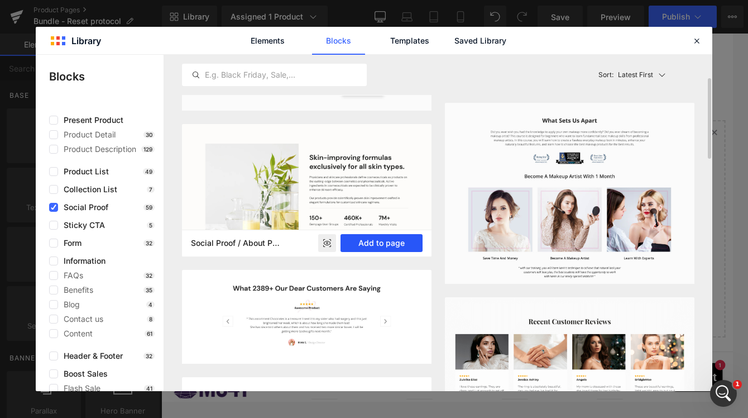
click at [364, 242] on button "Add to page" at bounding box center [381, 243] width 82 height 18
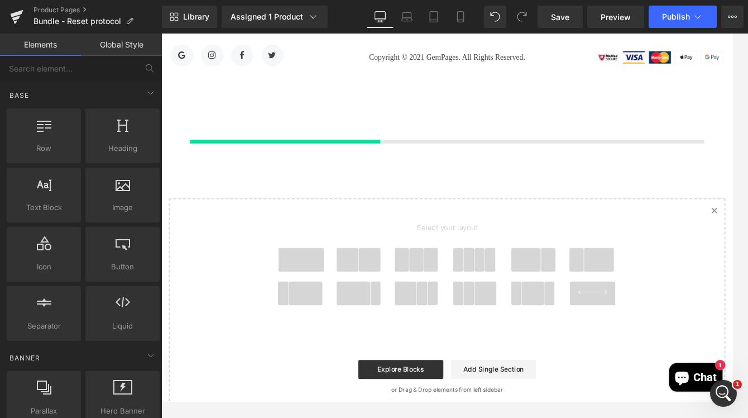
scroll to position [1873, 2]
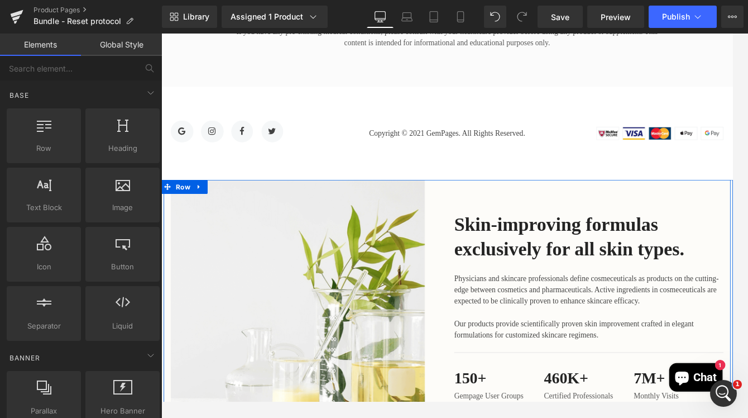
click at [706, 208] on div "Skin-improving formulas exclusively for all skin types. Heading Physicians and …" at bounding box center [666, 356] width 335 height 300
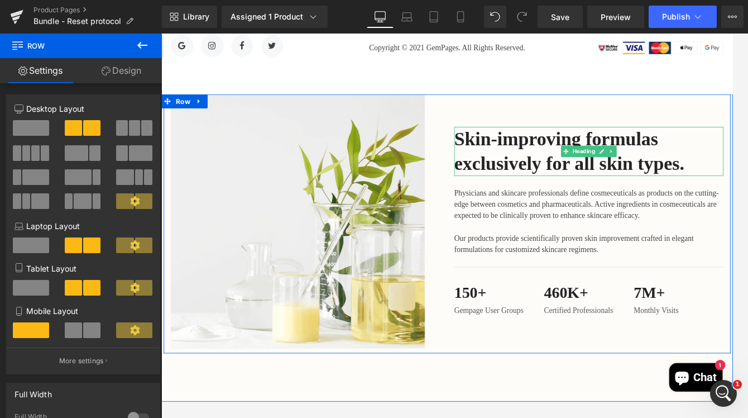
scroll to position [2072, 2]
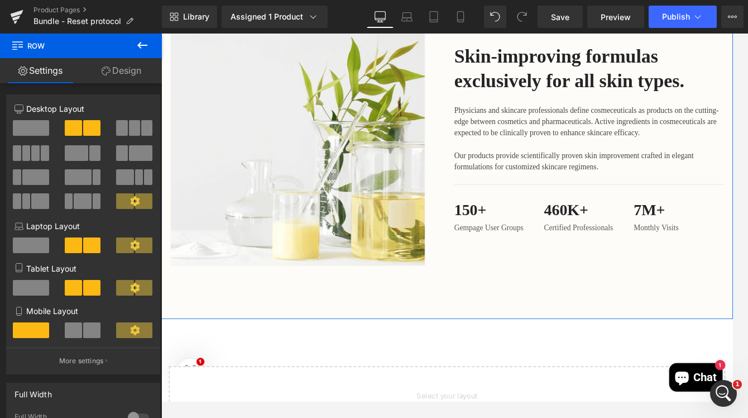
click at [528, 340] on div "Image Skin-improving formulas exclusively for all skin types. Heading Physician…" at bounding box center [498, 188] width 675 height 363
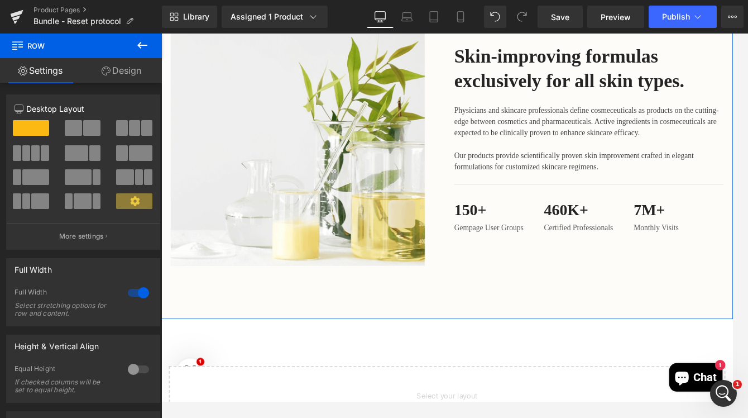
scroll to position [2070, 2]
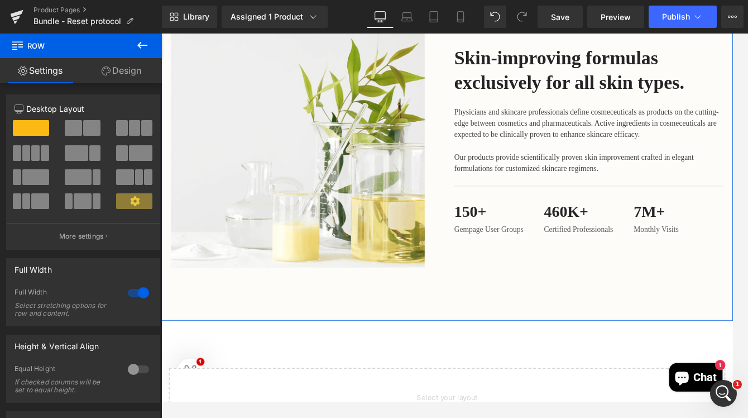
click at [121, 71] on link "Design" at bounding box center [121, 70] width 81 height 25
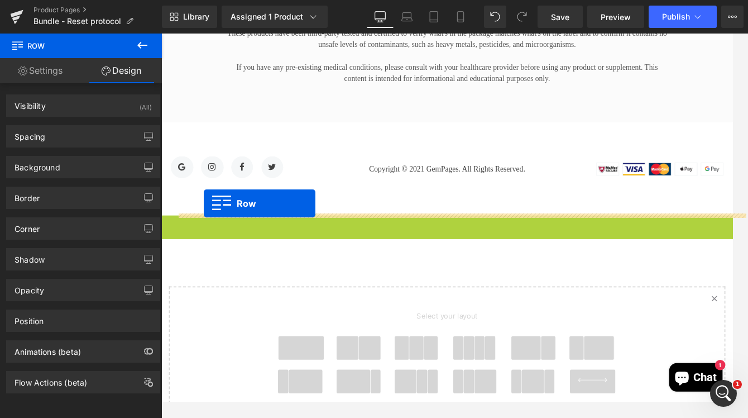
scroll to position [1587, 2]
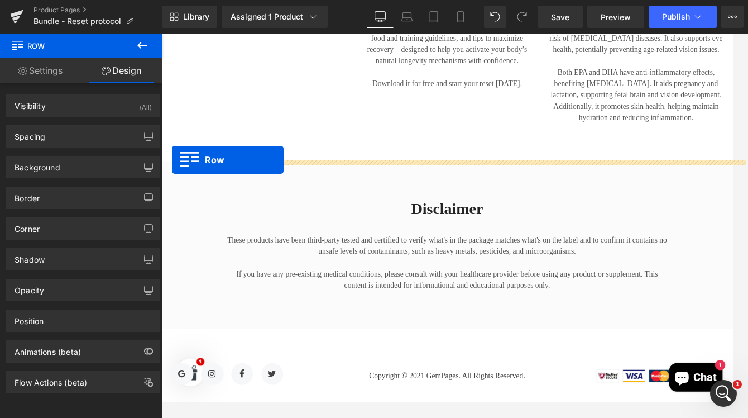
drag, startPoint x: 165, startPoint y: 237, endPoint x: 172, endPoint y: 183, distance: 55.1
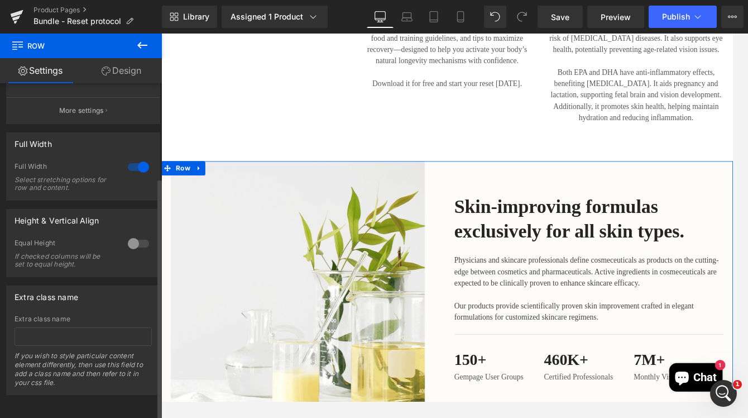
scroll to position [0, 0]
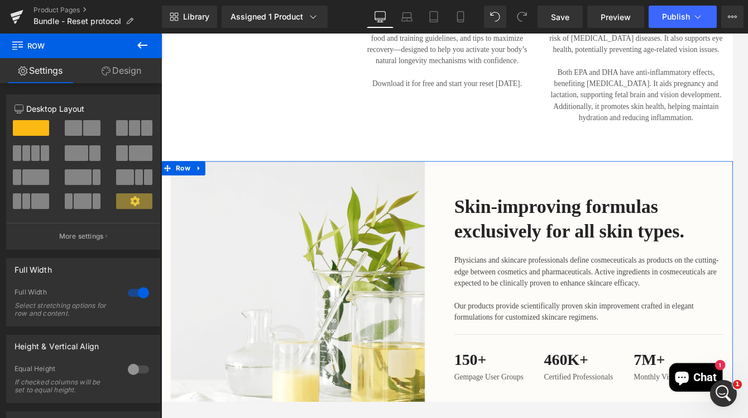
click at [128, 70] on link "Design" at bounding box center [121, 70] width 81 height 25
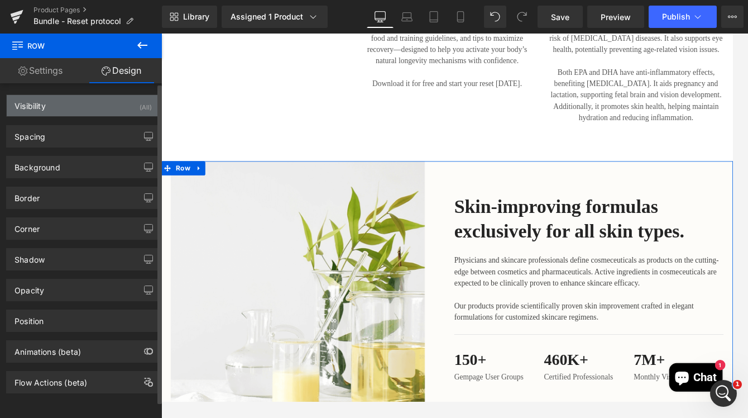
click at [97, 100] on div "Visibility (All)" at bounding box center [83, 105] width 153 height 21
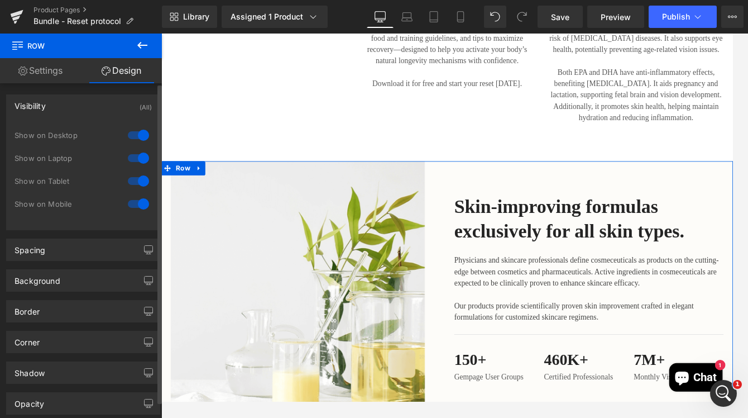
click at [97, 100] on div "Visibility (All)" at bounding box center [83, 105] width 153 height 21
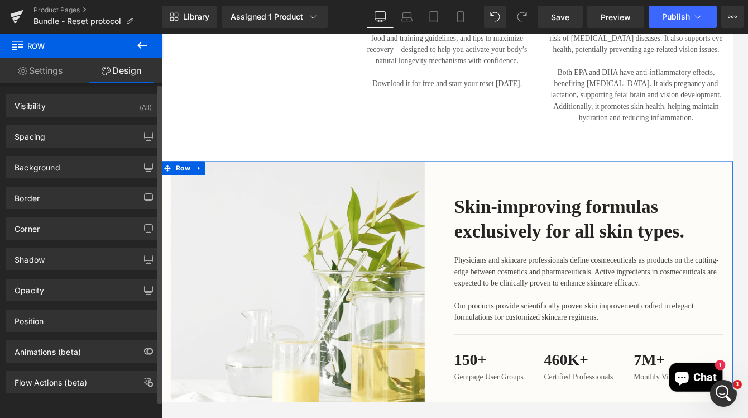
click at [85, 179] on div "Border Border Style Custom Custom Setup Global Style Custom Setup Global Style …" at bounding box center [83, 193] width 167 height 31
click at [85, 170] on div "Background" at bounding box center [83, 166] width 153 height 21
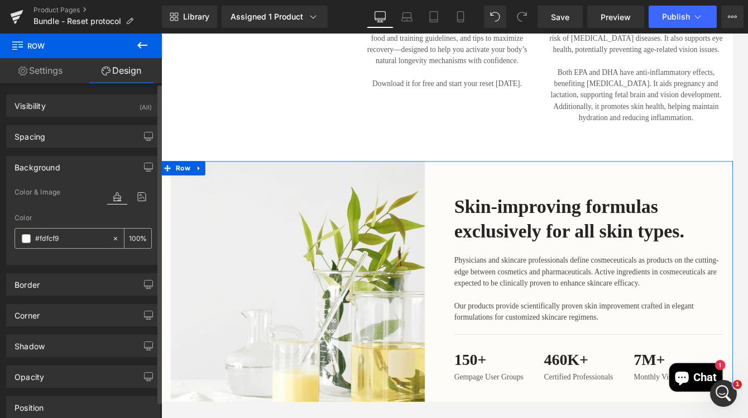
click at [43, 237] on input "#fdfcf9" at bounding box center [70, 238] width 71 height 12
click at [28, 240] on span at bounding box center [26, 238] width 9 height 9
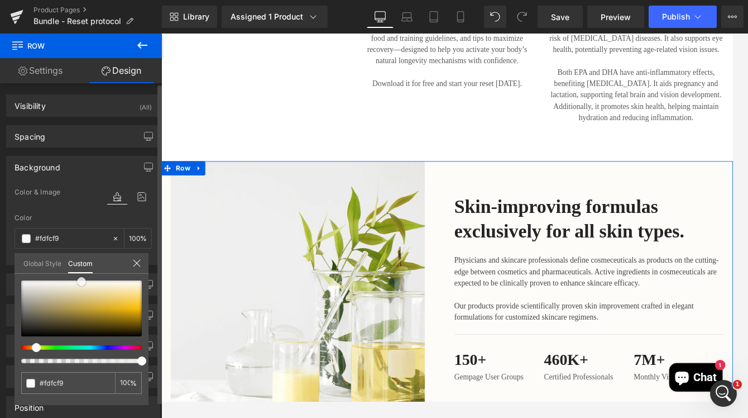
type input "#c0bdb3"
type input "#c7c3b6"
type input "#ffffff"
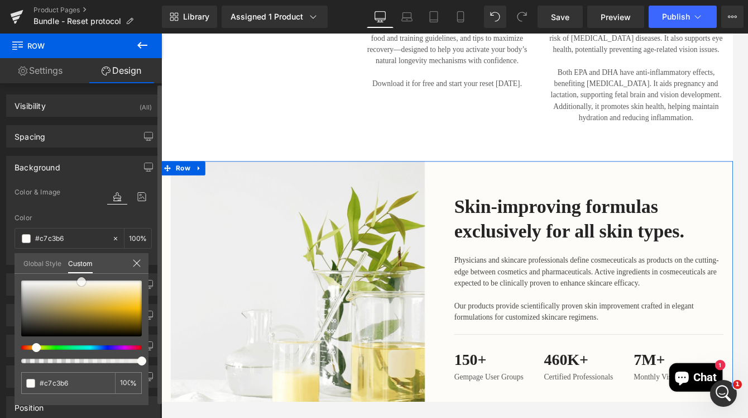
type input "#ffffff"
drag, startPoint x: 37, startPoint y: 294, endPoint x: 10, endPoint y: 261, distance: 42.5
click at [10, 261] on div "Background Color & Image color rgba(255, 255, 255, 1) Color #ffffff 100 % Image…" at bounding box center [83, 205] width 167 height 117
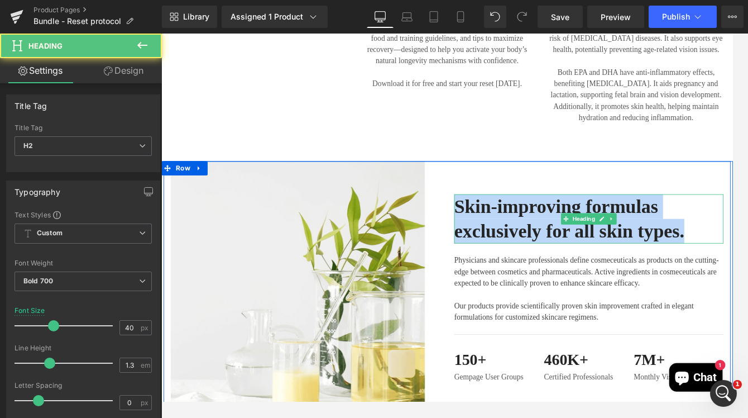
drag, startPoint x: 506, startPoint y: 236, endPoint x: 790, endPoint y: 263, distance: 285.4
click at [732, 263] on h2 "Skin-improving formulas exclusively for all skin types." at bounding box center [666, 252] width 318 height 58
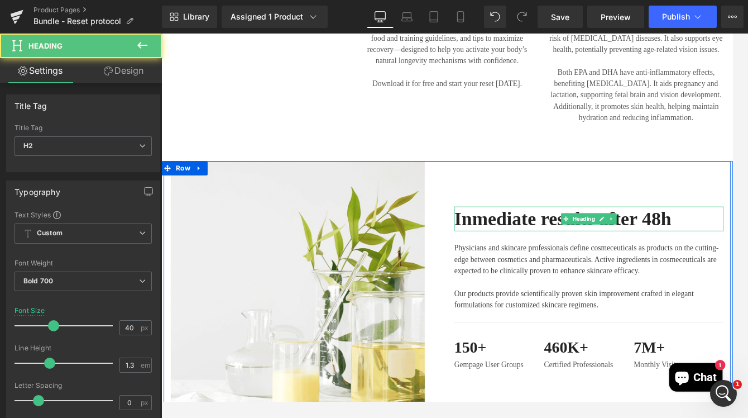
click at [532, 252] on h2 "Inmediate results after 48h" at bounding box center [666, 252] width 318 height 29
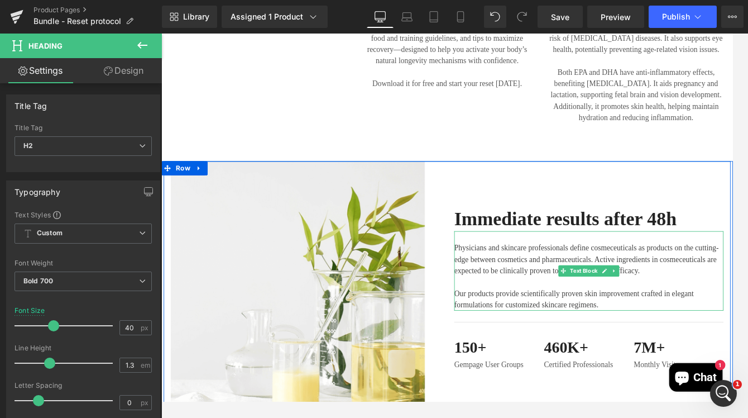
click at [575, 305] on p "Physicians and skincare professionals define cosmeceuticals as products on the …" at bounding box center [666, 300] width 318 height 40
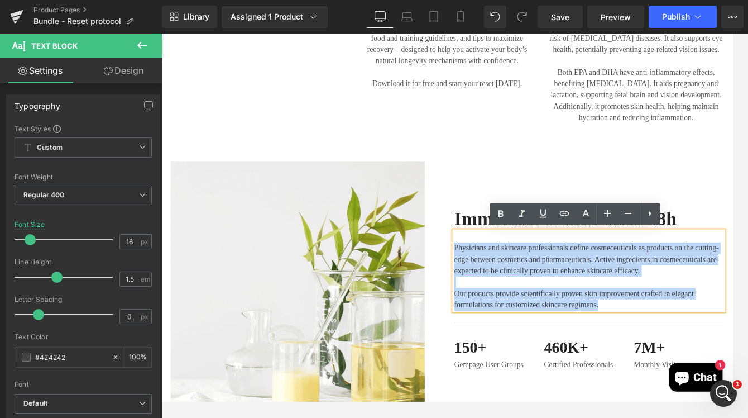
drag, startPoint x: 684, startPoint y: 351, endPoint x: 491, endPoint y: 282, distance: 205.0
click at [491, 282] on div "Image Immediate results after 48h Heading Physicians and skincare professionals…" at bounding box center [499, 337] width 670 height 306
paste div
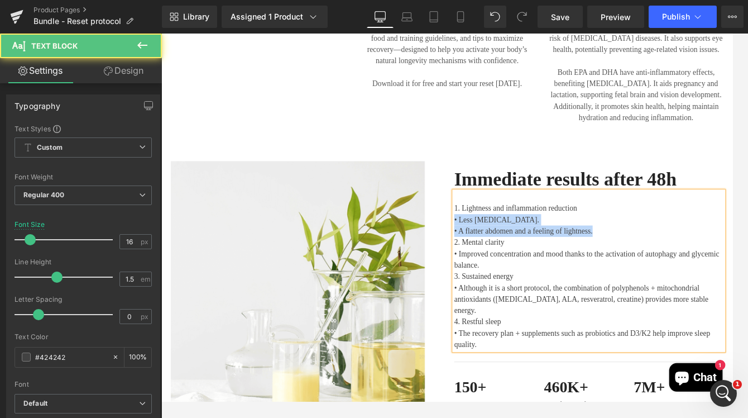
drag, startPoint x: 680, startPoint y: 273, endPoint x: 503, endPoint y: 258, distance: 178.1
click at [507, 258] on div "1. Lightness and inflammation reduction • Less fluid retention. • A flatter abd…" at bounding box center [666, 314] width 318 height 188
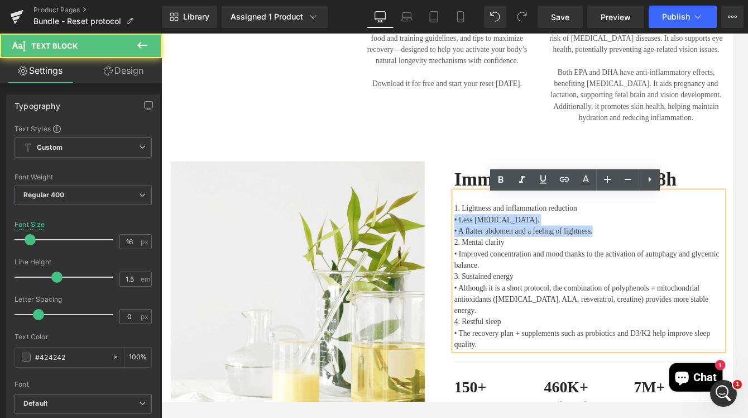
click at [507, 258] on p "• Less fluid retention." at bounding box center [666, 253] width 318 height 13
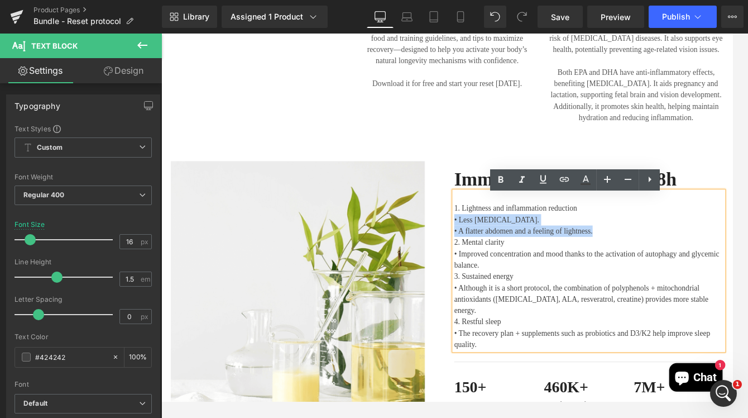
drag, startPoint x: 680, startPoint y: 270, endPoint x: 475, endPoint y: 256, distance: 205.3
click at [475, 256] on div "Image Immediate results after 48h Heading 1. Lightness and inflammation reducti…" at bounding box center [499, 337] width 670 height 306
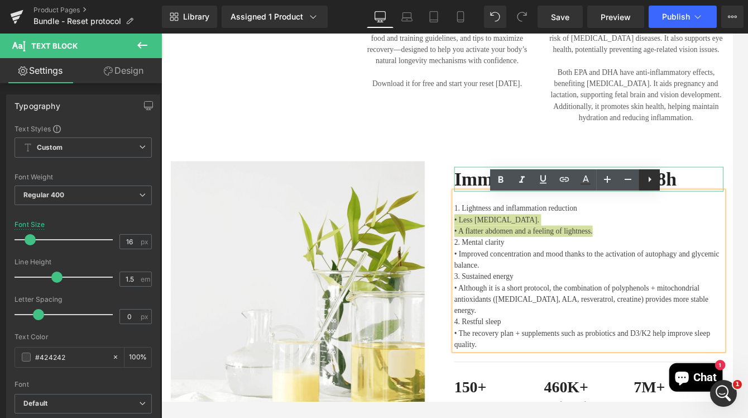
click at [655, 177] on icon at bounding box center [649, 178] width 13 height 13
click at [650, 179] on icon at bounding box center [648, 178] width 13 height 13
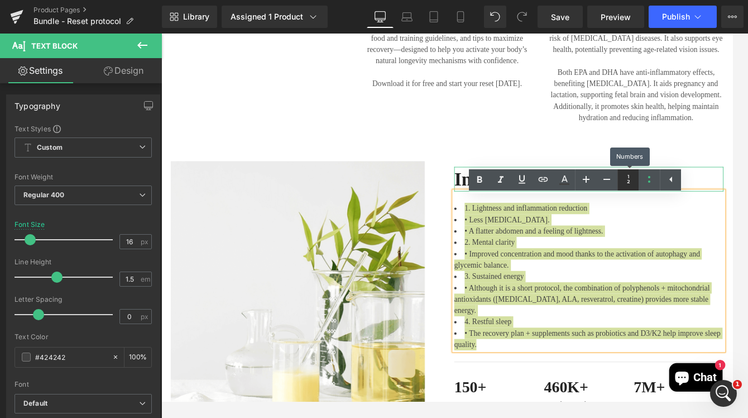
click at [630, 181] on icon at bounding box center [628, 178] width 13 height 13
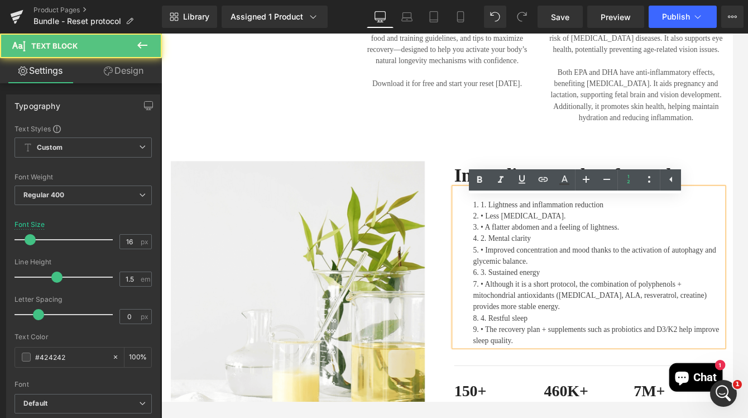
click at [539, 248] on span "• Less fluid retention." at bounding box center [589, 248] width 100 height 9
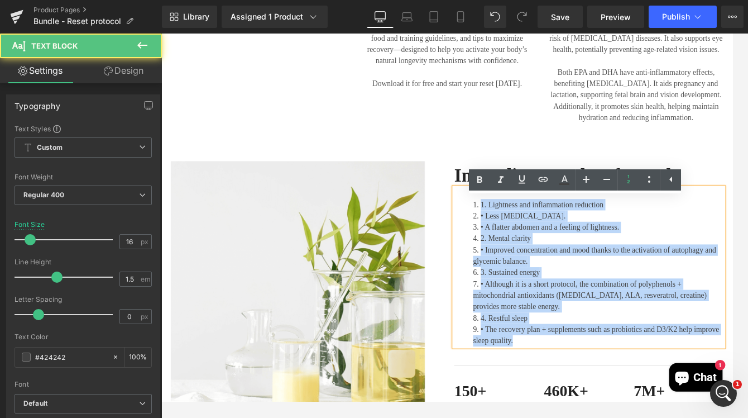
drag, startPoint x: 579, startPoint y: 378, endPoint x: 510, endPoint y: 231, distance: 162.6
click at [510, 231] on ol "1. Lightness and inflammation reduction • Less fluid retention. • A flatter abd…" at bounding box center [666, 316] width 318 height 174
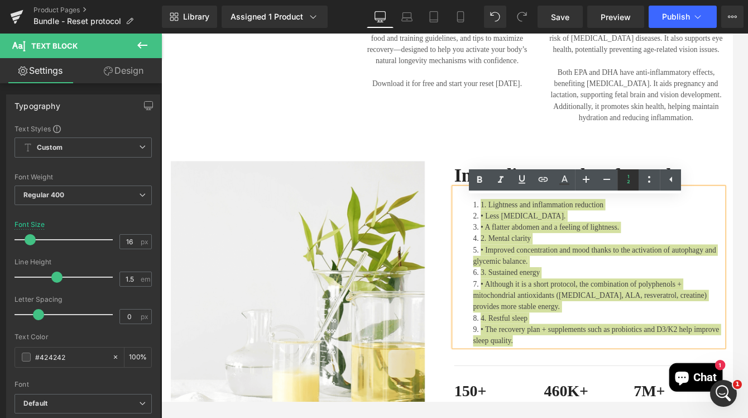
click at [631, 180] on icon at bounding box center [628, 178] width 13 height 13
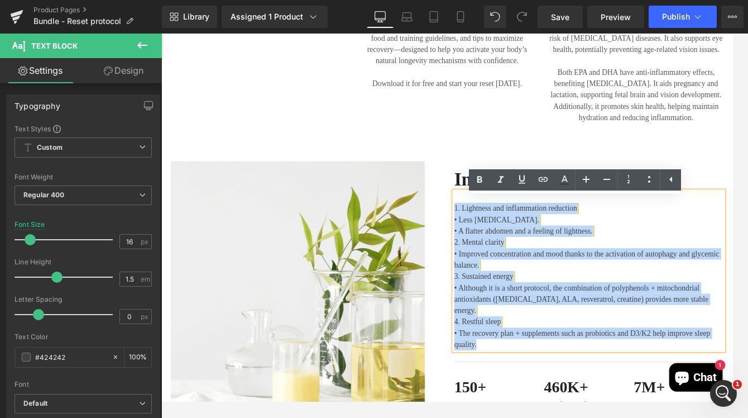
click at [507, 258] on span "• Less fluid retention." at bounding box center [557, 252] width 100 height 9
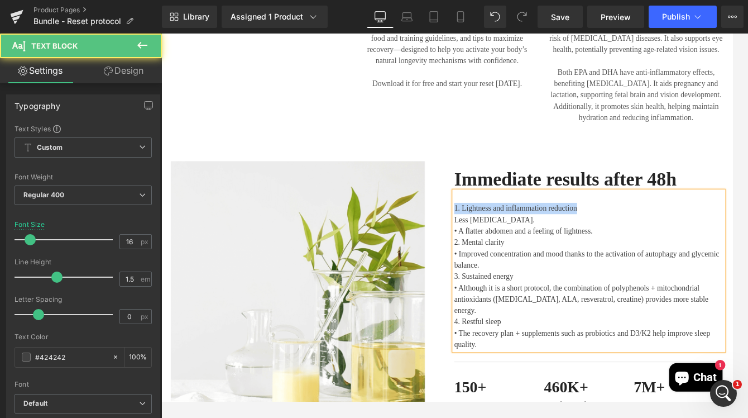
drag, startPoint x: 575, startPoint y: 257, endPoint x: 498, endPoint y: 259, distance: 77.0
click at [499, 259] on div "Immediate results after 48h Heading 1. Lightness and inflammation reduction Les…" at bounding box center [666, 334] width 335 height 300
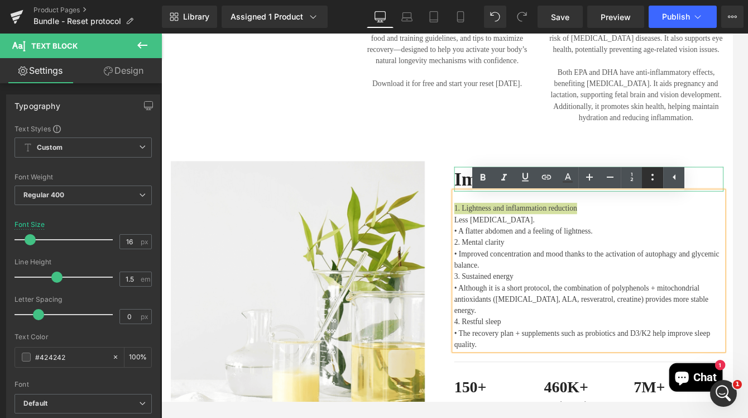
click at [655, 177] on icon at bounding box center [652, 176] width 13 height 13
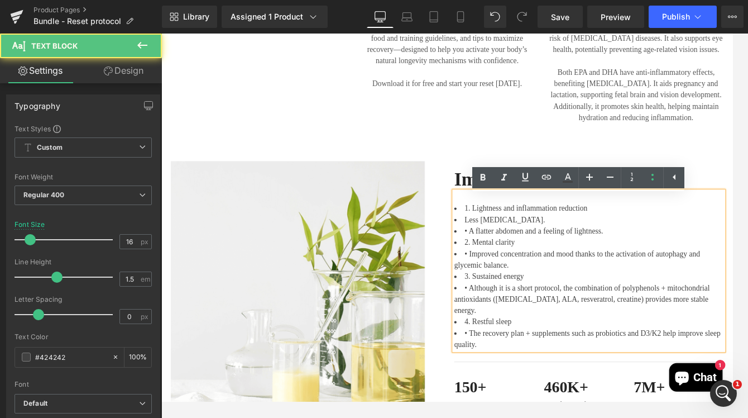
click at [510, 247] on li "1. Lightness and inflammation reduction" at bounding box center [666, 239] width 318 height 13
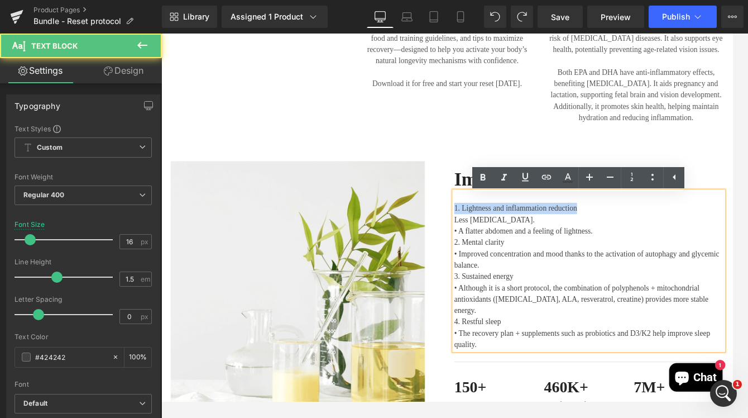
drag, startPoint x: 654, startPoint y: 244, endPoint x: 679, endPoint y: 214, distance: 38.8
click at [500, 243] on div "Immediate results after 48h Heading 1. Lightness and inflammation reduction Les…" at bounding box center [666, 334] width 335 height 300
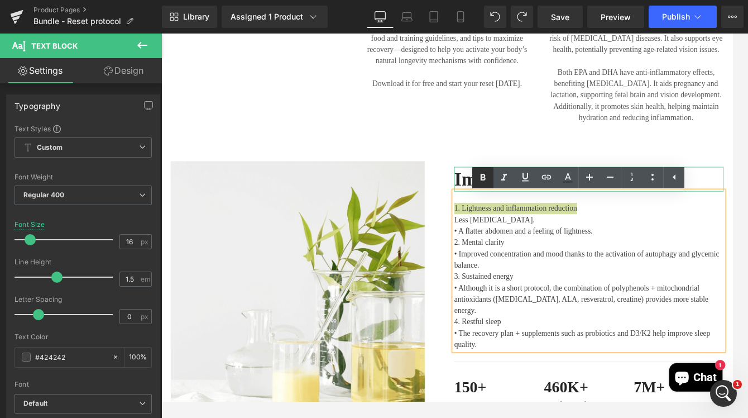
click at [486, 177] on icon at bounding box center [482, 177] width 13 height 13
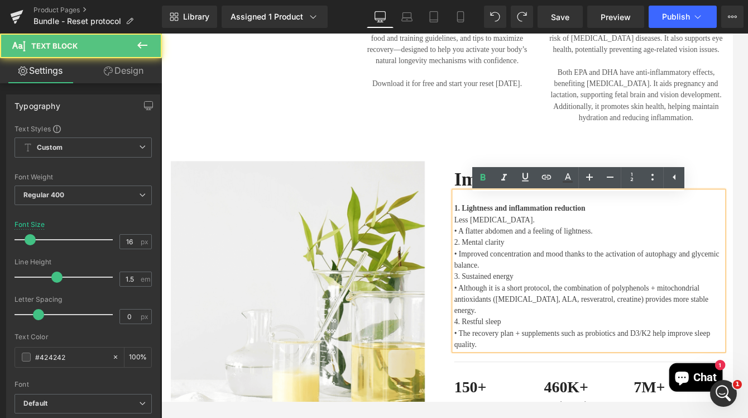
click at [578, 258] on p "Less fluid retention. • A flatter abdomen and a feeling of lightness. 2. Mental…" at bounding box center [666, 327] width 318 height 161
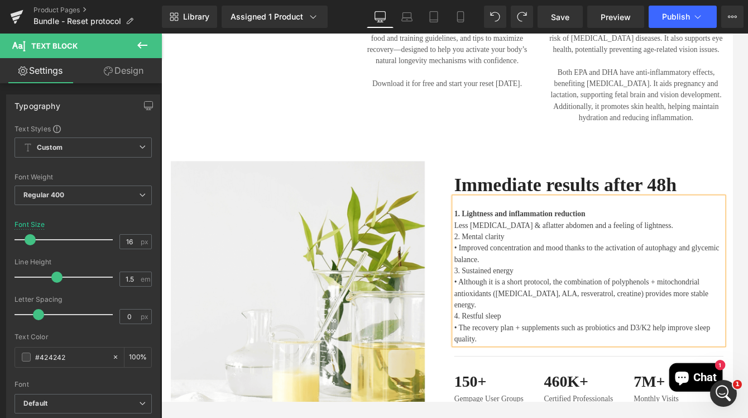
click at [732, 262] on p "Less fluid retention & a flatter abdomen and a feeling of lightness. 2. Mental …" at bounding box center [666, 326] width 318 height 147
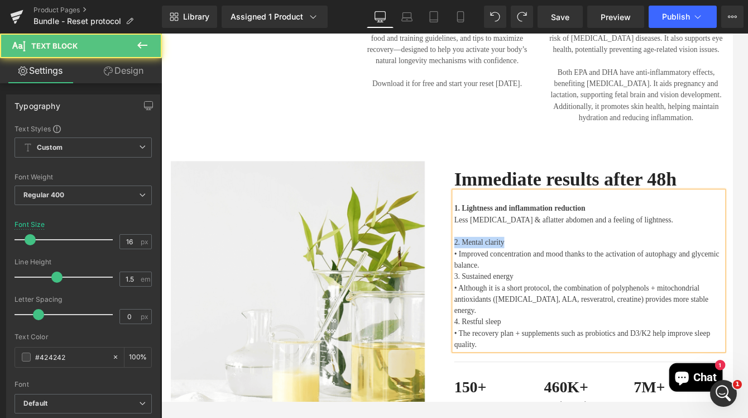
drag, startPoint x: 558, startPoint y: 287, endPoint x: 482, endPoint y: 287, distance: 75.4
click at [482, 287] on div "Image Immediate results after 48h Heading 1. Lightness and inflammation reducti…" at bounding box center [499, 337] width 670 height 306
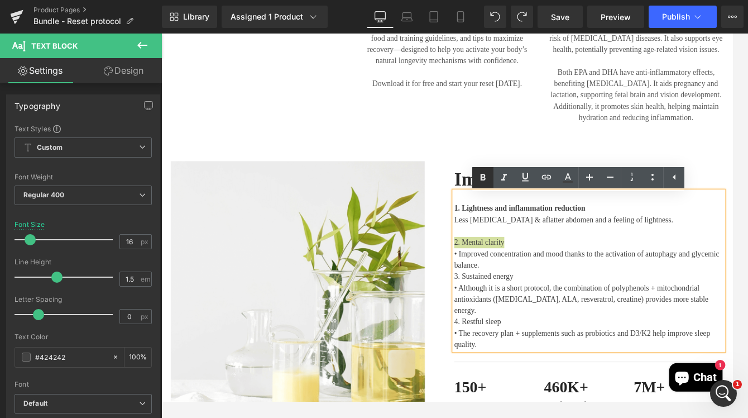
click at [482, 176] on icon at bounding box center [483, 177] width 5 height 7
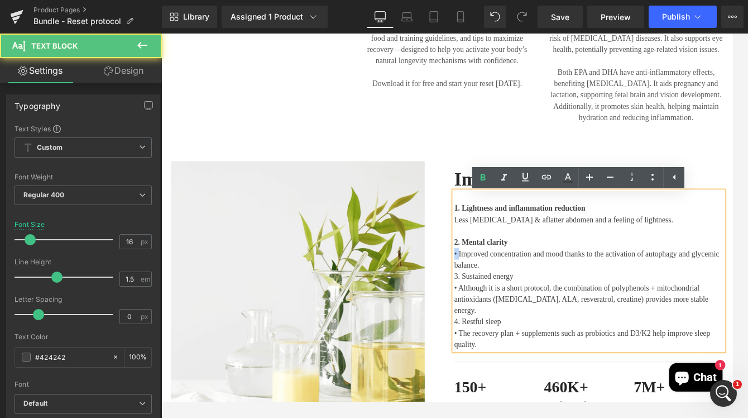
drag, startPoint x: 510, startPoint y: 299, endPoint x: 488, endPoint y: 299, distance: 21.8
click at [488, 299] on div "Image Immediate results after 48h Heading 1. Lightness and inflammation reducti…" at bounding box center [499, 337] width 670 height 306
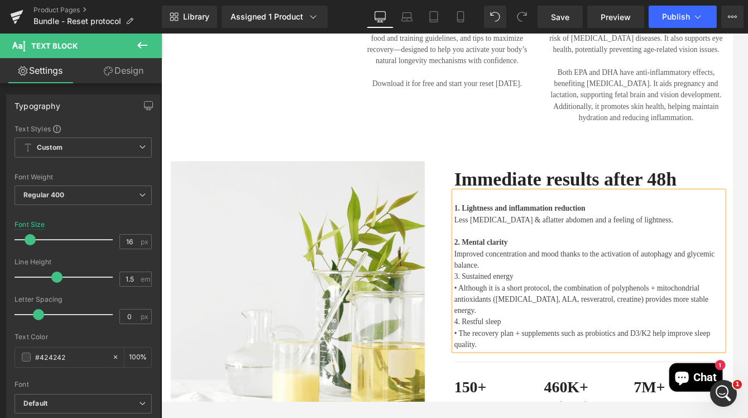
click at [587, 314] on p "2. Mental clarity Improved concentration and mood thanks to the activation of a…" at bounding box center [666, 333] width 318 height 147
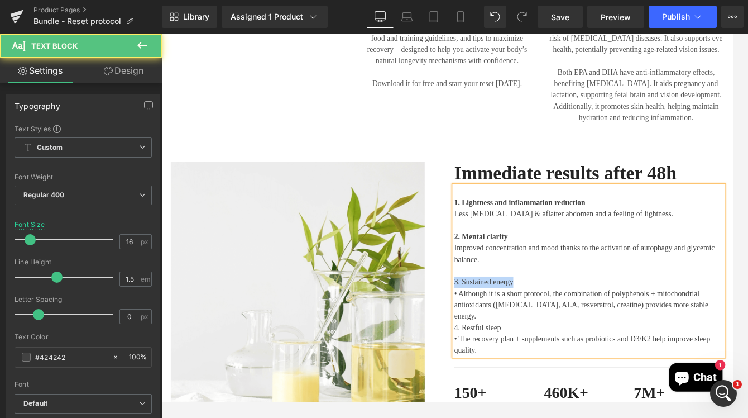
drag, startPoint x: 590, startPoint y: 332, endPoint x: 486, endPoint y: 334, distance: 104.4
click at [486, 334] on div "Image Immediate results after 48h Heading 1. Lightness and inflammation reducti…" at bounding box center [499, 337] width 670 height 307
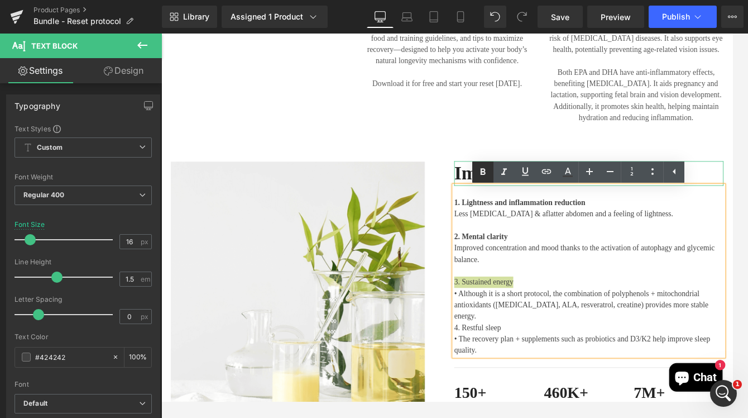
click at [487, 167] on icon at bounding box center [482, 171] width 13 height 13
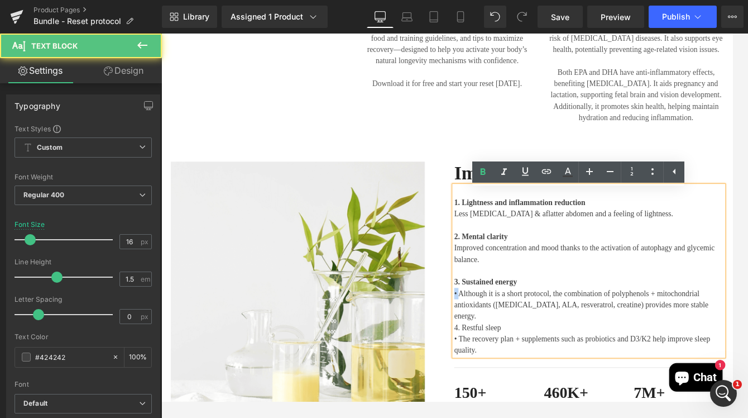
drag, startPoint x: 511, startPoint y: 344, endPoint x: 483, endPoint y: 346, distance: 27.4
click at [483, 346] on div "Image Immediate results after 48h Heading 1. Lightness and inflammation reducti…" at bounding box center [499, 337] width 670 height 307
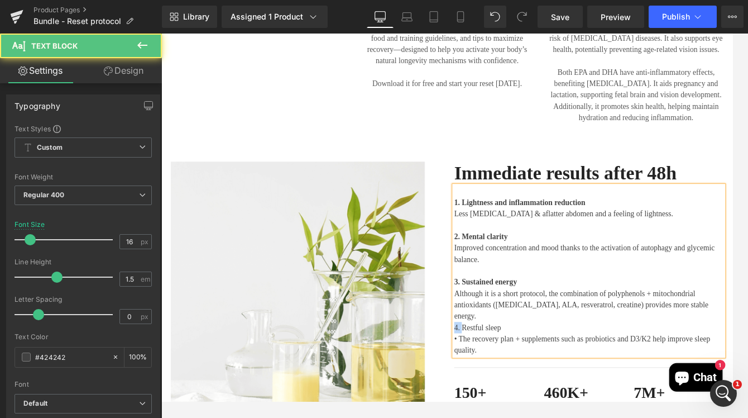
drag, startPoint x: 511, startPoint y: 373, endPoint x: 486, endPoint y: 373, distance: 25.7
click at [486, 373] on div "Image Immediate results after 48h Heading 1. Lightness and inflammation reducti…" at bounding box center [499, 337] width 670 height 307
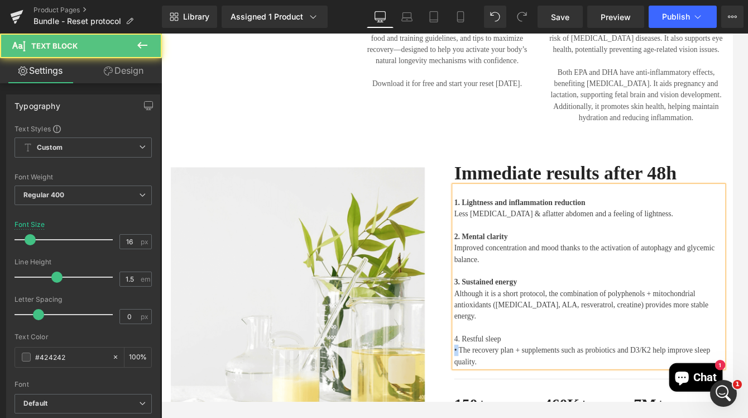
drag, startPoint x: 509, startPoint y: 394, endPoint x: 481, endPoint y: 393, distance: 28.5
click at [481, 393] on div "Image Immediate results after 48h Heading 1. Lightness and inflammation reducti…" at bounding box center [499, 344] width 670 height 320
drag, startPoint x: 564, startPoint y: 382, endPoint x: 492, endPoint y: 381, distance: 71.5
click at [492, 381] on div "Image Immediate results after 48h Heading 1. Lightness and inflammation reducti…" at bounding box center [499, 344] width 670 height 320
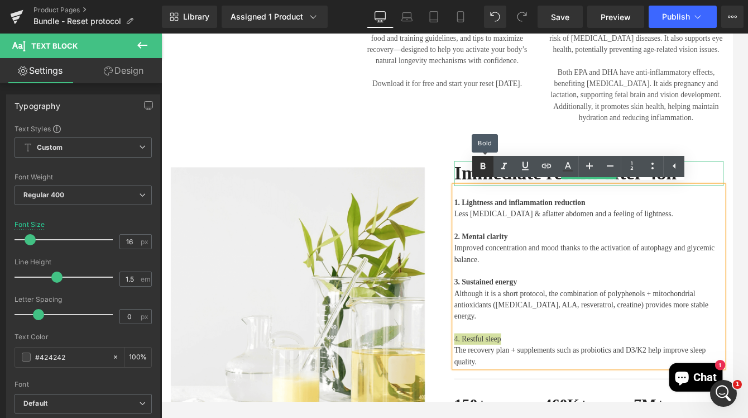
click at [490, 167] on link at bounding box center [482, 166] width 21 height 21
click at [626, 322] on p "3. Sustained energy Although it is a short protocol, the combination of polyphe…" at bounding box center [666, 347] width 318 height 80
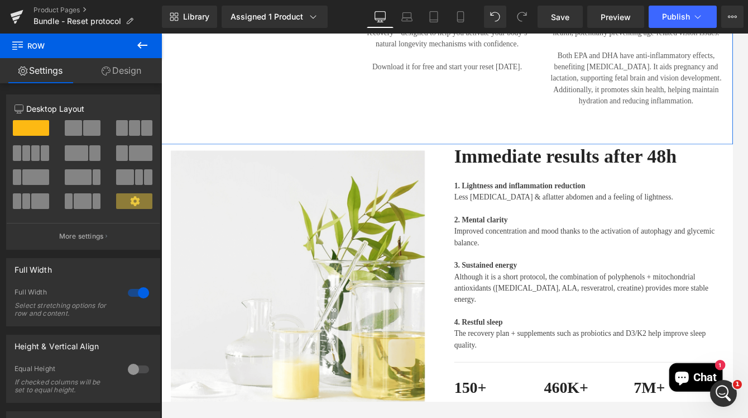
scroll to position [1664, 2]
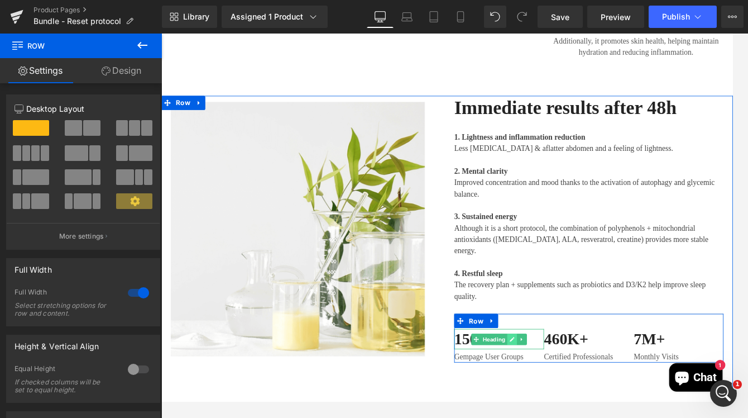
click at [574, 391] on icon at bounding box center [576, 394] width 6 height 7
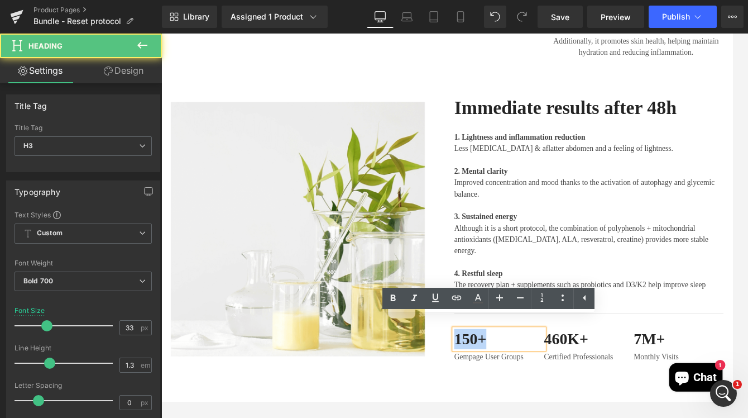
drag, startPoint x: 550, startPoint y: 380, endPoint x: 502, endPoint y: 380, distance: 48.0
click at [507, 382] on div "150+" at bounding box center [560, 394] width 106 height 24
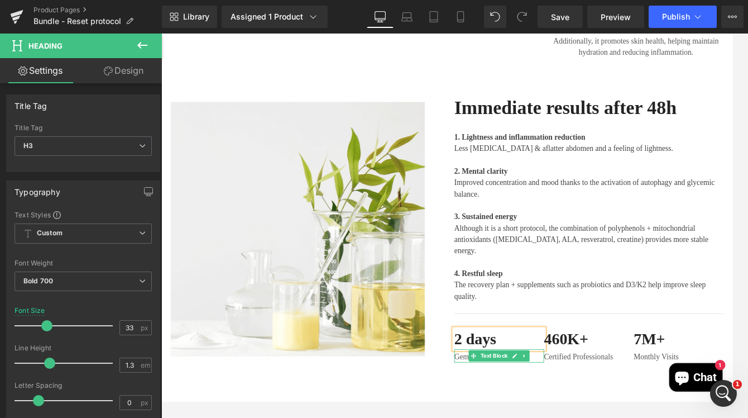
click at [512, 400] on p "Gempage User Groups" at bounding box center [560, 415] width 106 height 13
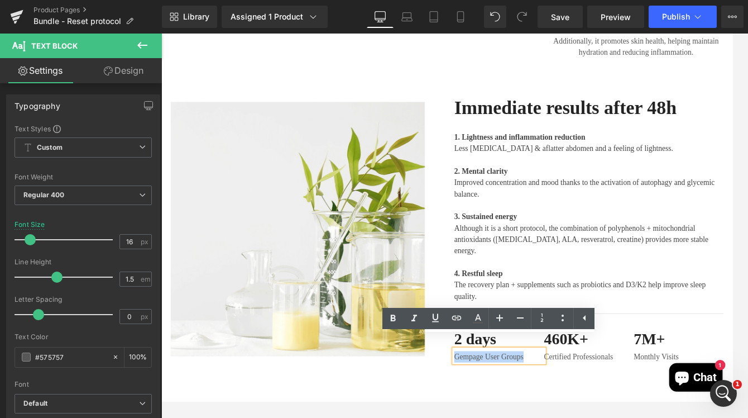
drag, startPoint x: 588, startPoint y: 402, endPoint x: 499, endPoint y: 402, distance: 89.3
click at [499, 400] on div "Immediate results after 48h Heading 1. Lightness and inflammation reduction Les…" at bounding box center [666, 264] width 335 height 315
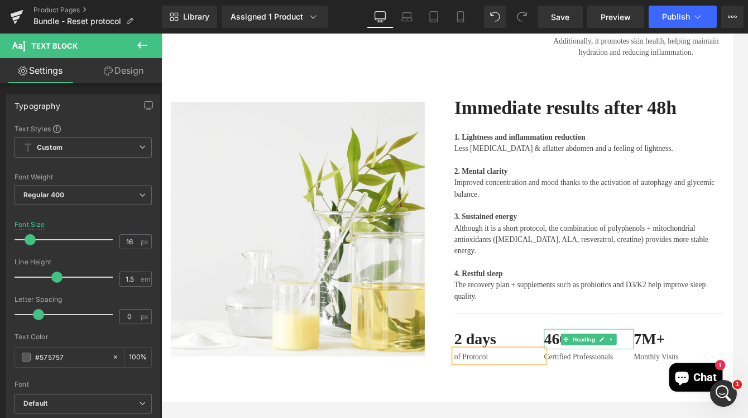
click at [649, 388] on span "Heading" at bounding box center [660, 394] width 31 height 13
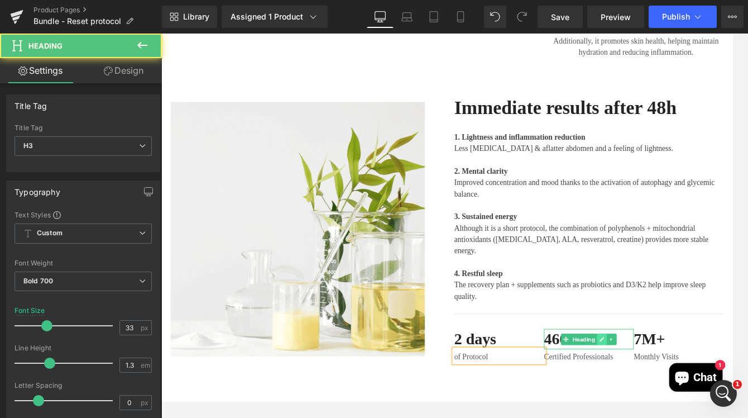
click at [680, 391] on icon at bounding box center [682, 394] width 6 height 7
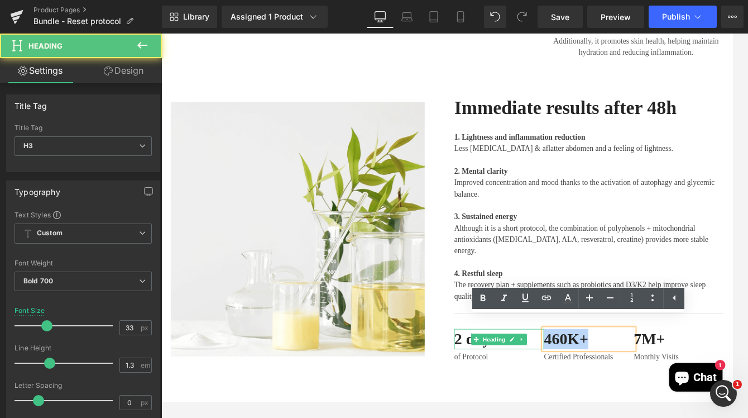
drag, startPoint x: 660, startPoint y: 378, endPoint x: 603, endPoint y: 376, distance: 56.4
click at [603, 376] on div "2 days Heading of Protocol Text Block 460K+ Heading Certified Professionals Tex…" at bounding box center [666, 393] width 318 height 58
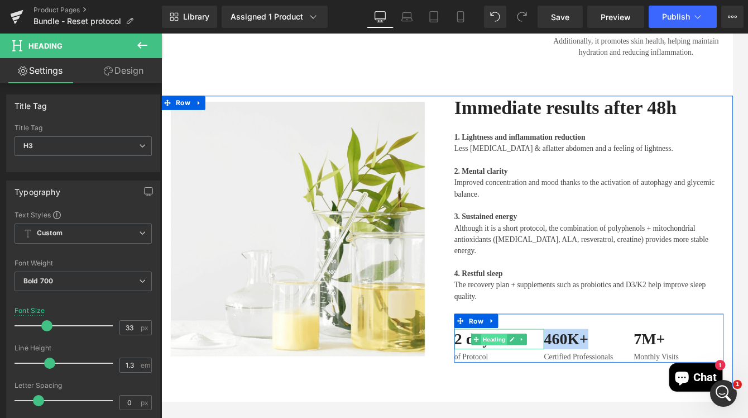
click at [559, 388] on span "Heading" at bounding box center [554, 394] width 31 height 13
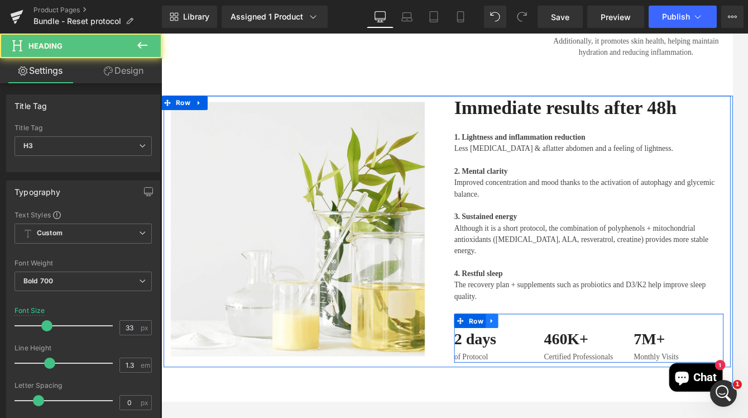
click at [550, 369] on icon at bounding box center [552, 373] width 8 height 8
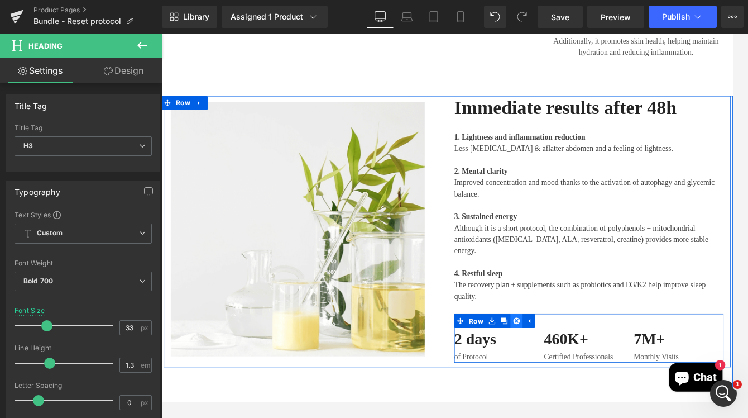
click at [577, 369] on icon at bounding box center [581, 373] width 8 height 8
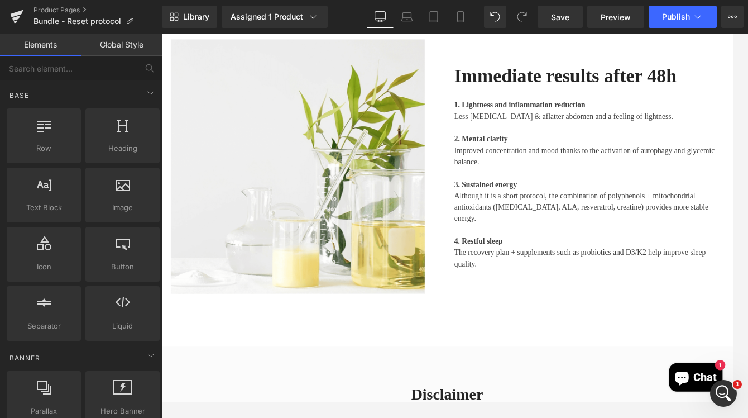
scroll to position [1748, 2]
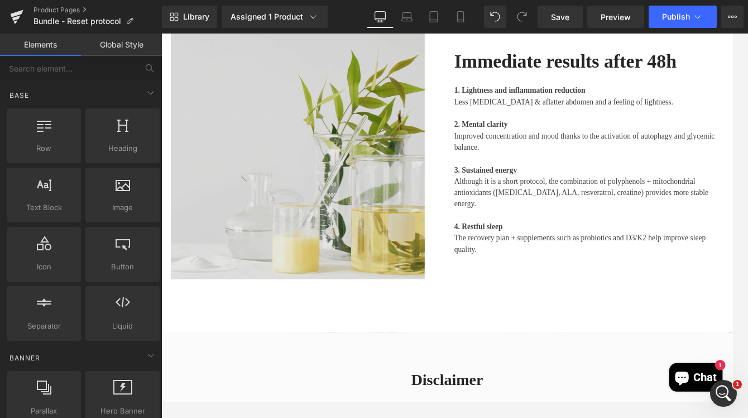
click at [387, 292] on img at bounding box center [322, 173] width 300 height 300
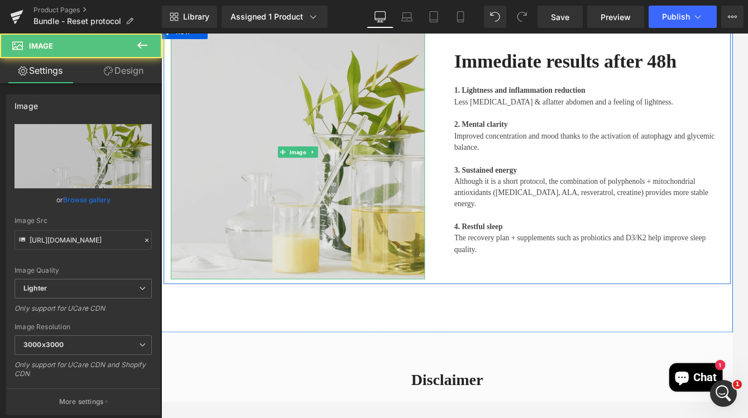
click at [391, 172] on img at bounding box center [322, 173] width 300 height 300
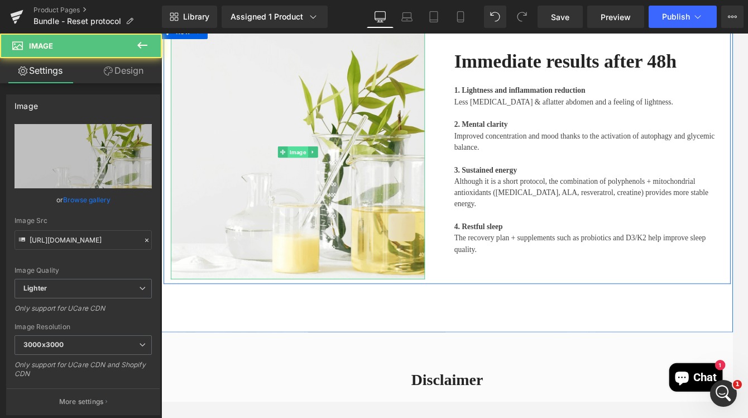
click at [319, 171] on span "Image" at bounding box center [323, 173] width 24 height 13
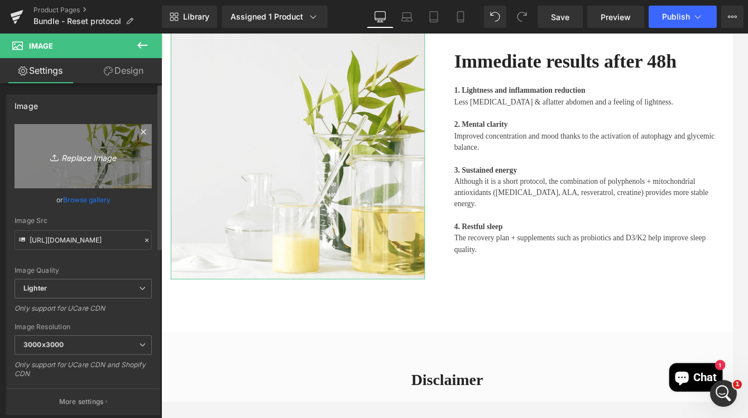
click at [101, 156] on icon "Replace Image" at bounding box center [83, 156] width 89 height 14
type input "C:\fakepath\istockphoto-1331592415-612x612.jpg"
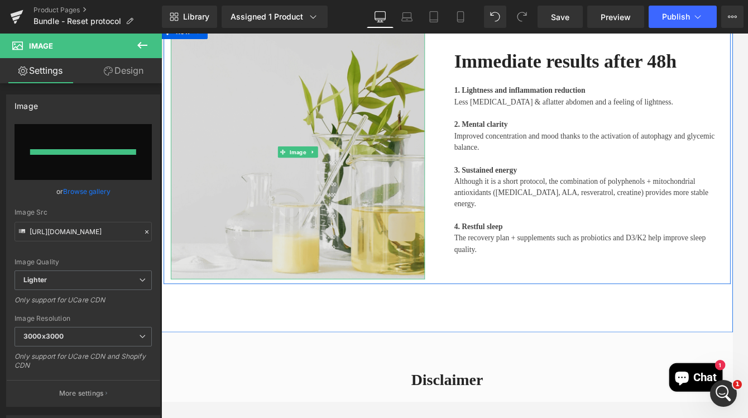
type input "https://ucarecdn.com/092e22b5-34ff-480f-9ec0-7661d00aac6b/-/format/auto/-/previ…"
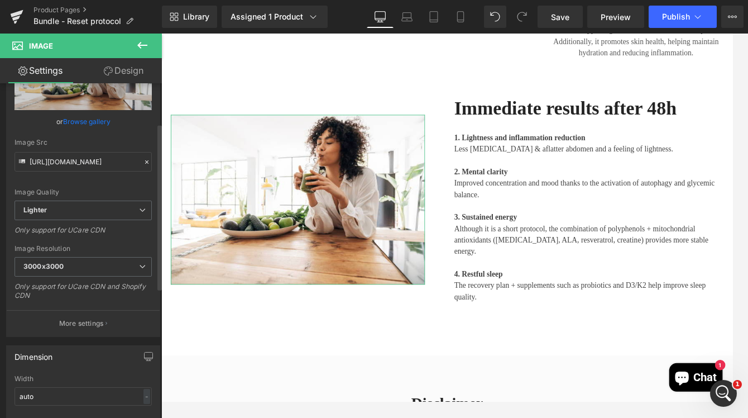
scroll to position [164, 0]
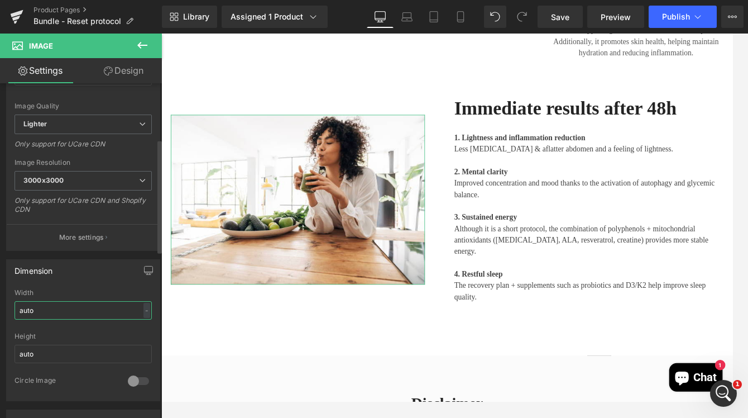
click at [67, 311] on input "auto" at bounding box center [83, 310] width 137 height 18
click at [136, 307] on input "auto" at bounding box center [83, 310] width 137 height 18
click at [145, 309] on div "-" at bounding box center [146, 310] width 7 height 15
click at [141, 331] on li "%" at bounding box center [144, 327] width 14 height 16
drag, startPoint x: 54, startPoint y: 311, endPoint x: 2, endPoint y: 311, distance: 51.4
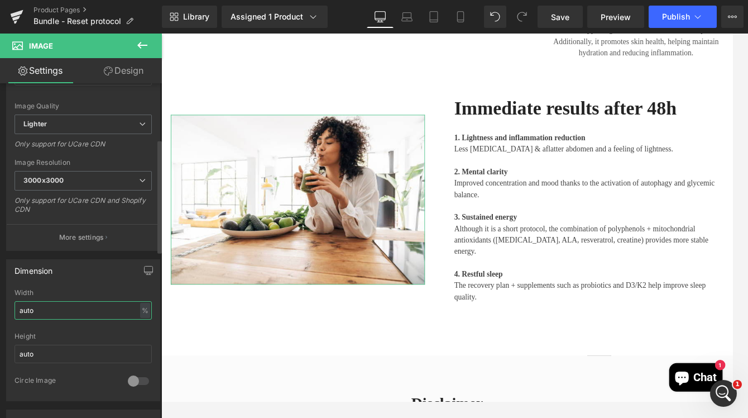
click at [2, 311] on div "Dimension auto Width auto % % px auto Height auto 0 Circle Image" at bounding box center [83, 326] width 167 height 150
click at [140, 308] on div "%" at bounding box center [145, 310] width 10 height 15
click at [140, 342] on li "px" at bounding box center [144, 343] width 14 height 16
drag, startPoint x: 45, startPoint y: 355, endPoint x: 11, endPoint y: 354, distance: 33.5
click at [11, 354] on div "auto Width auto px % px auto Height auto 0 Circle Image" at bounding box center [83, 345] width 153 height 112
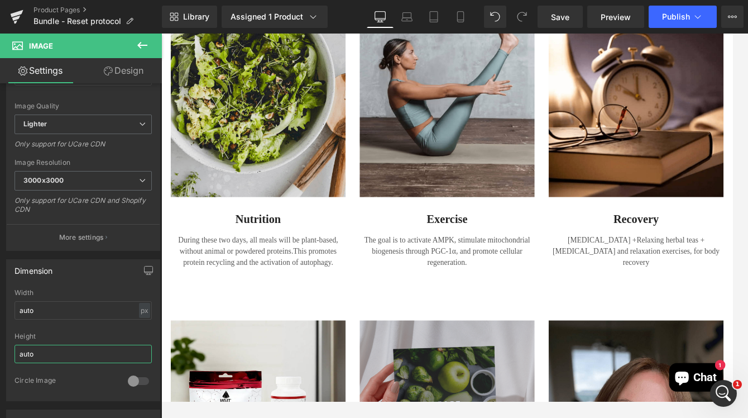
scroll to position [1059, 2]
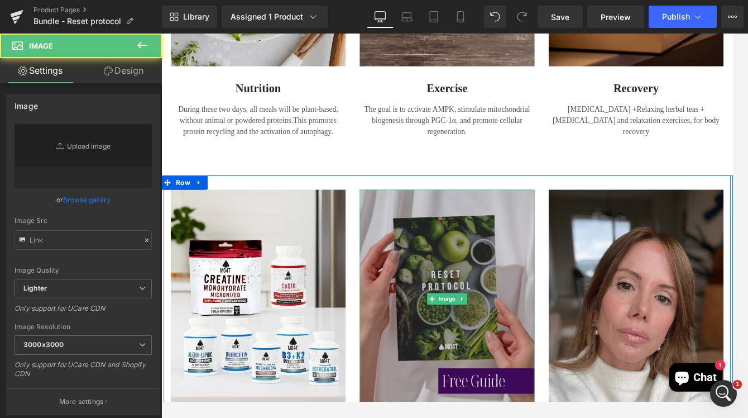
click at [503, 313] on img at bounding box center [499, 347] width 207 height 258
type input "https://ucarecdn.com/58688f30-4997-4f00-8d00-a6b4692036a2/-/format/auto/-/previ…"
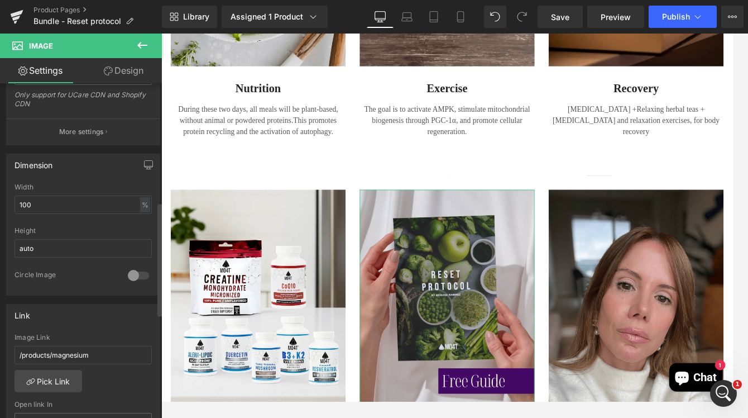
scroll to position [349, 0]
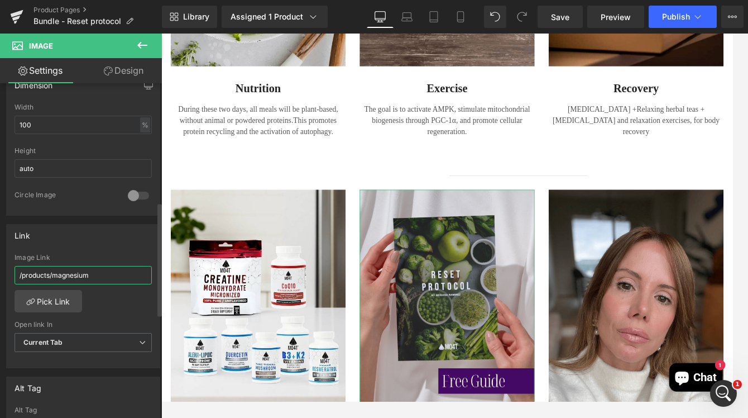
drag, startPoint x: 104, startPoint y: 272, endPoint x: 0, endPoint y: 271, distance: 103.8
click at [0, 271] on div "Link /products/magnesium Image Link /products/magnesium Pick Link Current Tab N…" at bounding box center [83, 291] width 167 height 153
paste input "https://cdn.shopify.com/s/files/1/0332/5050/8935/files/ProtocoloMO4T.pdf?v=1757…"
type input "https://cdn.shopify.com/s/files/1/0332/5050/8935/files/ProtocoloMO4T.pdf?v=1757…"
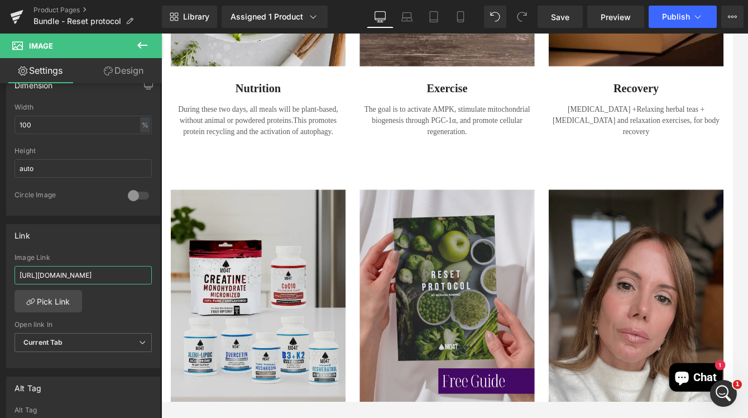
click at [262, 299] on img at bounding box center [275, 347] width 207 height 258
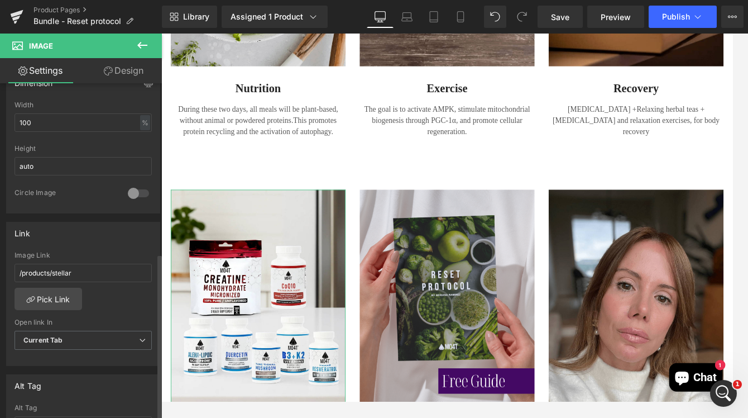
scroll to position [354, 0]
drag, startPoint x: 75, startPoint y: 273, endPoint x: 4, endPoint y: 271, distance: 71.5
click at [4, 271] on div "Link /products/stellar Image Link /products/stellar Pick Link Current Tab New T…" at bounding box center [83, 287] width 167 height 153
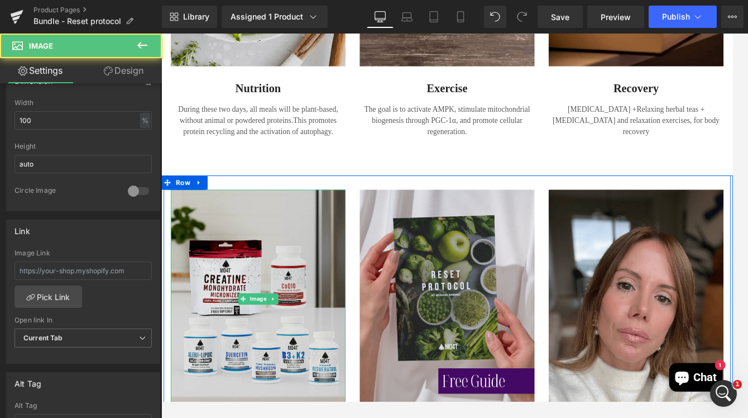
click at [274, 359] on img at bounding box center [275, 347] width 207 height 258
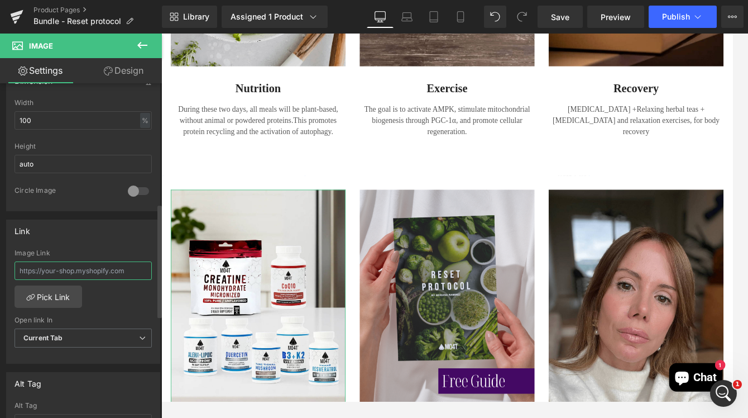
click at [94, 270] on input "text" at bounding box center [83, 270] width 137 height 18
paste input "https://cdn.shopify.com/s/files/1/0332/5050/8935/files/ProtocoloMO4T.pdf?v=1757…"
type input "https://cdn.shopify.com/s/files/1/0332/5050/8935/files/ProtocoloMO4T.pdf?v=1757…"
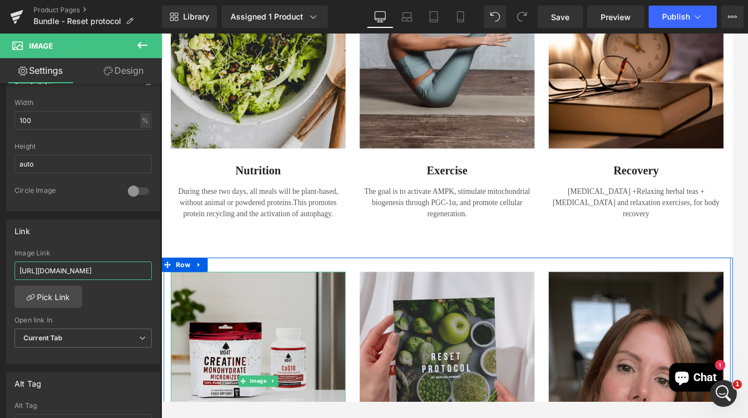
scroll to position [779, 2]
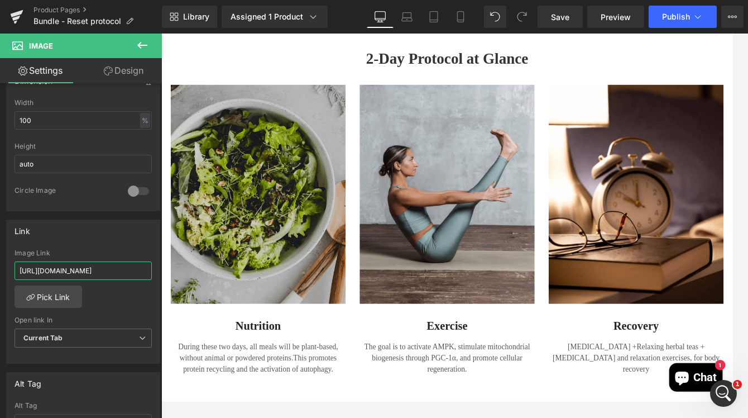
click at [262, 238] on img at bounding box center [275, 223] width 207 height 258
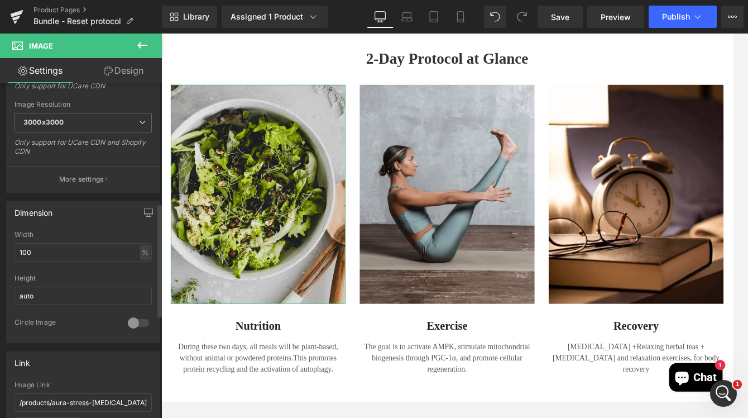
scroll to position [352, 0]
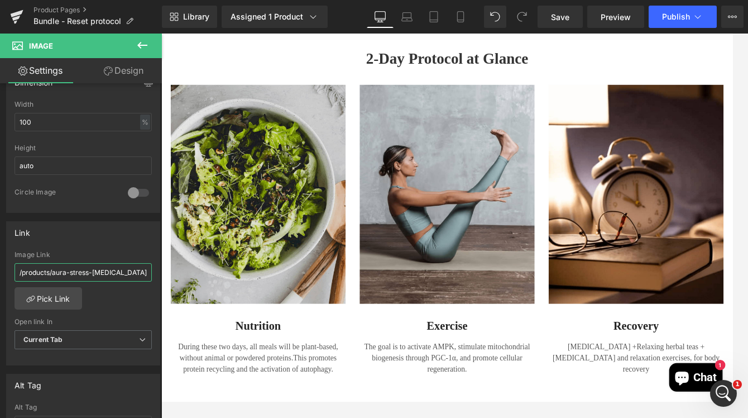
drag, startPoint x: 143, startPoint y: 271, endPoint x: -16, endPoint y: 273, distance: 158.5
click at [0, 273] on html "Image You are previewing how the will restyle your page. You can not edit Eleme…" at bounding box center [374, 209] width 748 height 418
paste input "https://cdn.shopify.com/s/files/1/0332/5050/8935/files/ProtocoloMO4T.pdf?v=1757…"
type input "https://cdn.shopify.com/s/files/1/0332/5050/8935/files/ProtocoloMO4T.pdf?v=1757…"
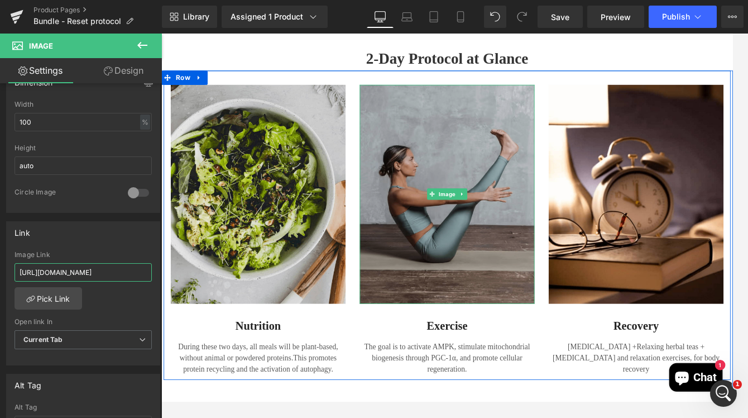
click at [499, 267] on img at bounding box center [499, 223] width 207 height 258
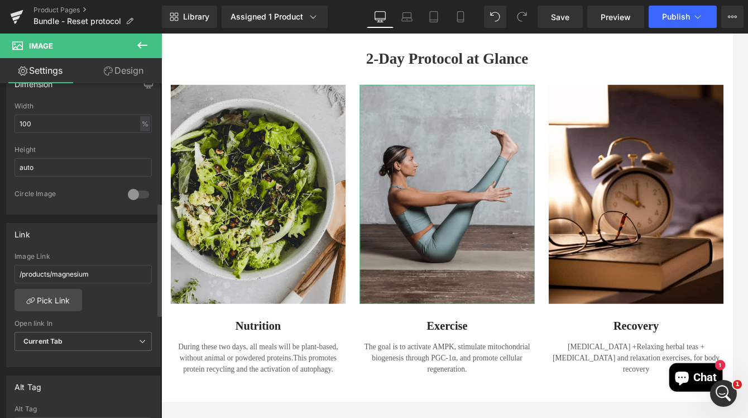
scroll to position [348, 0]
drag, startPoint x: 98, startPoint y: 268, endPoint x: 126, endPoint y: 273, distance: 28.4
click at [126, 273] on input "/products/magnesium" at bounding box center [83, 276] width 137 height 18
paste input "https://cdn.shopify.com/s/files/1/0332/5050/8935/files/ProtocoloMO4T.pdf?v=1757…"
type input "https://cdn.shopify.com/s/files/1/0332/5050/8935/files/ProtocoloMO4T.pdf?v=1757…"
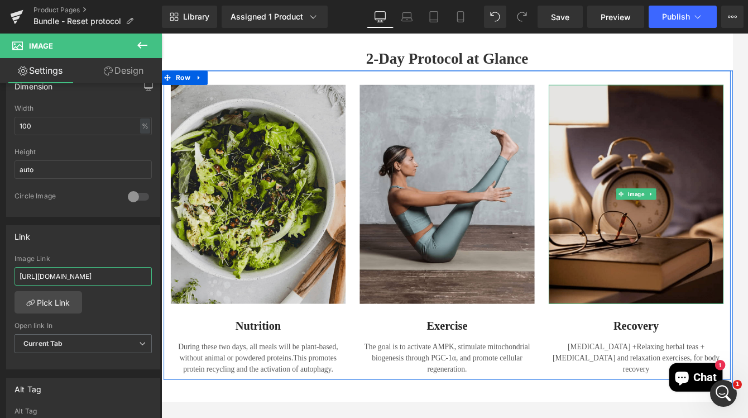
click at [661, 204] on img at bounding box center [722, 223] width 207 height 258
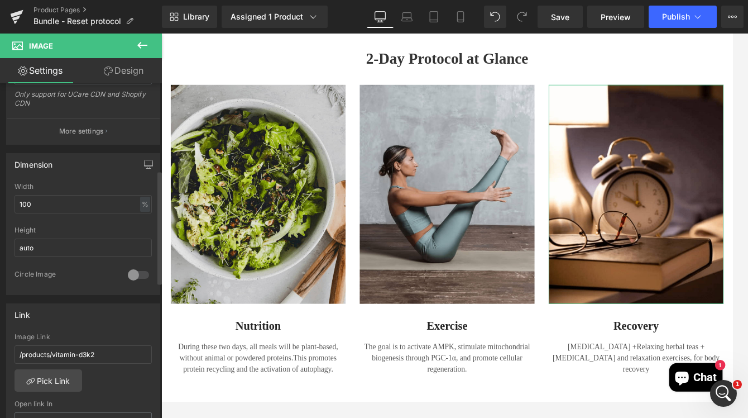
scroll to position [324, 0]
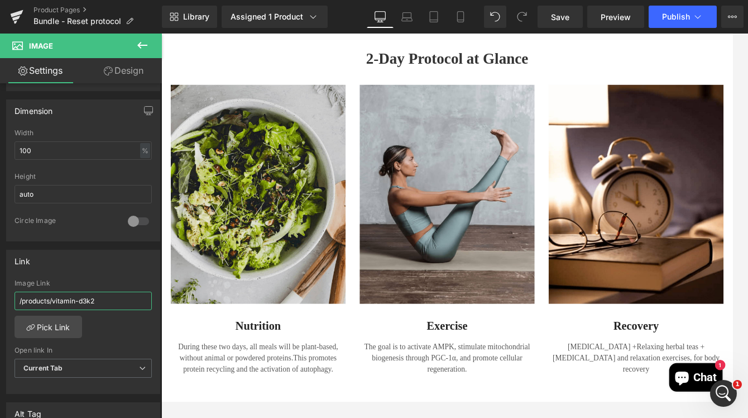
drag, startPoint x: 100, startPoint y: 301, endPoint x: -5, endPoint y: 294, distance: 105.2
click at [0, 294] on html "Image You are previewing how the will restyle your page. You can not edit Eleme…" at bounding box center [374, 209] width 748 height 418
paste input "https://cdn.shopify.com/s/files/1/0332/5050/8935/files/ProtocoloMO4T.pdf?v=1757…"
type input "https://cdn.shopify.com/s/files/1/0332/5050/8935/files/ProtocoloMO4T.pdf?v=1757…"
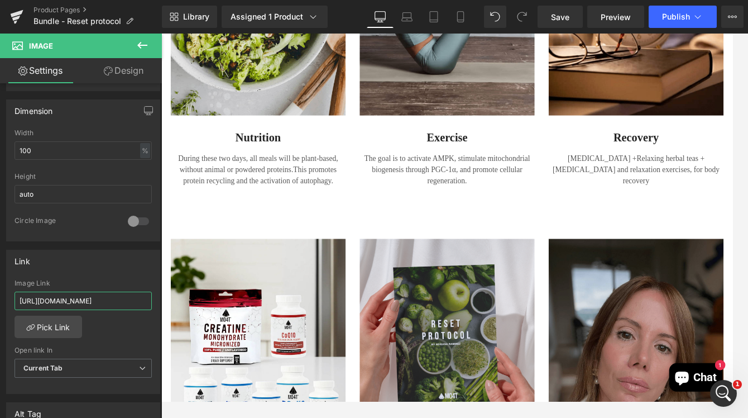
scroll to position [1173, 2]
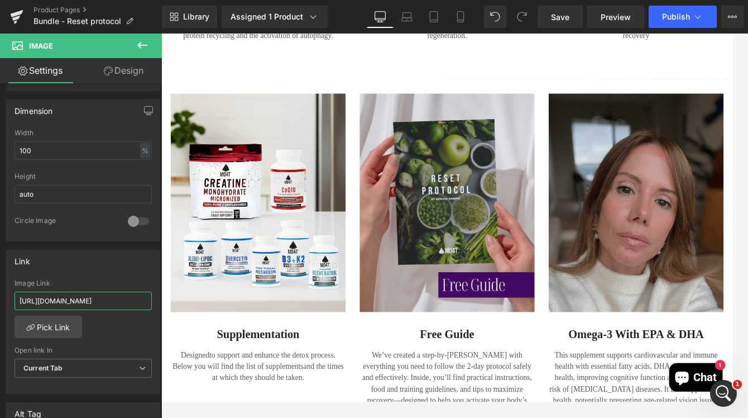
click at [729, 263] on img at bounding box center [722, 233] width 207 height 258
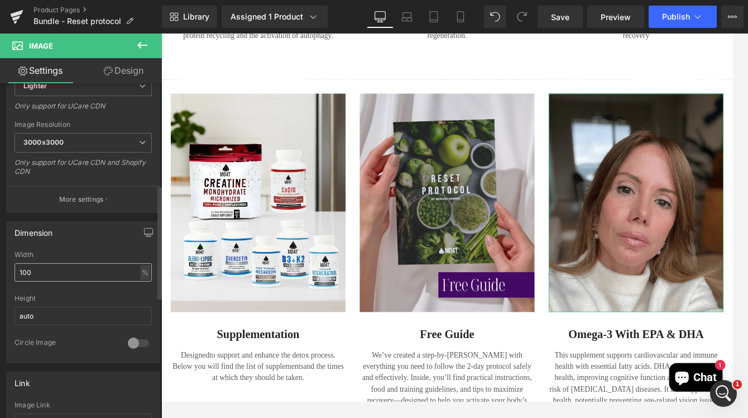
scroll to position [299, 0]
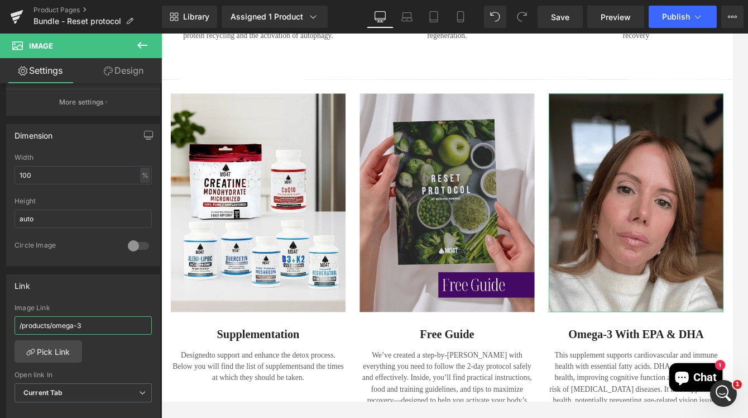
drag, startPoint x: 87, startPoint y: 323, endPoint x: -2, endPoint y: 319, distance: 89.4
click at [0, 319] on html "Image You are previewing how the will restyle your page. You can not edit Eleme…" at bounding box center [374, 209] width 748 height 418
paste input "https://cdn.shopify.com/s/files/1/0332/5050/8935/files/ProtocoloMO4T.pdf?v=1757…"
type input "https://cdn.shopify.com/s/files/1/0332/5050/8935/files/ProtocoloMO4T.pdf?v=1757…"
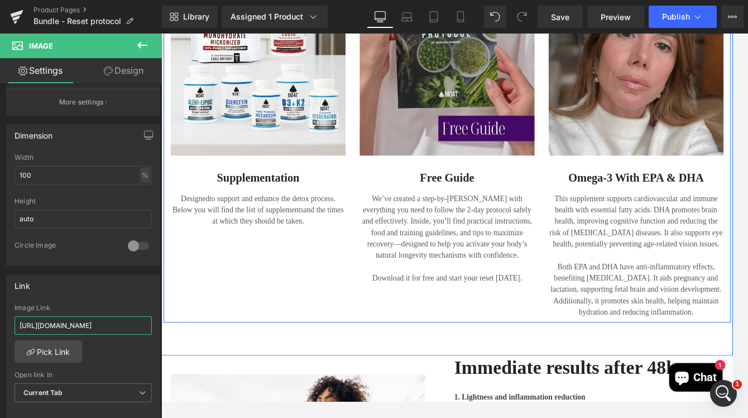
scroll to position [1561, 2]
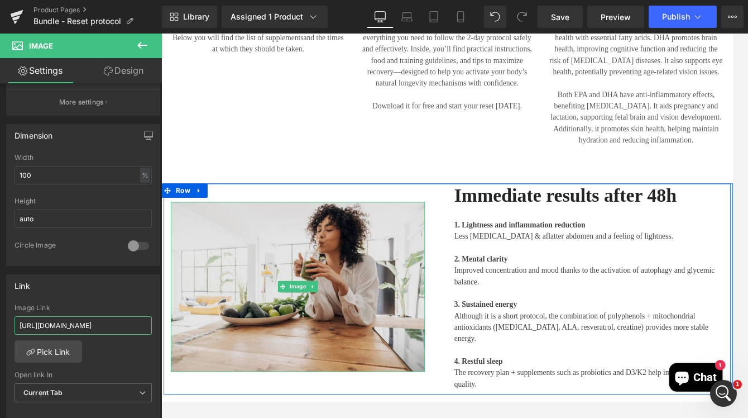
click at [378, 342] on img at bounding box center [322, 332] width 300 height 200
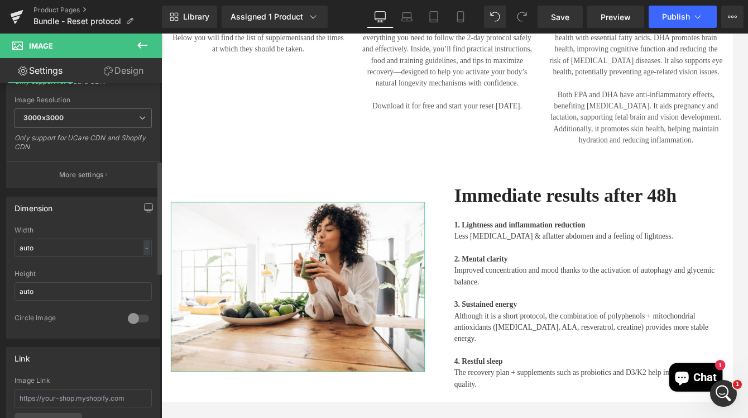
scroll to position [229, 0]
click at [104, 388] on input "text" at bounding box center [83, 395] width 137 height 18
paste input "https://cdn.shopify.com/s/files/1/0332/5050/8935/files/ProtocoloMO4T.pdf?v=1757…"
type input "https://cdn.shopify.com/s/files/1/0332/5050/8935/files/ProtocoloMO4T.pdf?v=1757…"
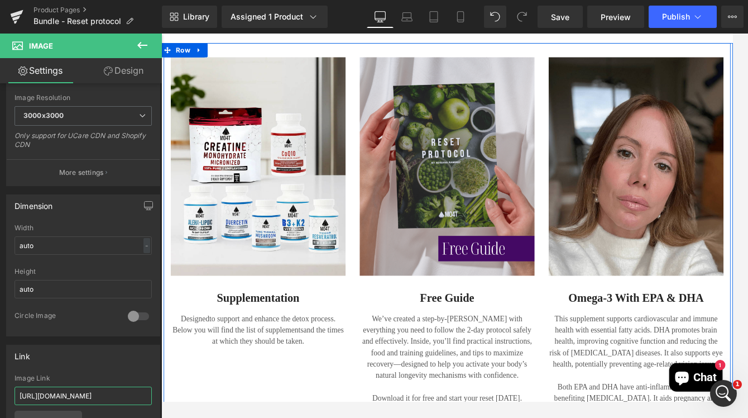
scroll to position [1320, 2]
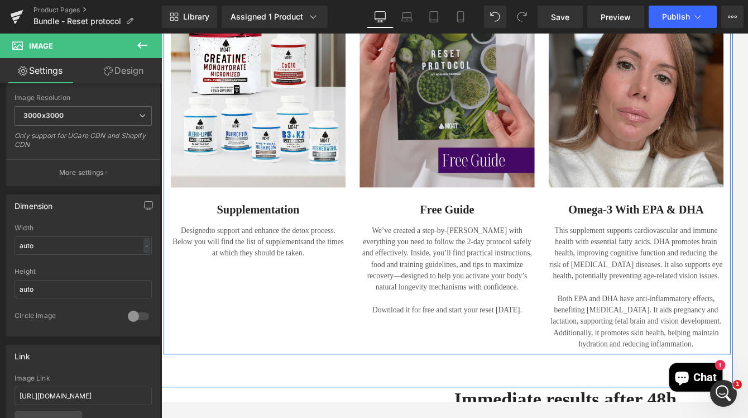
click at [443, 361] on p "Download it for free and start your reset today." at bounding box center [499, 359] width 207 height 13
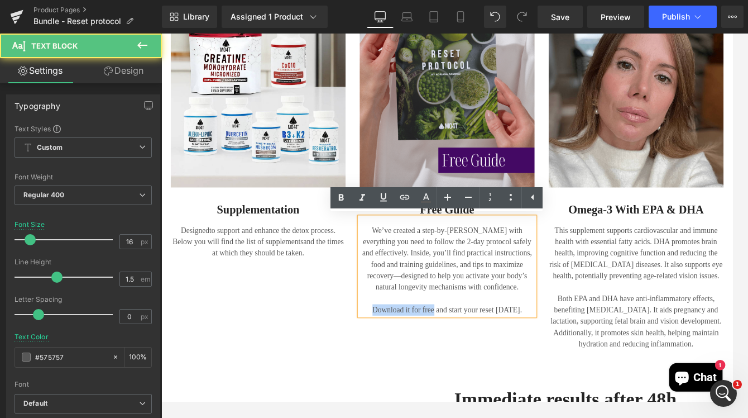
drag, startPoint x: 408, startPoint y: 359, endPoint x: 485, endPoint y: 356, distance: 77.1
click at [485, 356] on p "Download it for free and start your reset today." at bounding box center [499, 359] width 207 height 13
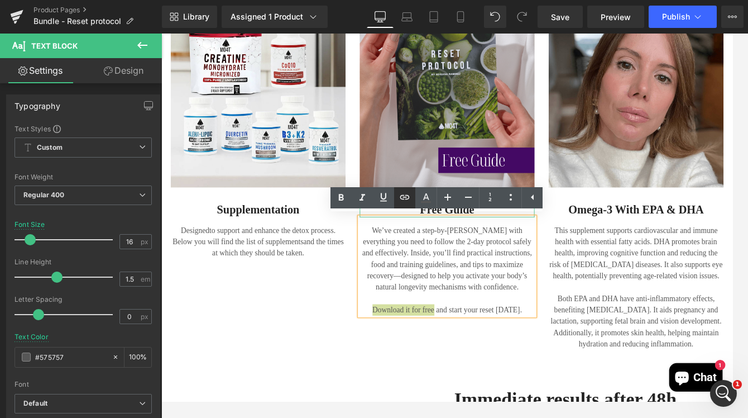
click at [410, 197] on icon at bounding box center [404, 196] width 13 height 13
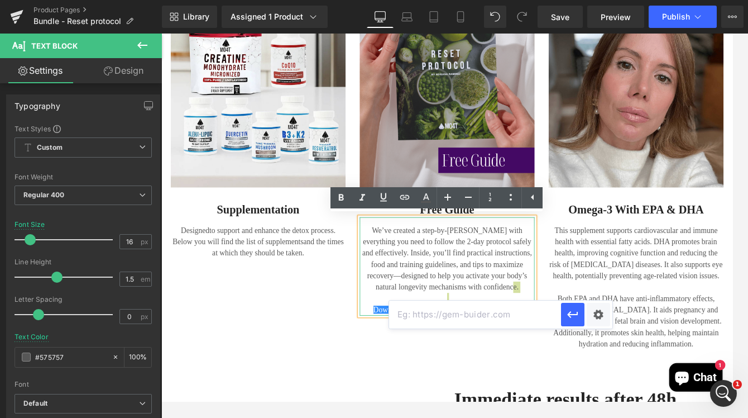
click at [443, 315] on input "text" at bounding box center [475, 314] width 172 height 28
paste input "https://cdn.shopify.com/s/files/1/0332/5050/8935/files/ProtocoloMO4T.pdf?v=1757…"
type input "https://cdn.shopify.com/s/files/1/0332/5050/8935/files/ProtocoloMO4T.pdf?v=1757…"
drag, startPoint x: 564, startPoint y: 316, endPoint x: 475, endPoint y: 333, distance: 90.4
click at [564, 316] on button "button" at bounding box center [572, 314] width 23 height 23
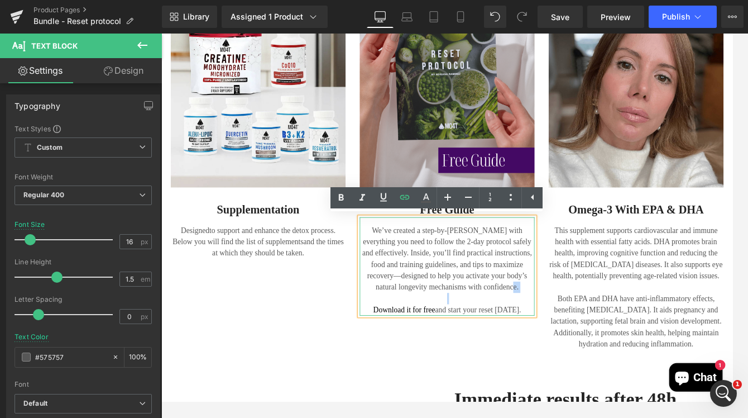
click at [575, 331] on p "We’ve created a step-by-step guide with everything you need to follow the 2-day…" at bounding box center [499, 299] width 207 height 80
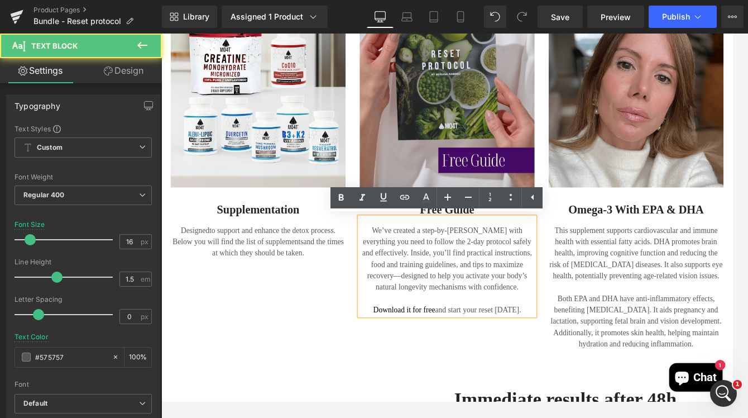
click at [500, 397] on div "Image Supplementation Heading Designed to support and enhance the detox process…" at bounding box center [499, 176] width 670 height 472
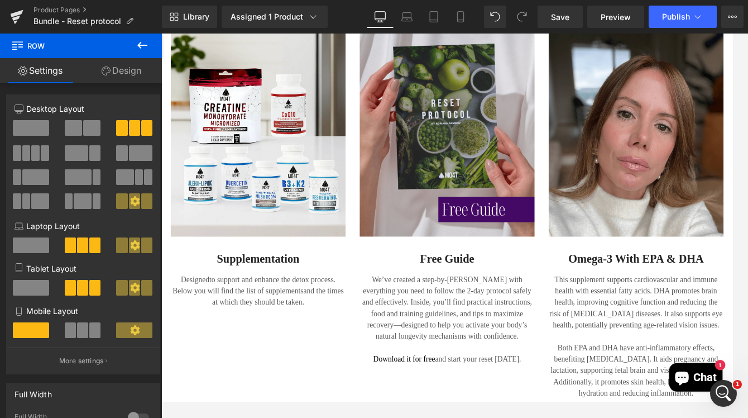
scroll to position [1359, 2]
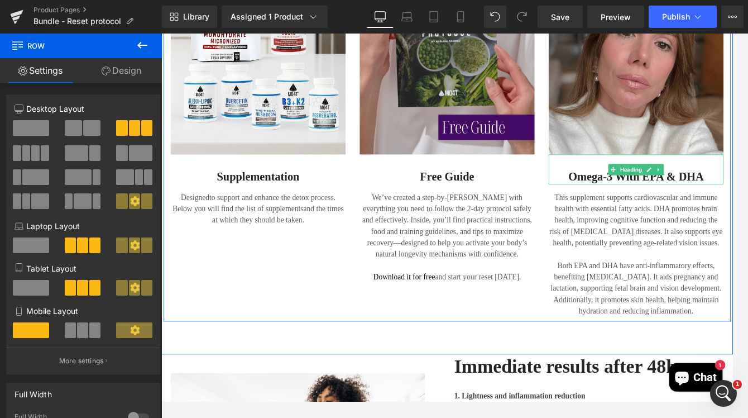
click at [683, 207] on h2 "Omega-3 with EPA & DHA" at bounding box center [722, 202] width 207 height 17
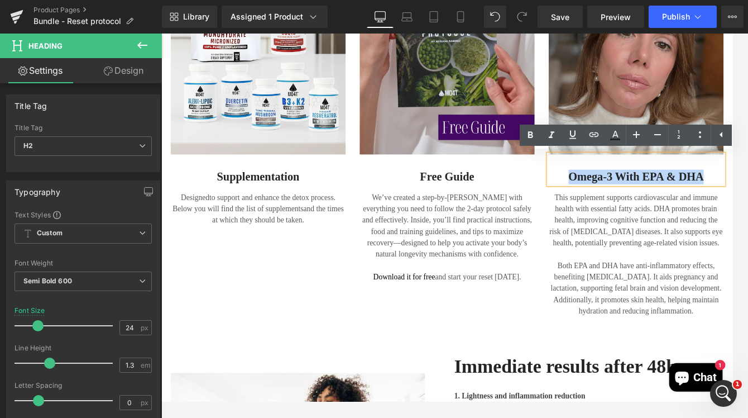
drag, startPoint x: 640, startPoint y: 203, endPoint x: 799, endPoint y: 204, distance: 159.1
click at [732, 204] on h2 "Omega-3 with EPA & DHA" at bounding box center [722, 202] width 207 height 17
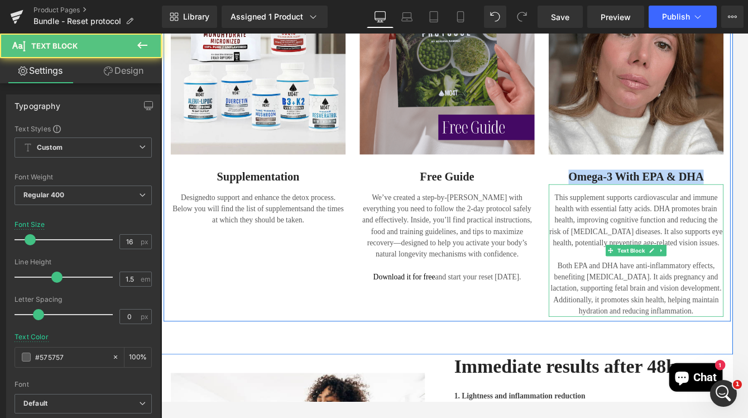
click at [634, 253] on p "This supplement supports cardiovascular and immune health with essential fatty …" at bounding box center [722, 253] width 207 height 67
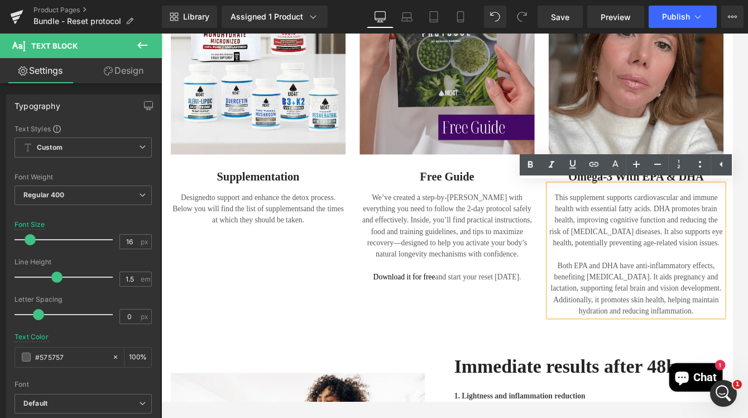
drag, startPoint x: 621, startPoint y: 225, endPoint x: 796, endPoint y: 361, distance: 221.5
click at [732, 361] on div "This supplement supports cardiovascular and immune health with essential fatty …" at bounding box center [722, 290] width 207 height 156
paste div
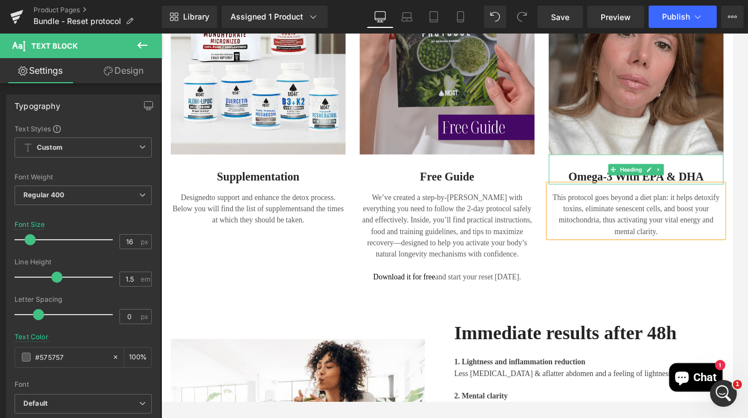
click at [714, 202] on h2 "Omega-3 with EPA & DHA" at bounding box center [722, 202] width 207 height 17
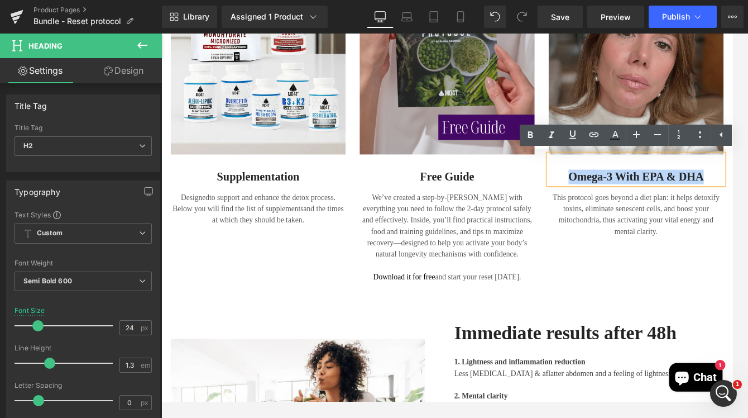
drag, startPoint x: 804, startPoint y: 203, endPoint x: 633, endPoint y: 200, distance: 170.8
click at [633, 200] on h2 "Omega-3 with EPA & DHA" at bounding box center [722, 202] width 207 height 17
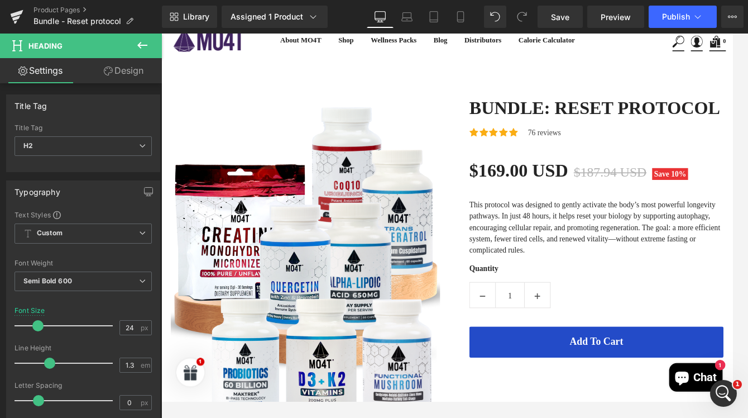
scroll to position [63, 2]
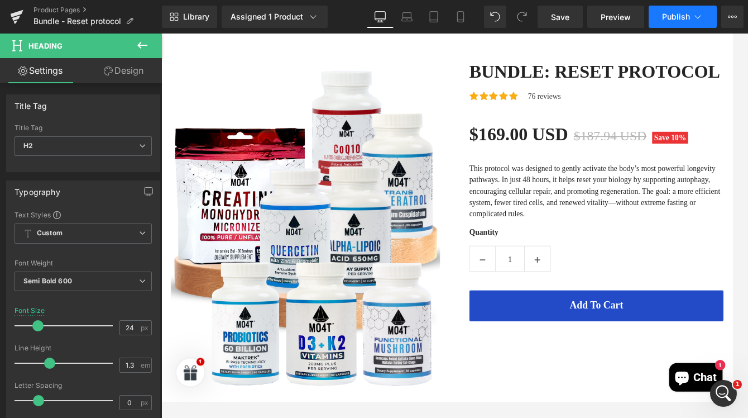
click at [682, 17] on span "Publish" at bounding box center [676, 16] width 28 height 9
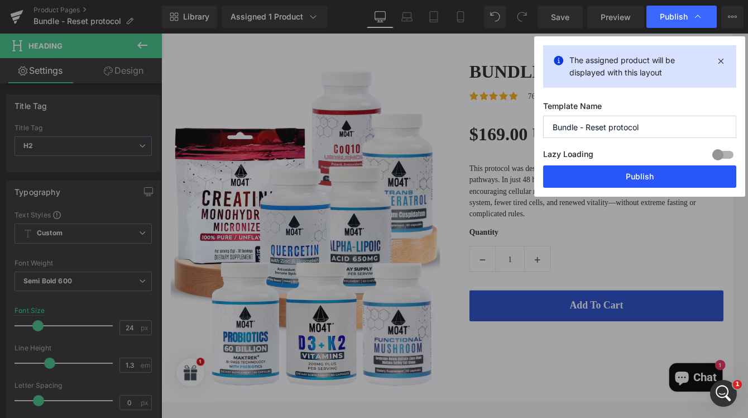
click at [622, 176] on button "Publish" at bounding box center [639, 176] width 193 height 22
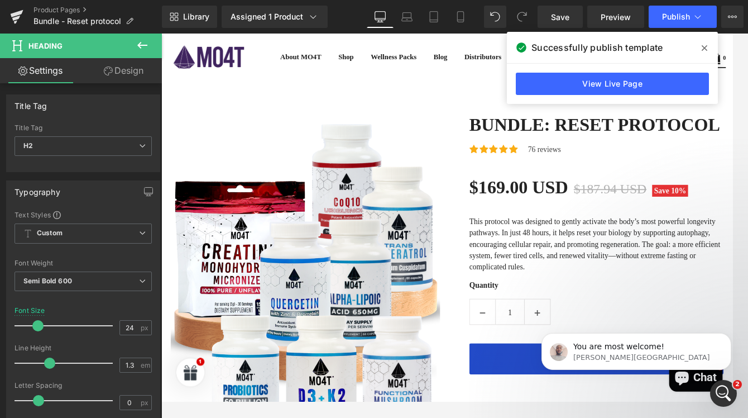
scroll to position [0, 0]
click at [50, 8] on link "Product Pages" at bounding box center [97, 10] width 128 height 9
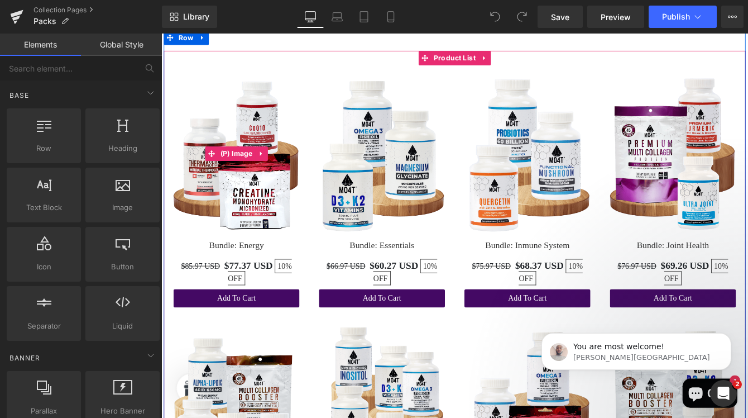
scroll to position [125, 0]
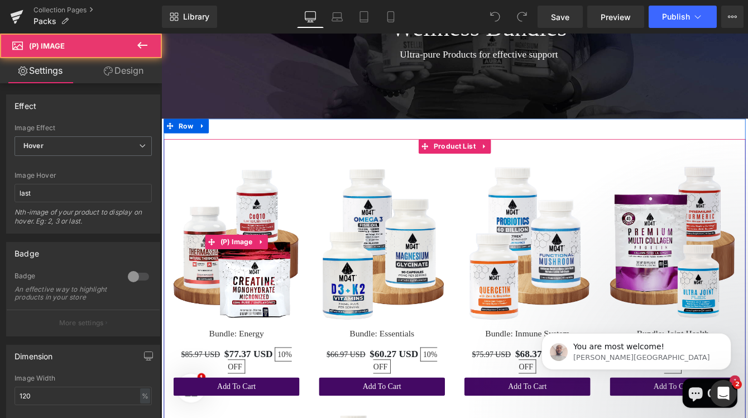
click at [251, 209] on img at bounding box center [247, 273] width 145 height 181
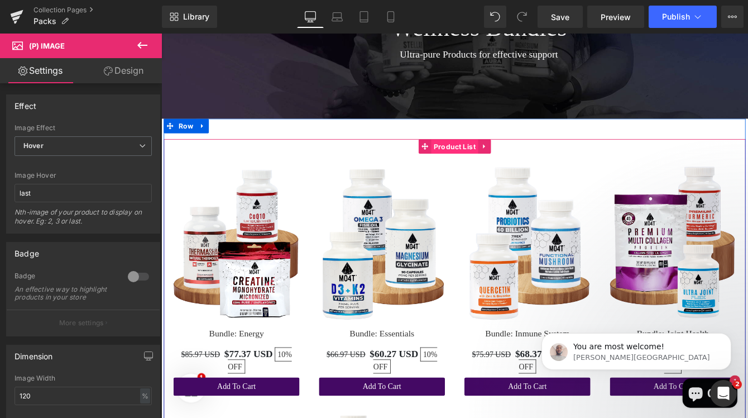
click at [493, 162] on span "Product List" at bounding box center [499, 164] width 54 height 17
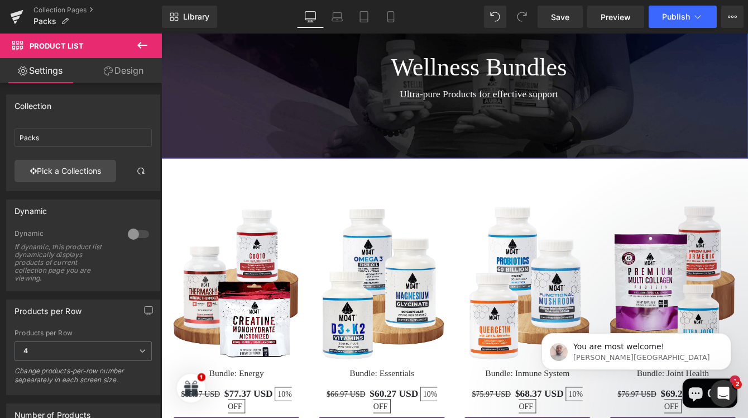
scroll to position [0, 0]
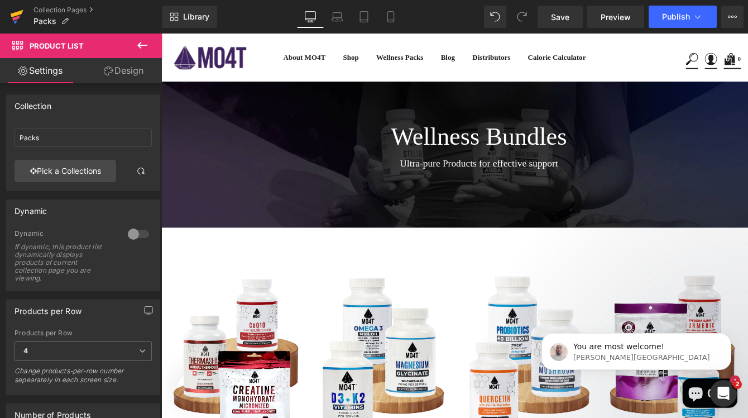
click at [8, 13] on link at bounding box center [16, 16] width 33 height 33
